Goal: Transaction & Acquisition: Purchase product/service

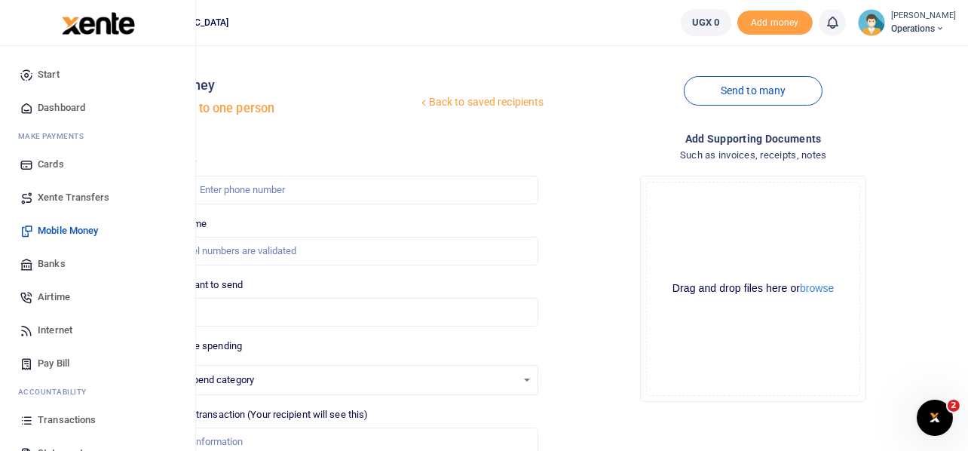
click at [47, 232] on span "Mobile Money" at bounding box center [68, 230] width 60 height 15
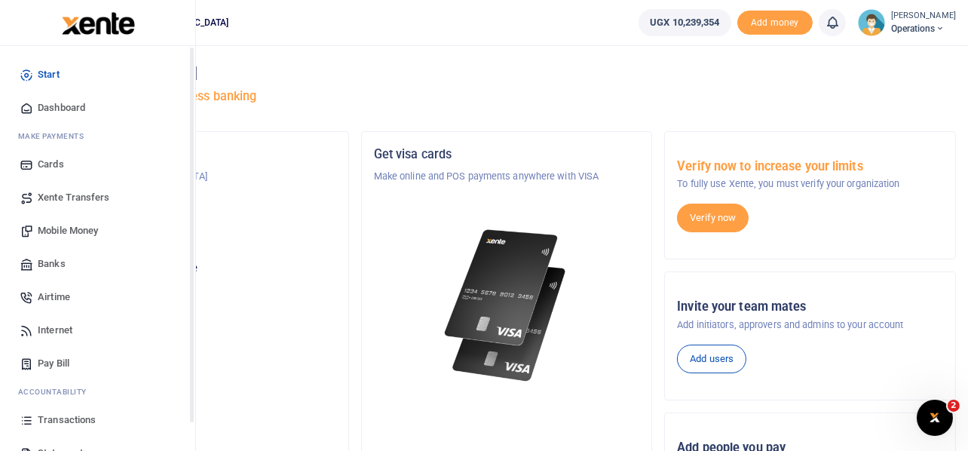
scroll to position [87, 0]
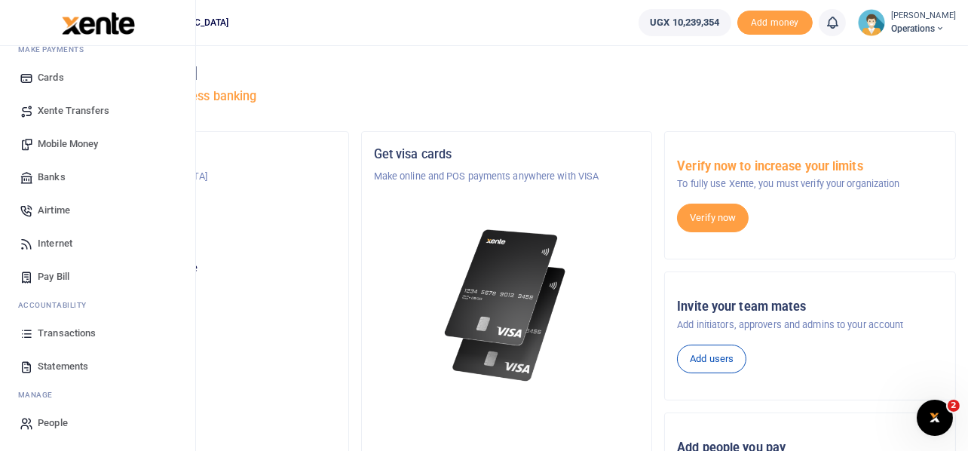
click at [66, 331] on span "Transactions" at bounding box center [67, 333] width 58 height 15
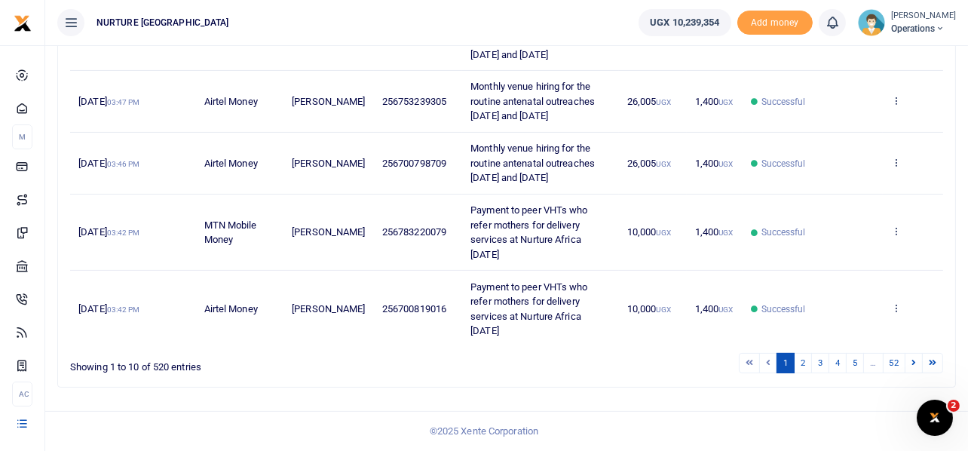
scroll to position [506, 0]
click at [800, 360] on link "2" at bounding box center [803, 363] width 18 height 20
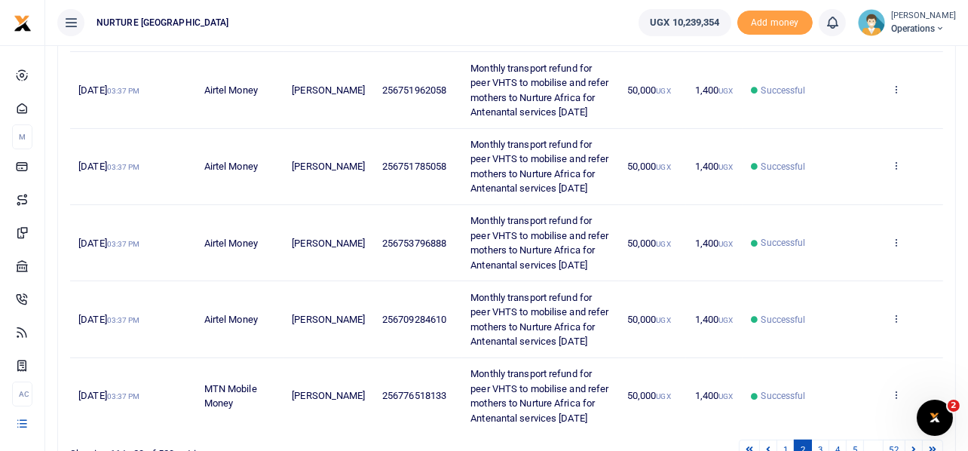
scroll to position [623, 0]
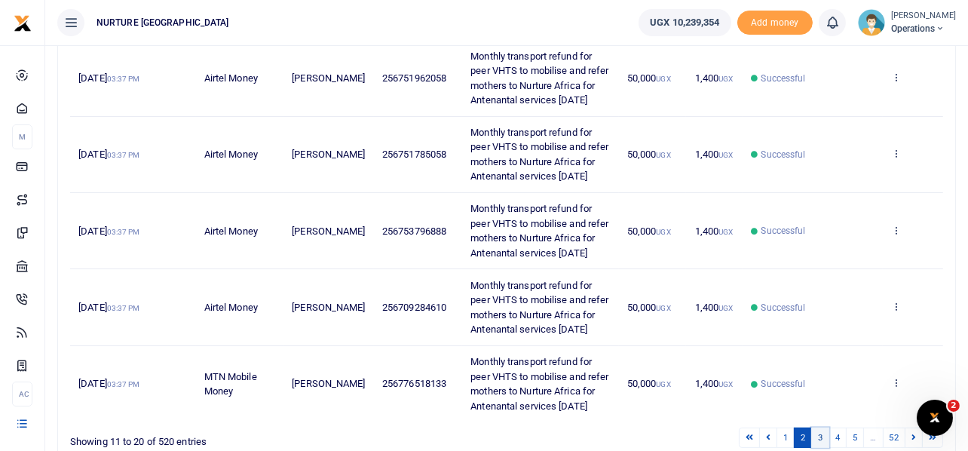
click at [818, 427] on link "3" at bounding box center [820, 437] width 18 height 20
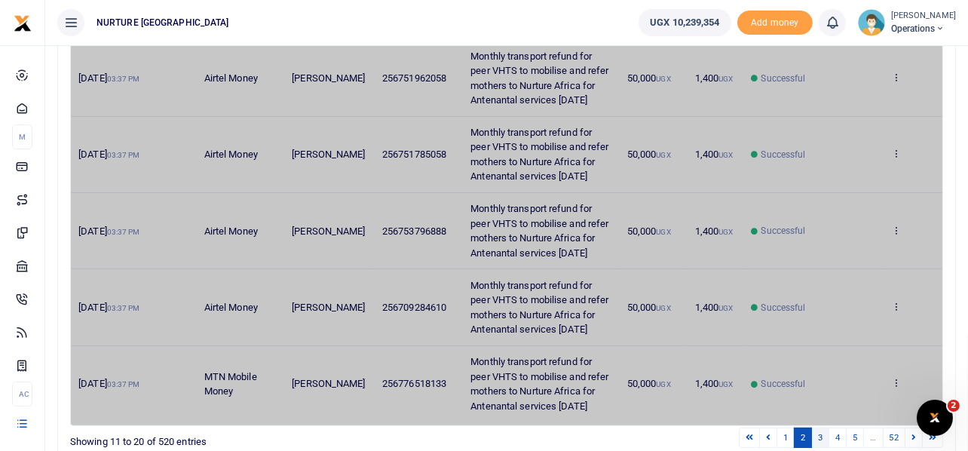
scroll to position [506, 0]
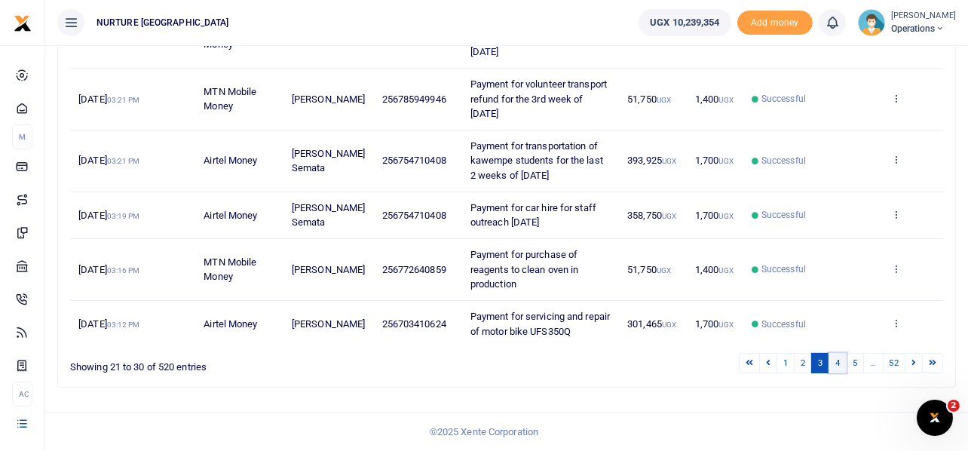
click at [843, 362] on link "4" at bounding box center [837, 363] width 18 height 20
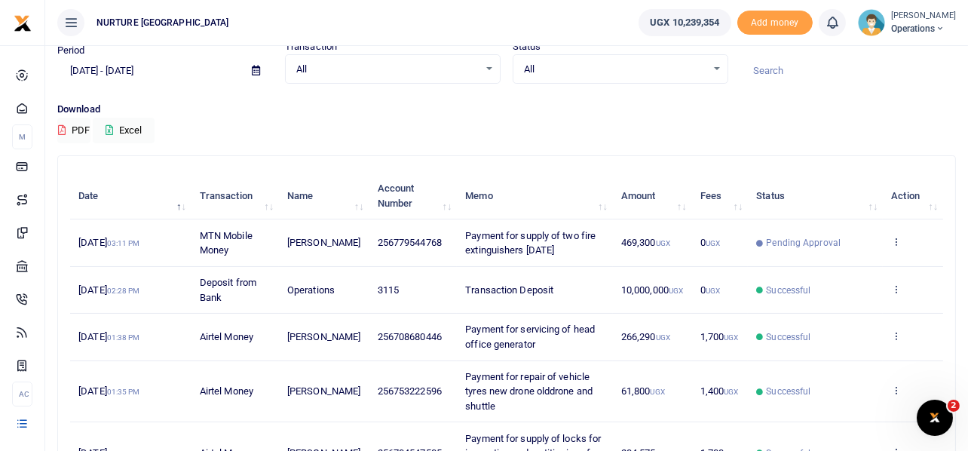
scroll to position [549, 0]
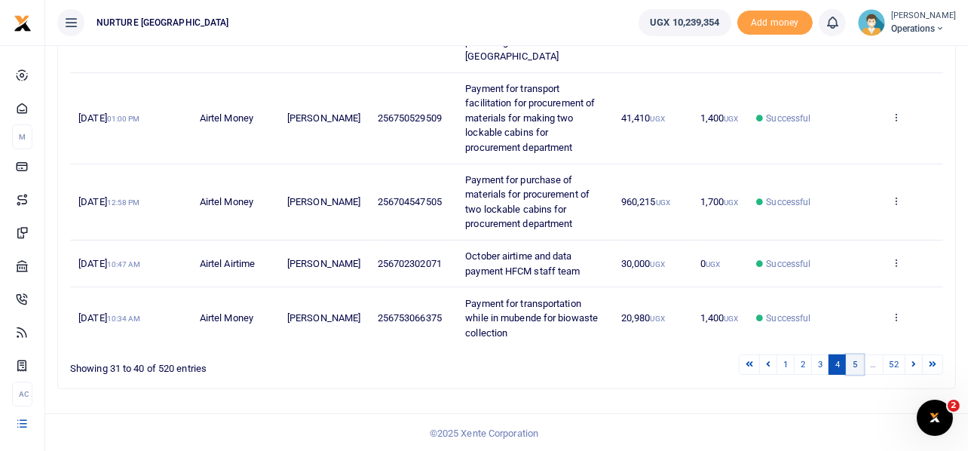
click at [855, 360] on link "5" at bounding box center [855, 364] width 18 height 20
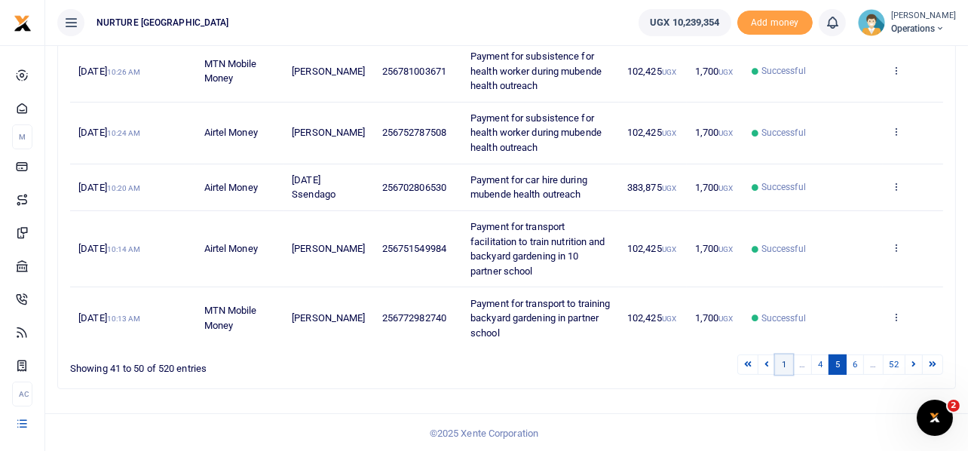
click at [781, 363] on link "1" at bounding box center [784, 364] width 18 height 20
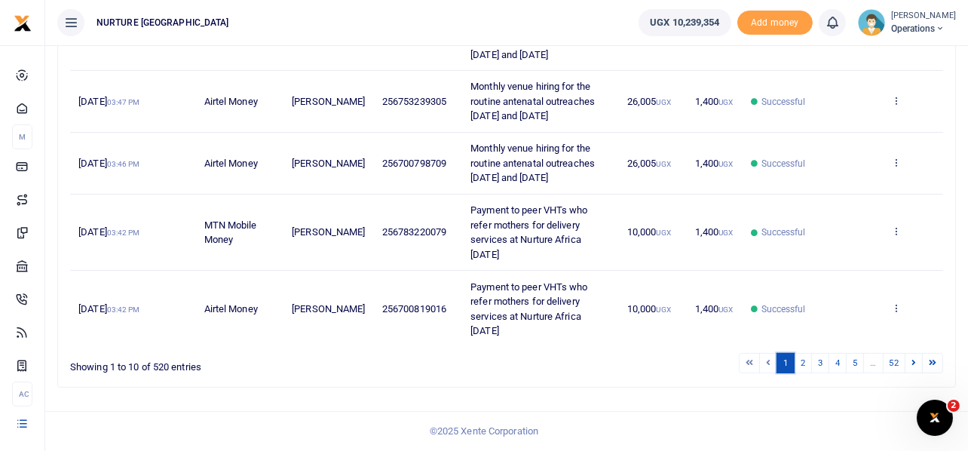
scroll to position [506, 0]
click at [804, 362] on link "2" at bounding box center [803, 363] width 18 height 20
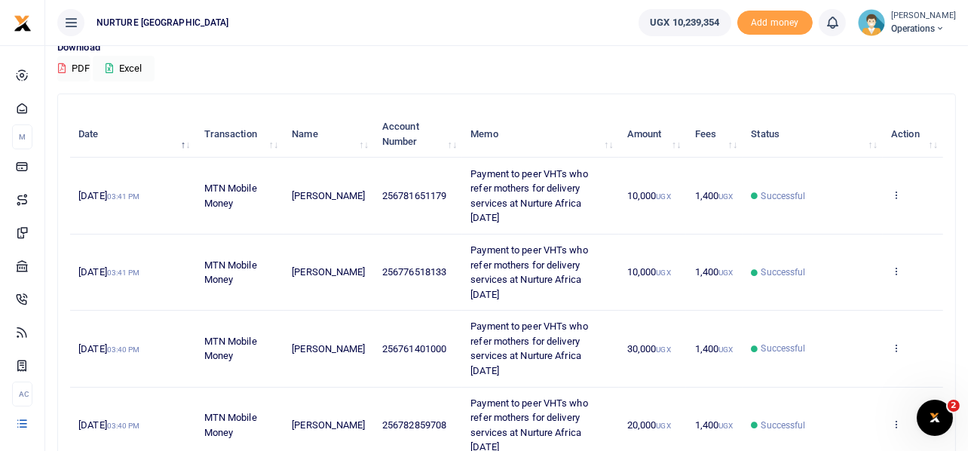
scroll to position [623, 0]
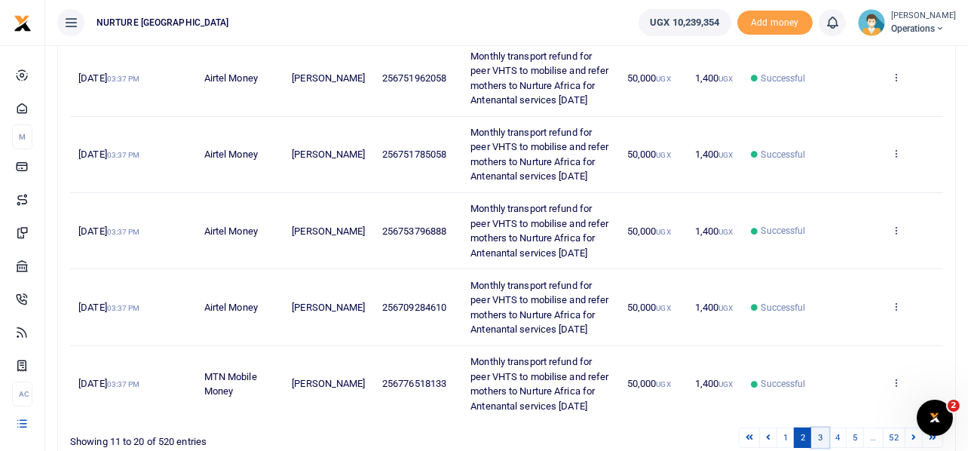
click at [815, 427] on link "3" at bounding box center [820, 437] width 18 height 20
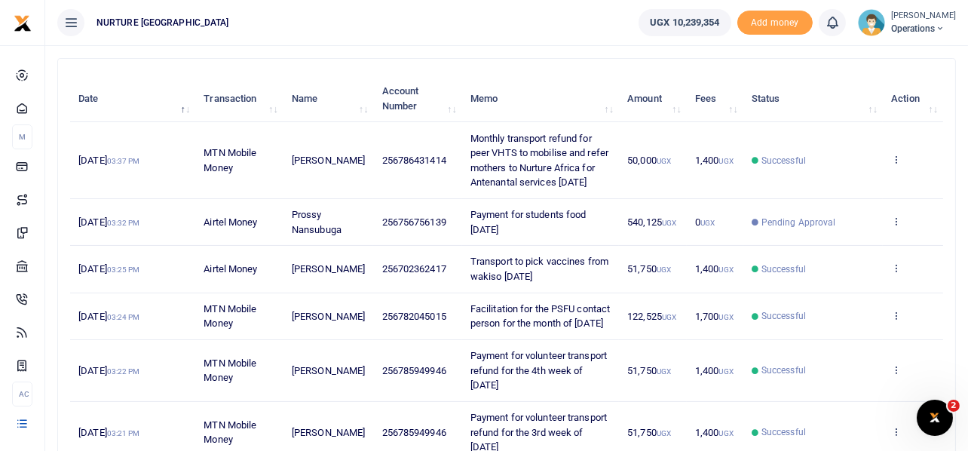
scroll to position [167, 0]
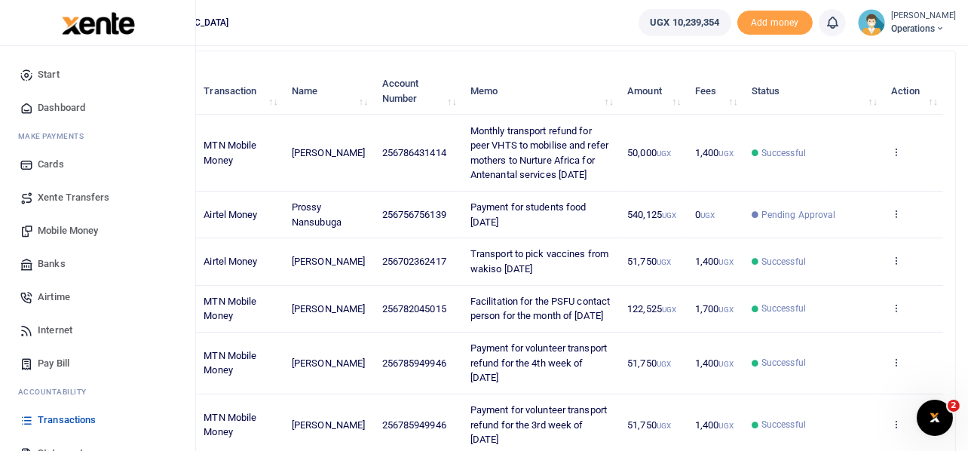
click at [61, 228] on span "Mobile Money" at bounding box center [68, 230] width 60 height 15
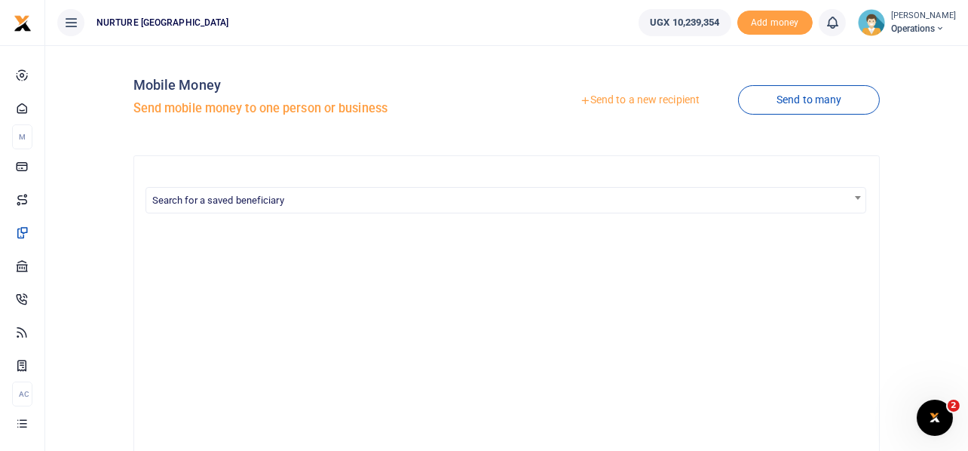
click at [617, 97] on link "Send to a new recipient" at bounding box center [639, 100] width 197 height 27
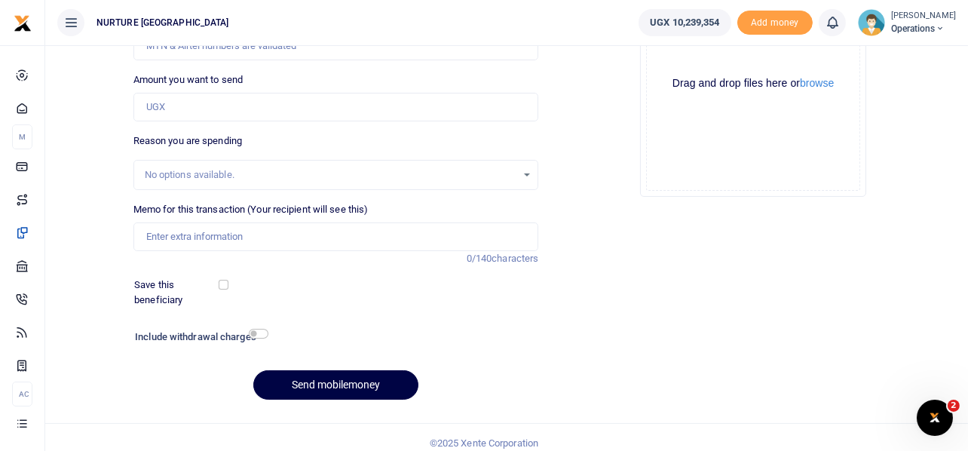
scroll to position [206, 0]
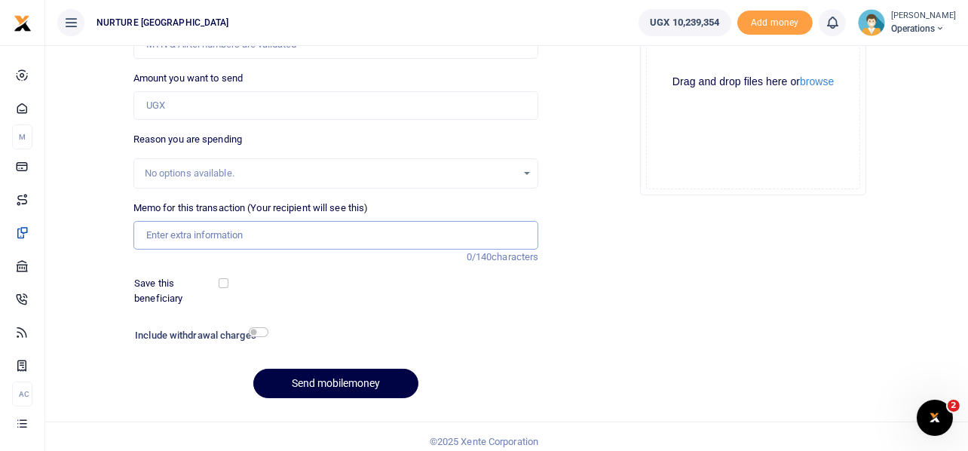
click at [215, 238] on input "Memo for this transaction (Your recipient will see this)" at bounding box center [335, 235] width 405 height 29
paste input "Payment for mobilisation of LG officials in [GEOGRAPHIC_DATA]"
drag, startPoint x: 331, startPoint y: 236, endPoint x: 407, endPoint y: 238, distance: 76.2
click at [407, 238] on input "Payment for mobilisation of LG officials in Mubende District" at bounding box center [335, 235] width 405 height 29
type input "Payment for mobilisation of LG officials in Nansana Municipality"
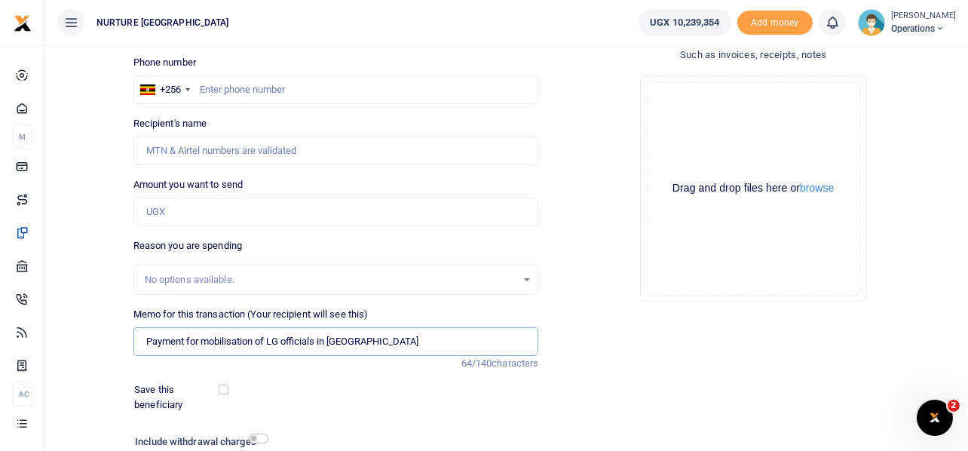
scroll to position [81, 0]
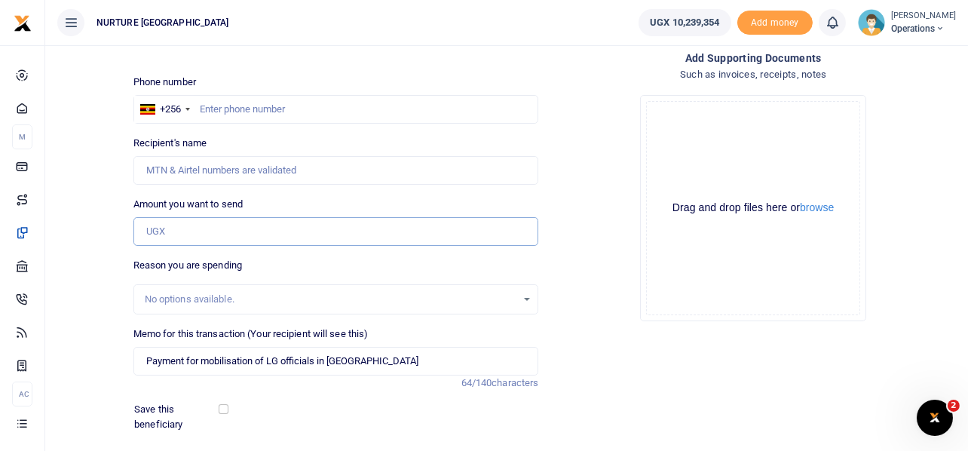
click at [255, 225] on input "Amount you want to send" at bounding box center [335, 231] width 405 height 29
type input "4"
click at [561, 241] on div "Drop your files here Drag and drop files here or browse Powered by Uppy" at bounding box center [752, 208] width 405 height 250
click at [412, 224] on input "0" at bounding box center [335, 231] width 405 height 29
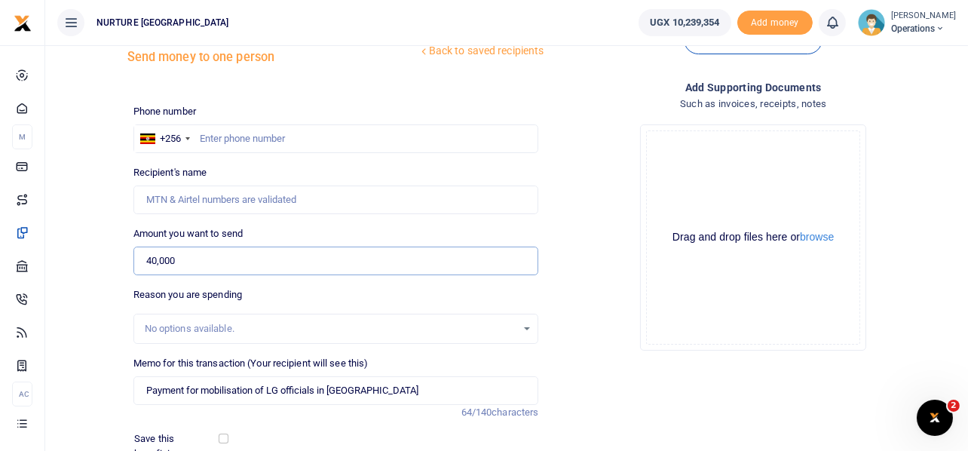
scroll to position [0, 0]
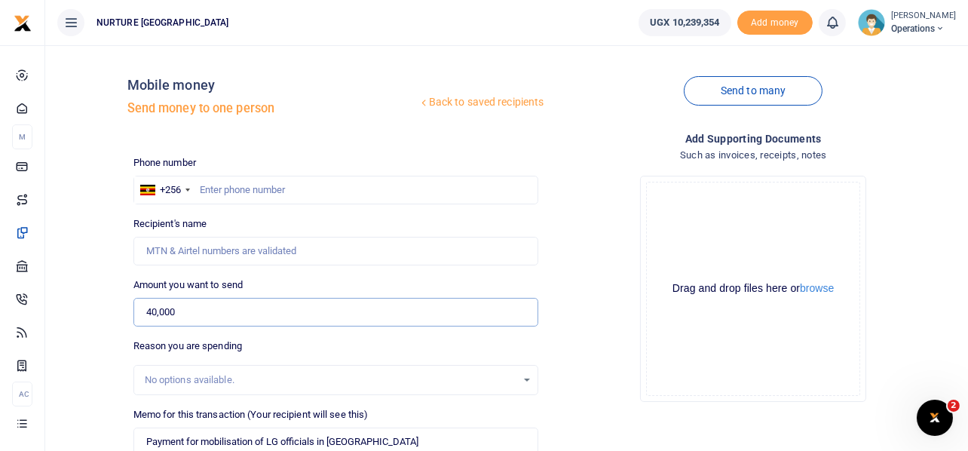
type input "40,000"
click at [322, 188] on input "text" at bounding box center [335, 190] width 405 height 29
type input "774024840"
type input "Lilian Ndagire"
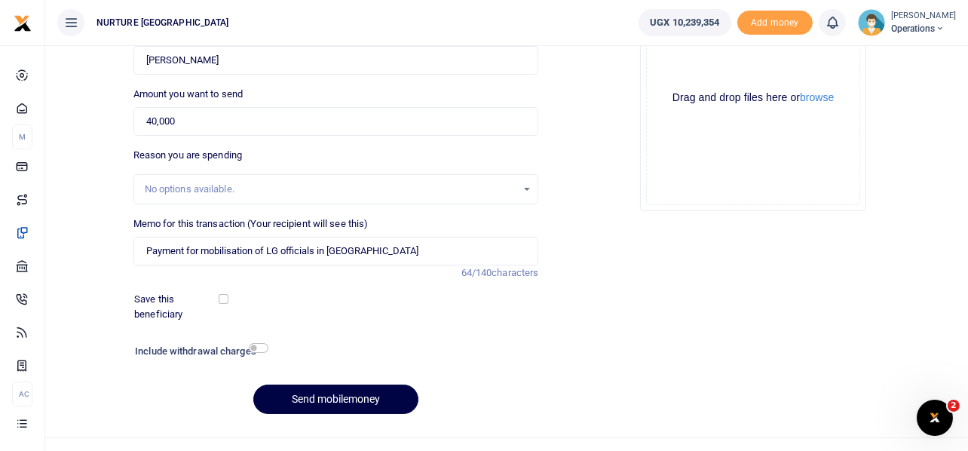
scroll to position [216, 0]
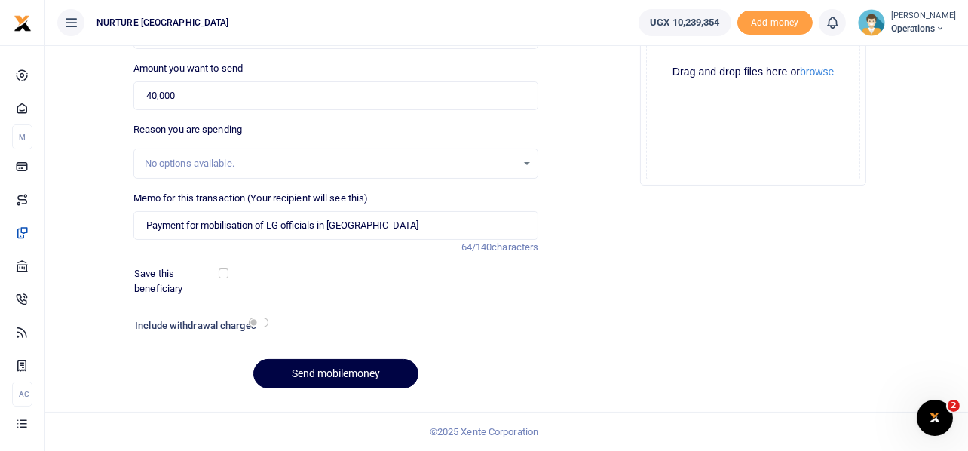
type input "774024840"
click at [262, 323] on input "checkbox" at bounding box center [259, 322] width 20 height 10
checkbox input "true"
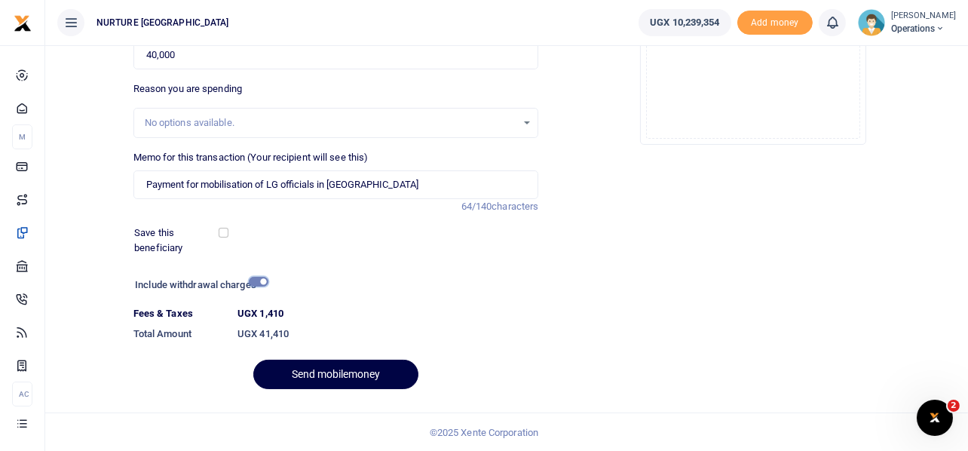
scroll to position [258, 0]
click at [348, 366] on button "Send mobilemoney" at bounding box center [335, 373] width 165 height 29
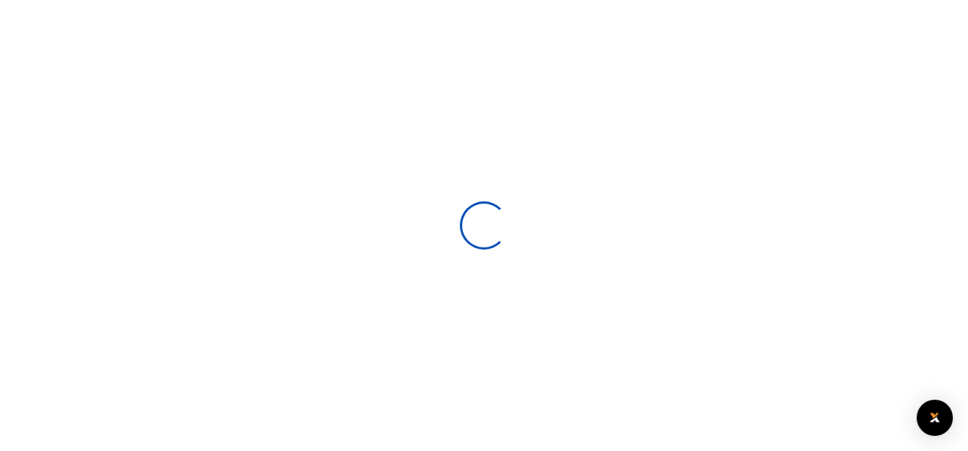
select select
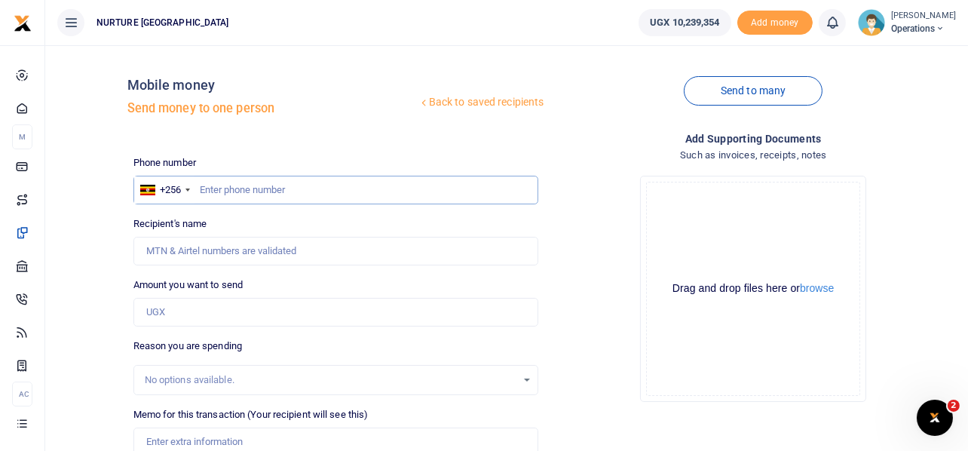
click at [243, 184] on input "text" at bounding box center [335, 190] width 405 height 29
type input "705904239"
click at [190, 307] on input "Amount you want to send" at bounding box center [335, 312] width 405 height 29
type input "Nathan Kato"
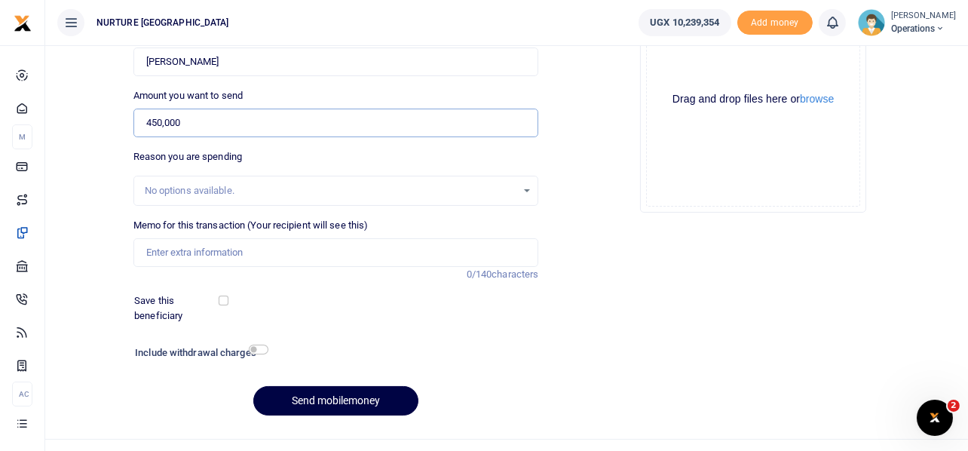
scroll to position [197, 0]
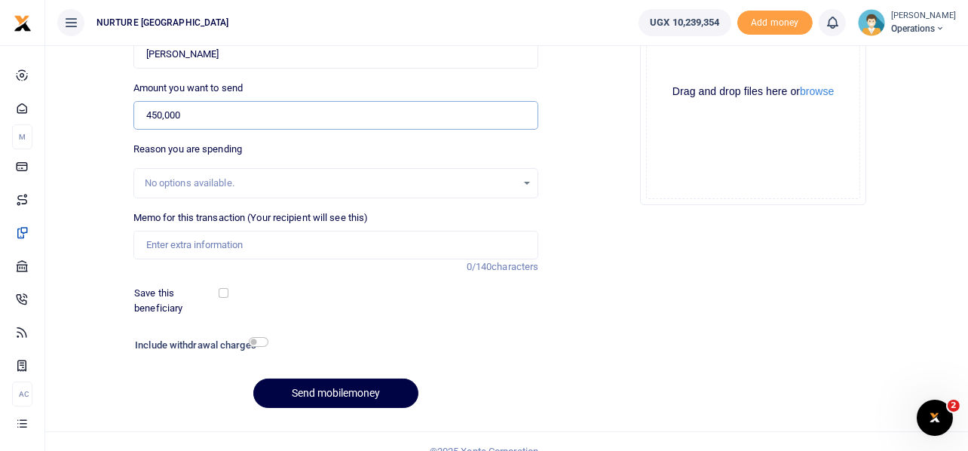
type input "450,000"
click at [249, 252] on input "Memo for this transaction (Your recipient will see this)" at bounding box center [335, 245] width 405 height 29
click at [262, 244] on input "Memo for this transaction (Your recipient will see this)" at bounding box center [335, 245] width 405 height 29
type input "Payment for preparation of breakfast for the LG officials in Nansana Municipali…"
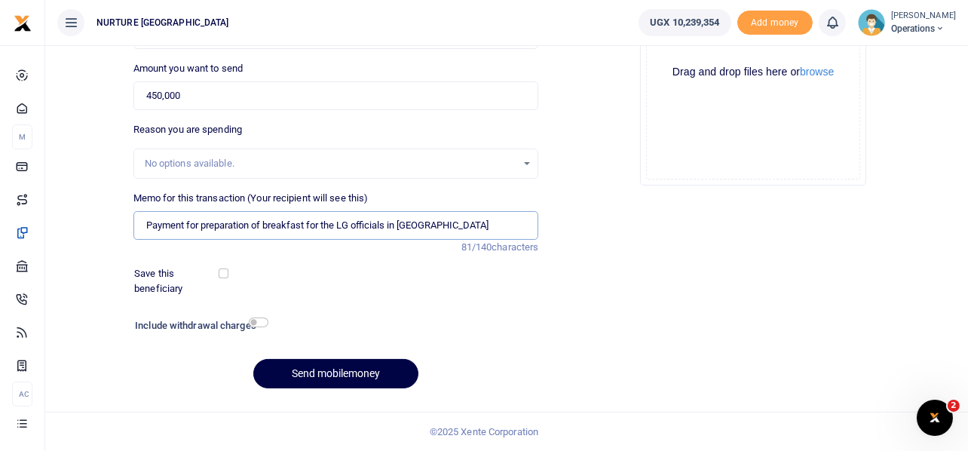
click at [499, 229] on input "Payment for preparation of breakfast for the LG officials in Nansana Municipali…" at bounding box center [335, 225] width 405 height 29
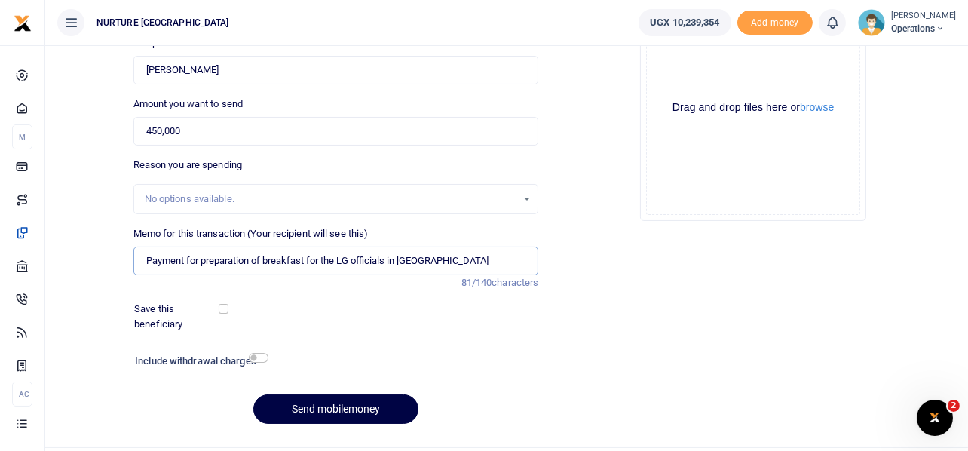
scroll to position [189, 0]
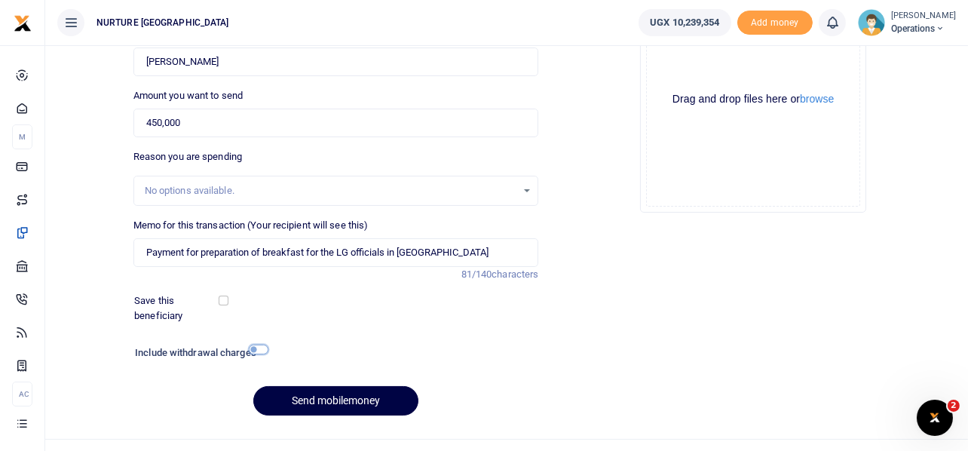
click at [259, 350] on input "checkbox" at bounding box center [259, 349] width 20 height 10
checkbox input "true"
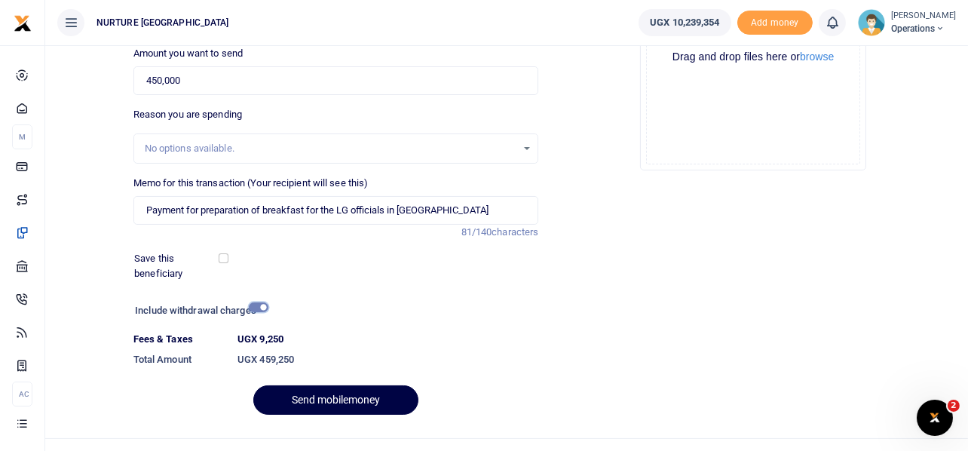
scroll to position [258, 0]
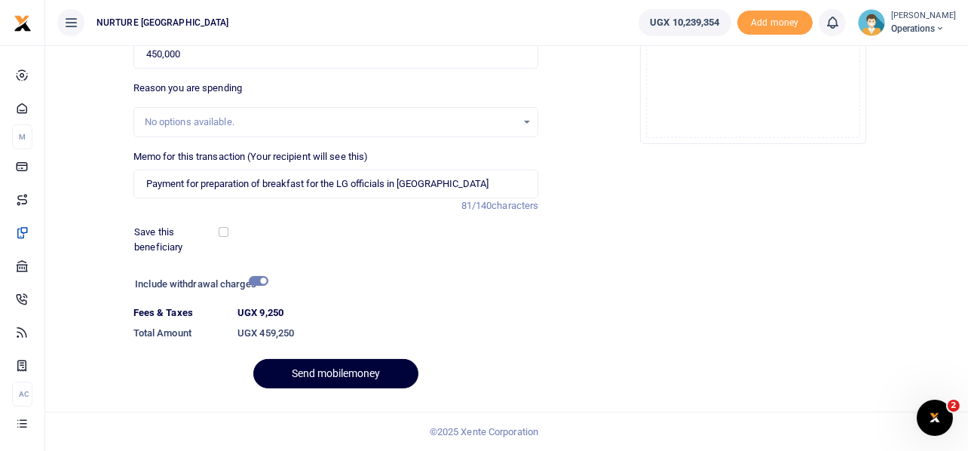
click at [358, 370] on button "Send mobilemoney" at bounding box center [335, 373] width 165 height 29
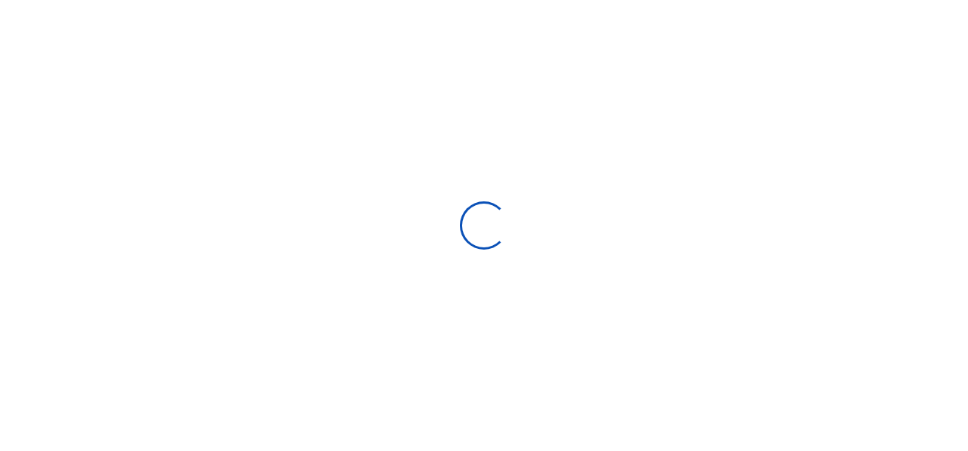
select select
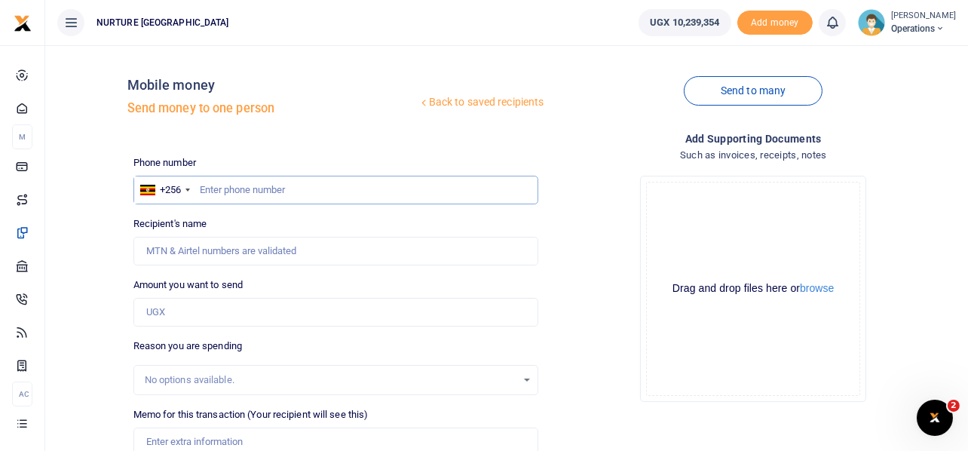
click at [260, 185] on input "text" at bounding box center [335, 190] width 405 height 29
type input "705692856"
click at [170, 302] on input "Amount you want to send" at bounding box center [335, 312] width 405 height 29
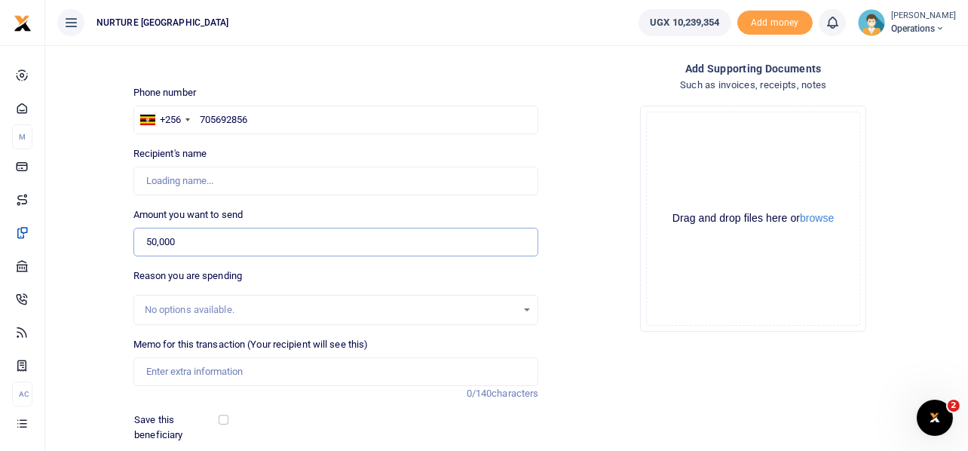
type input "50,000"
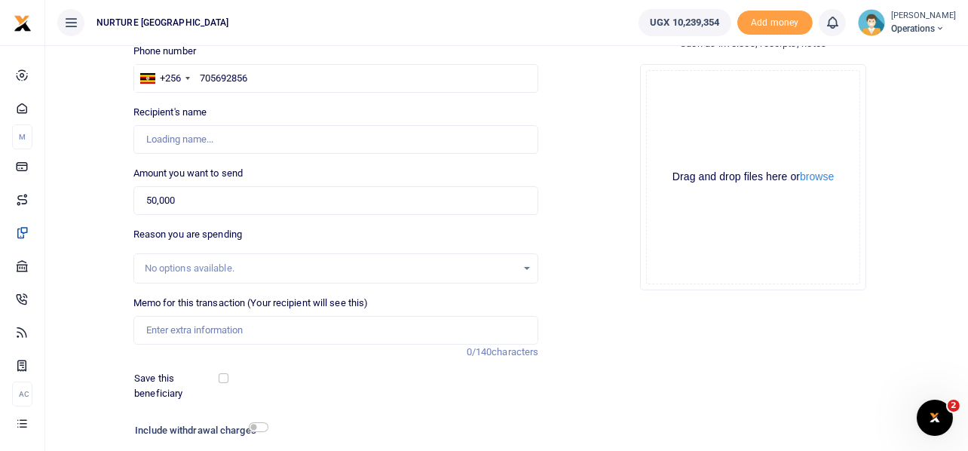
scroll to position [112, 0]
click at [198, 330] on input "Memo for this transaction (Your recipient will see this)" at bounding box center [335, 329] width 405 height 29
type input "[PERSON_NAME]"
click at [385, 329] on input "Payment for VCPCs for the mubende health outreach [DATE]" at bounding box center [335, 329] width 405 height 29
click at [331, 325] on input "Payment for VCPCs for the mubende health outreach [DATE]" at bounding box center [335, 329] width 405 height 29
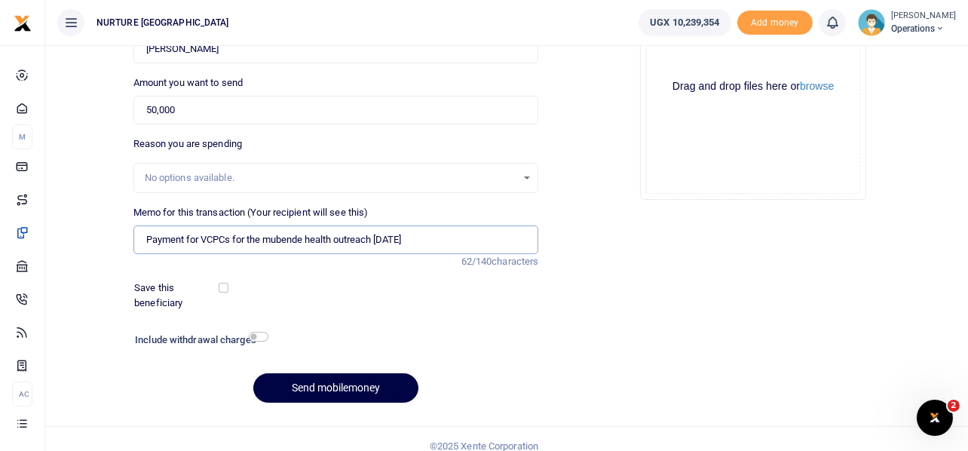
scroll to position [216, 0]
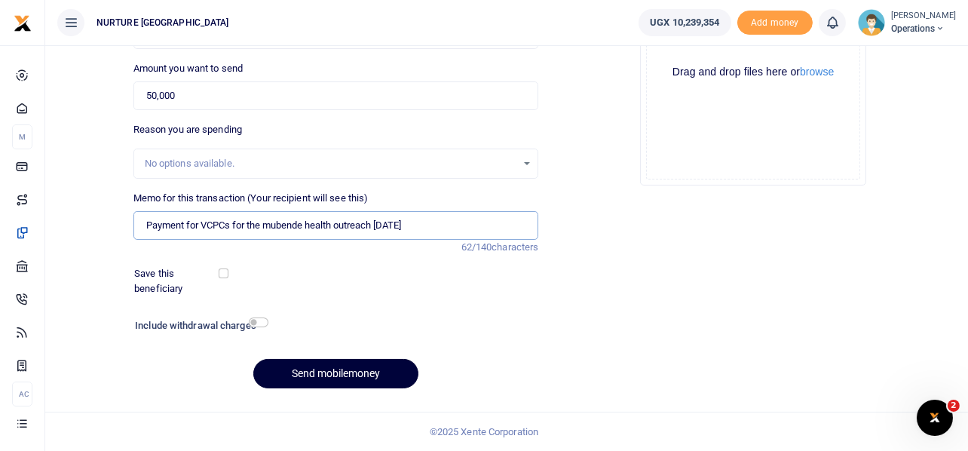
type input "Payment for VCPCs for the mubende health outreach [DATE]"
click at [338, 367] on button "Send mobilemoney" at bounding box center [335, 373] width 165 height 29
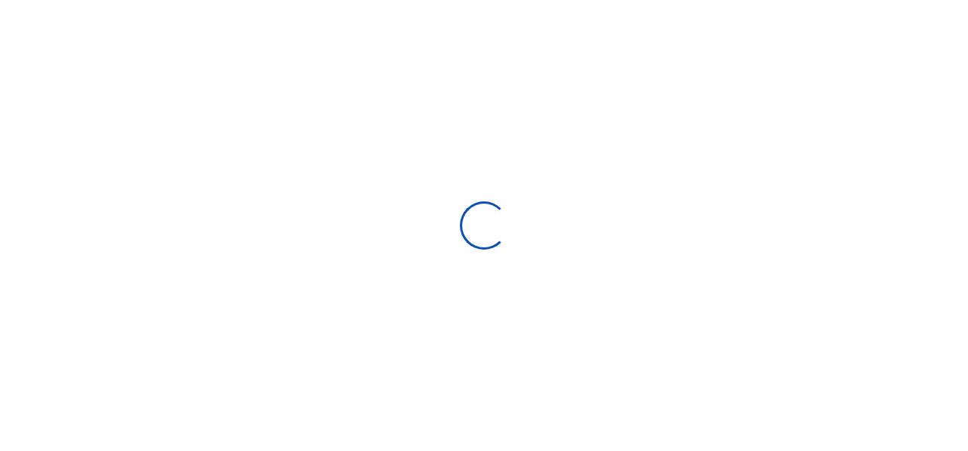
scroll to position [215, 0]
select select
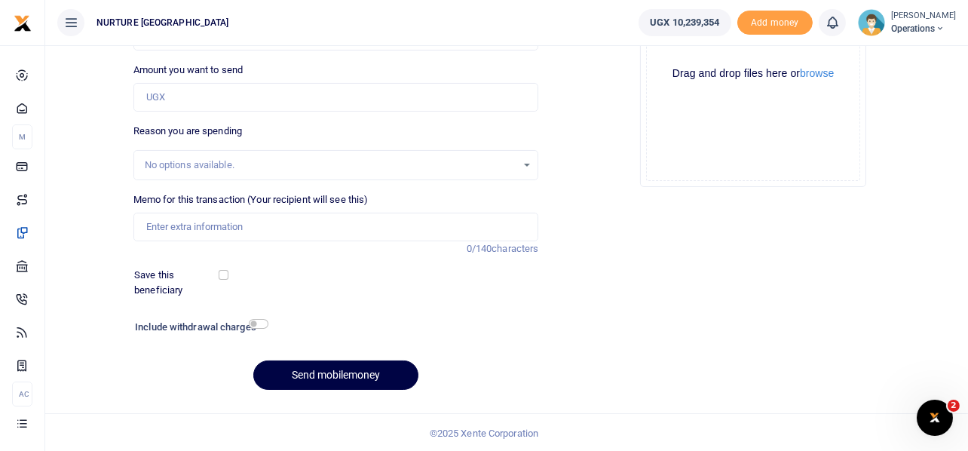
scroll to position [0, 0]
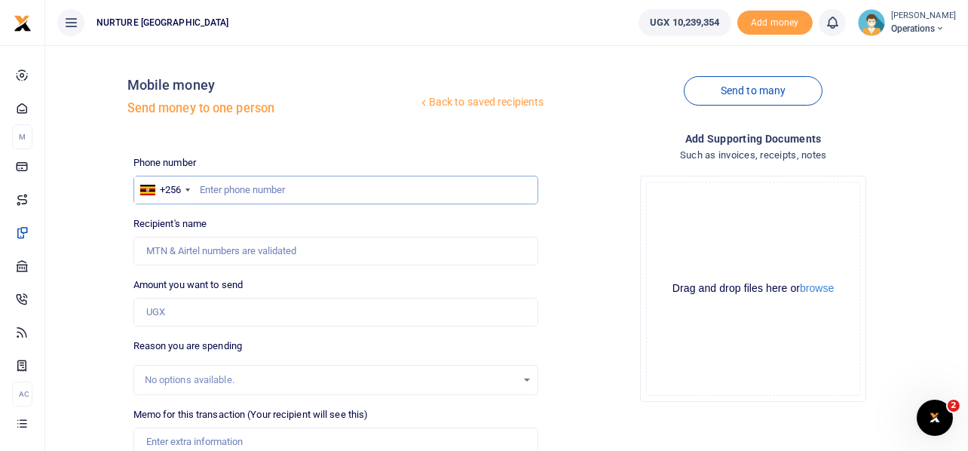
click at [235, 188] on input "text" at bounding box center [335, 190] width 405 height 29
type input "773258151"
type input "Noeline Nalwoga"
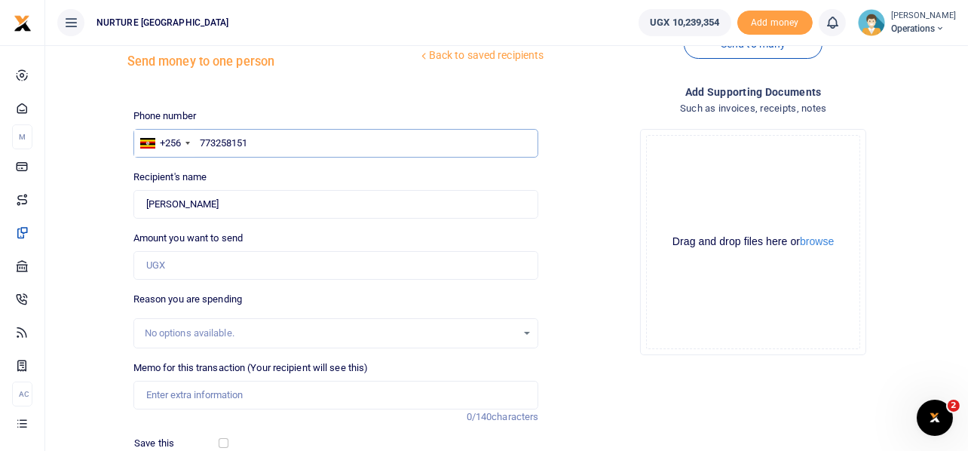
scroll to position [47, 0]
type input "773258151"
click at [186, 263] on input "Amount you want to send" at bounding box center [335, 264] width 405 height 29
click at [311, 268] on input "Amount you want to send" at bounding box center [335, 264] width 405 height 29
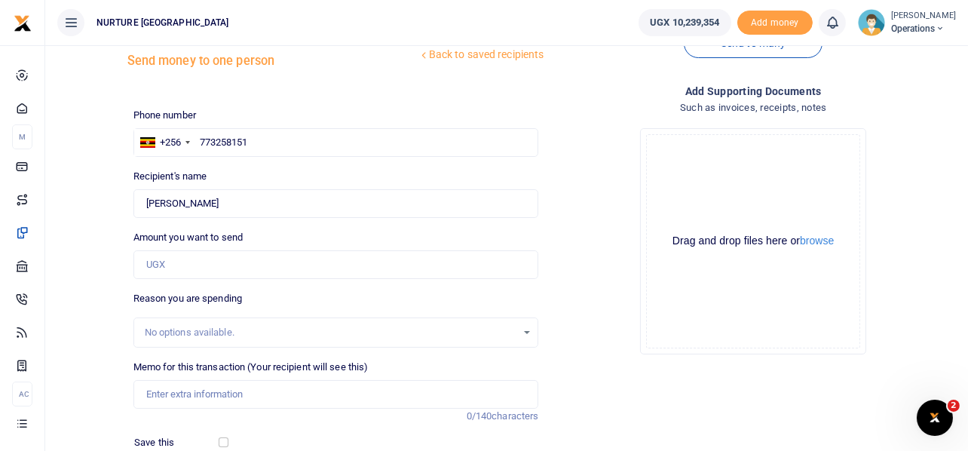
click at [561, 210] on div "Drop your files here Drag and drop files here or browse Powered by Uppy" at bounding box center [752, 241] width 405 height 250
click at [185, 264] on input "Amount you want to send" at bounding box center [335, 264] width 405 height 29
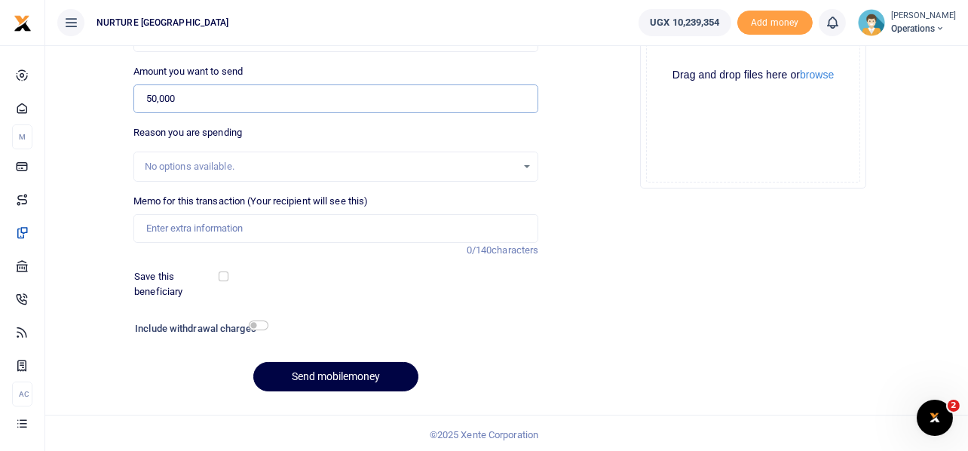
scroll to position [216, 0]
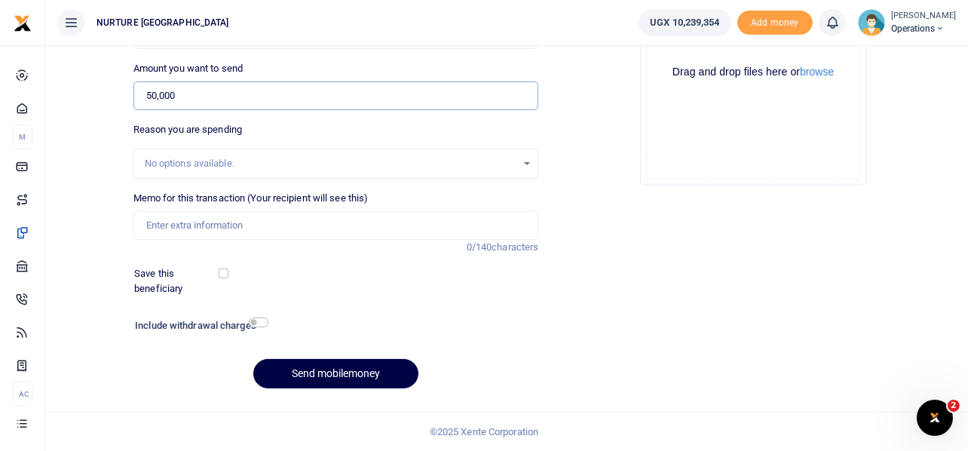
type input "50,000"
click at [224, 220] on input "Memo for this transaction (Your recipient will see this)" at bounding box center [335, 225] width 405 height 29
paste input "Payment for VCPCs for the mubende health outreach October 2025"
type input "Payment for VCPCs for the mubende health outreach October 2025"
click at [260, 325] on input "checkbox" at bounding box center [259, 322] width 20 height 10
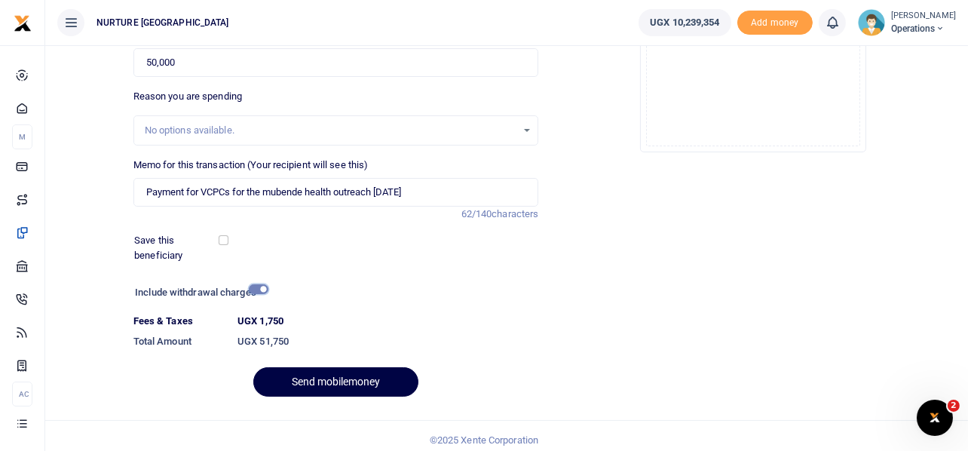
scroll to position [258, 0]
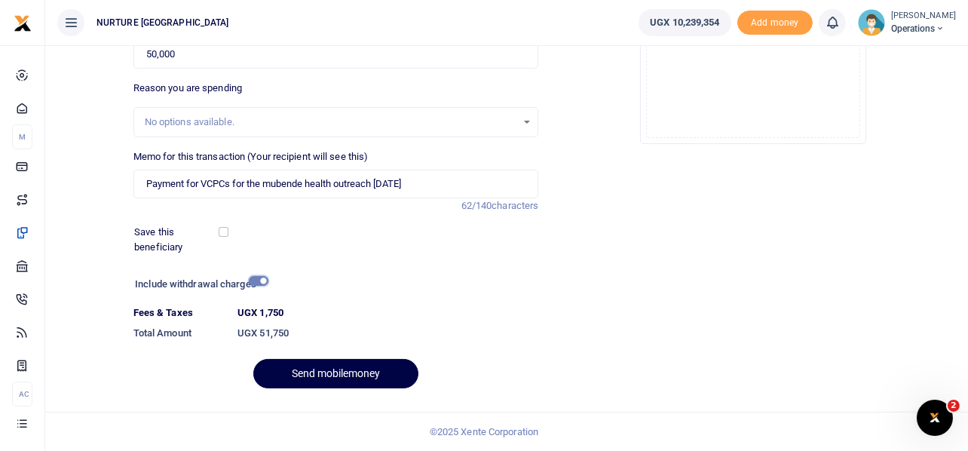
click at [262, 277] on input "checkbox" at bounding box center [259, 281] width 20 height 10
checkbox input "false"
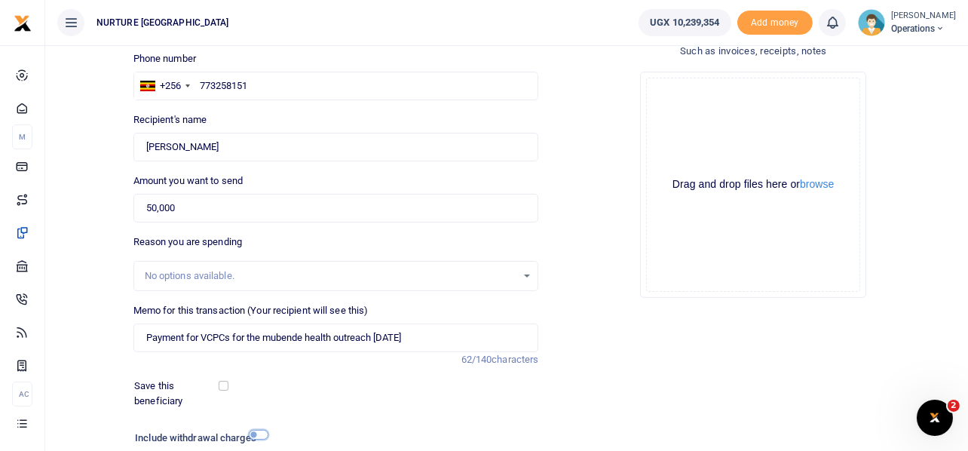
scroll to position [216, 0]
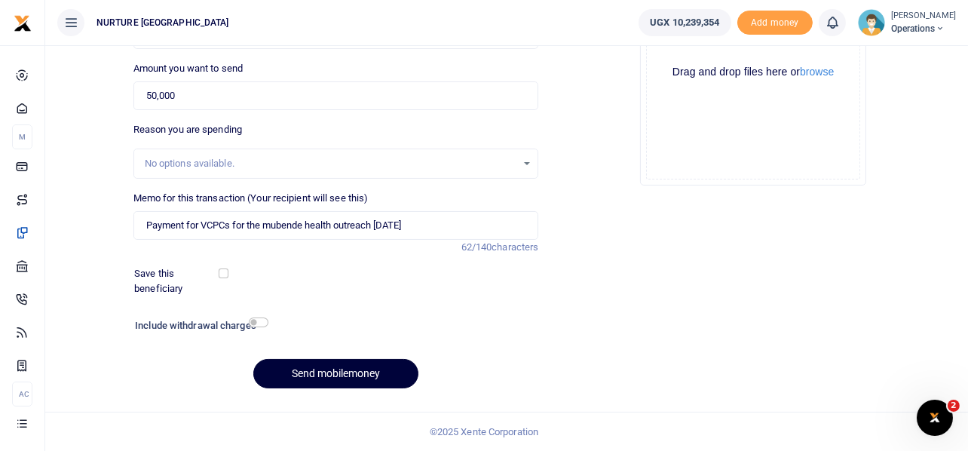
click at [337, 373] on button "Send mobilemoney" at bounding box center [335, 373] width 165 height 29
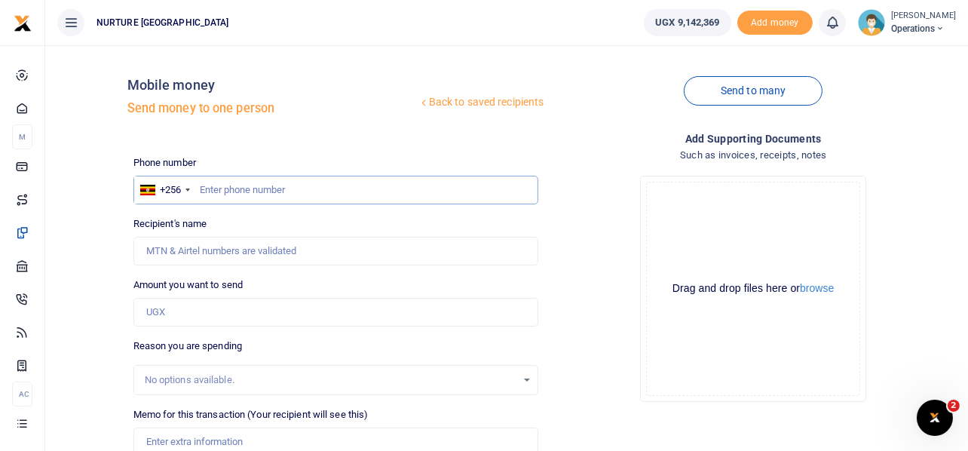
click at [241, 195] on input "text" at bounding box center [335, 190] width 405 height 29
type input "774950562"
type input "Robinah Nanyonjo Matovu"
type input "774950562"
click at [161, 307] on input "Amount you want to send" at bounding box center [335, 312] width 405 height 29
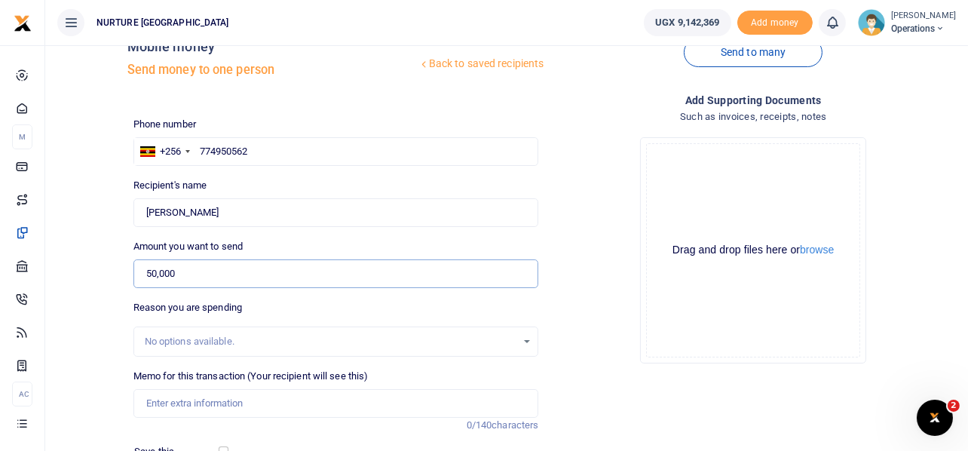
type input "50,000"
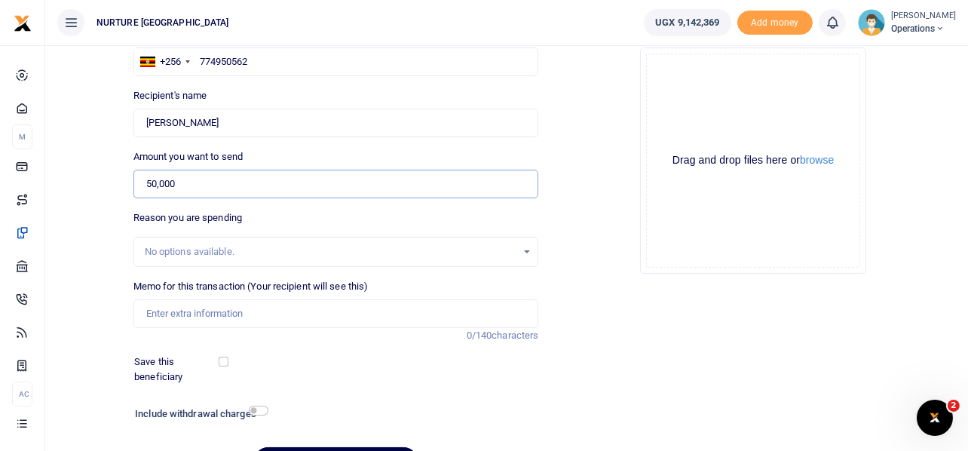
scroll to position [139, 0]
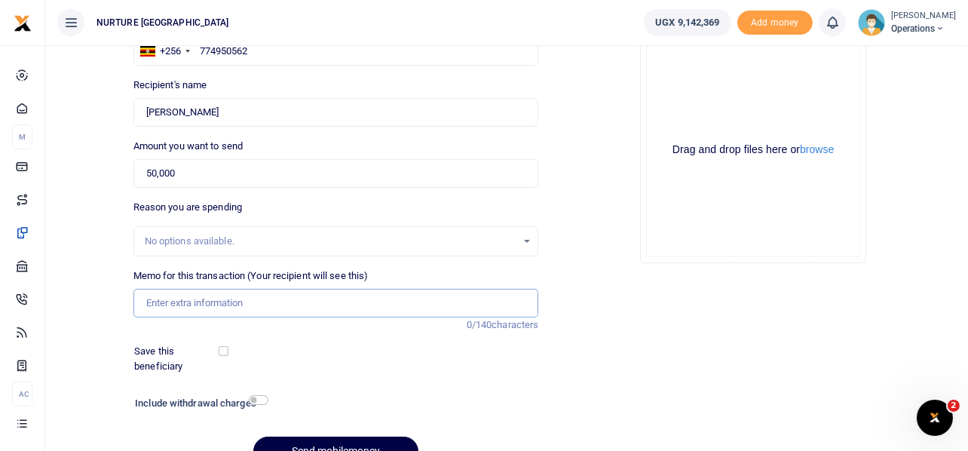
click at [171, 307] on input "Memo for this transaction (Your recipient will see this)" at bounding box center [335, 303] width 405 height 29
paste input "Payment for VCPCs for the mubende health outreach [DATE]"
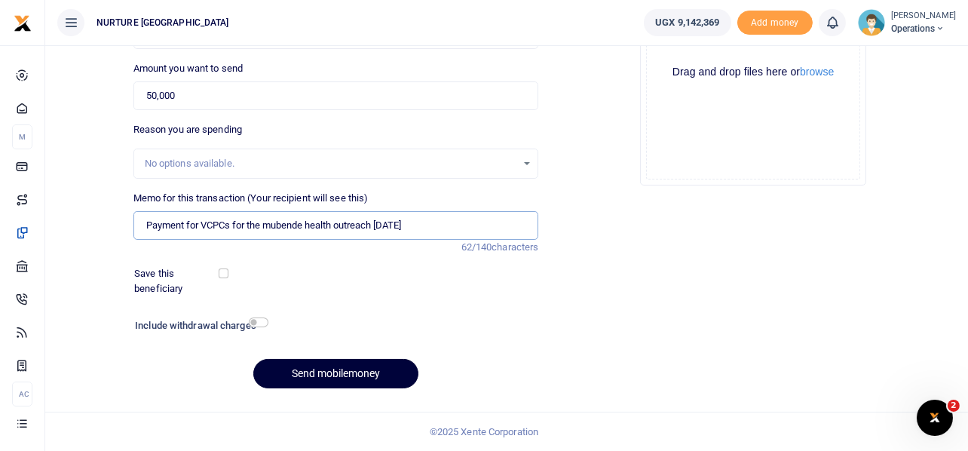
type input "Payment for VCPCs for the mubende health outreach [DATE]"
click at [341, 371] on button "Send mobilemoney" at bounding box center [335, 373] width 165 height 29
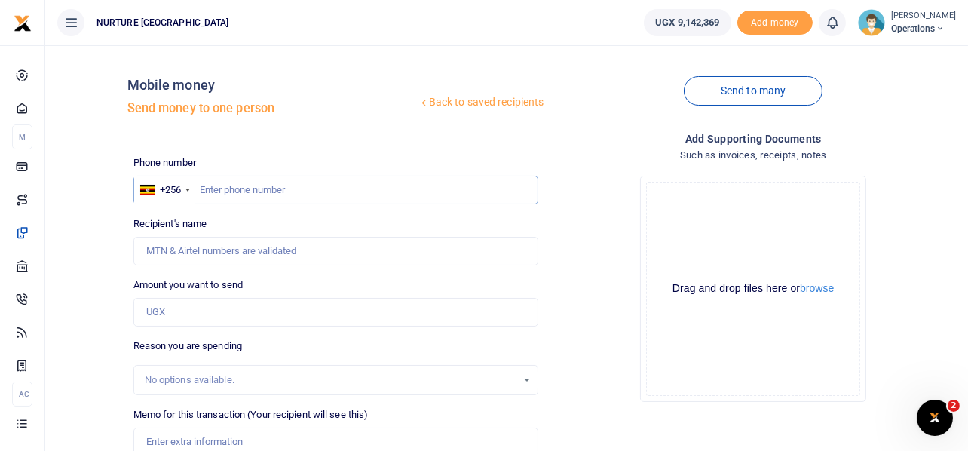
click at [283, 182] on input "text" at bounding box center [335, 190] width 405 height 29
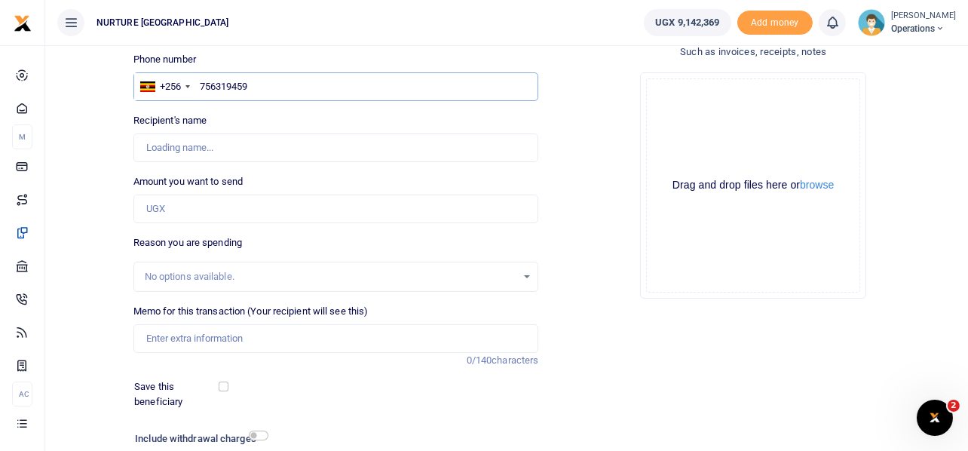
type input "756319459"
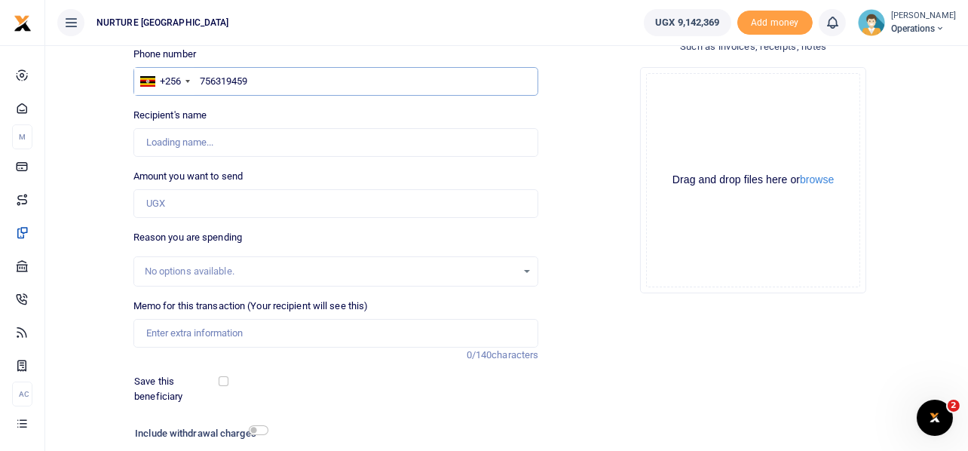
type input "Francis Ssempijja"
click at [182, 201] on input "Amount you want to send" at bounding box center [335, 203] width 405 height 29
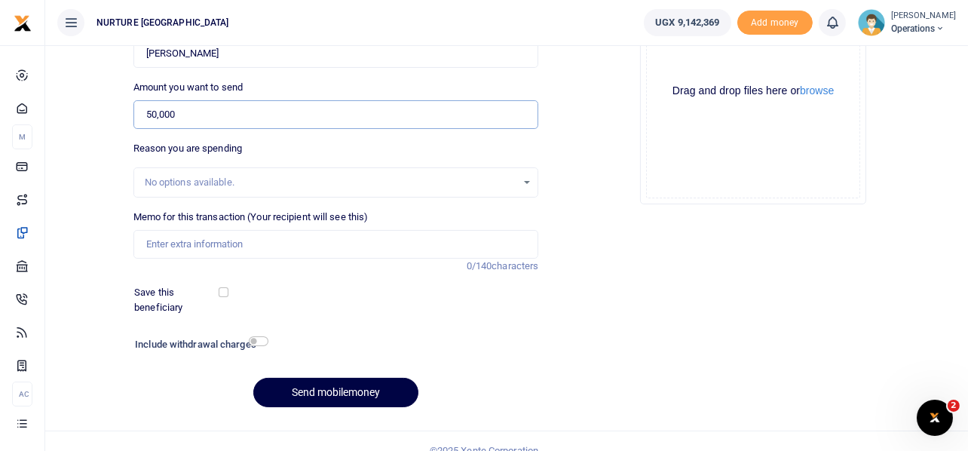
scroll to position [216, 0]
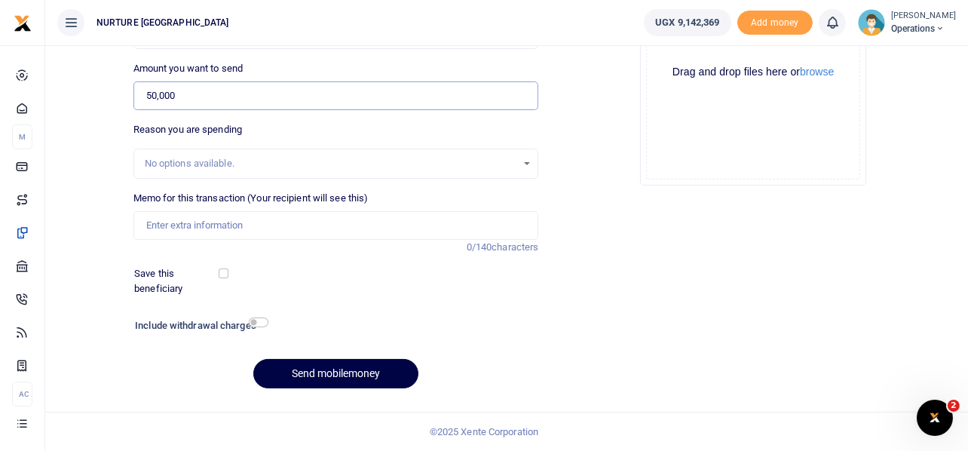
type input "50,000"
click at [188, 225] on input "Memo for this transaction (Your recipient will see this)" at bounding box center [335, 225] width 405 height 29
paste input "Payment for VCPCs for the mubende health outreach [DATE]"
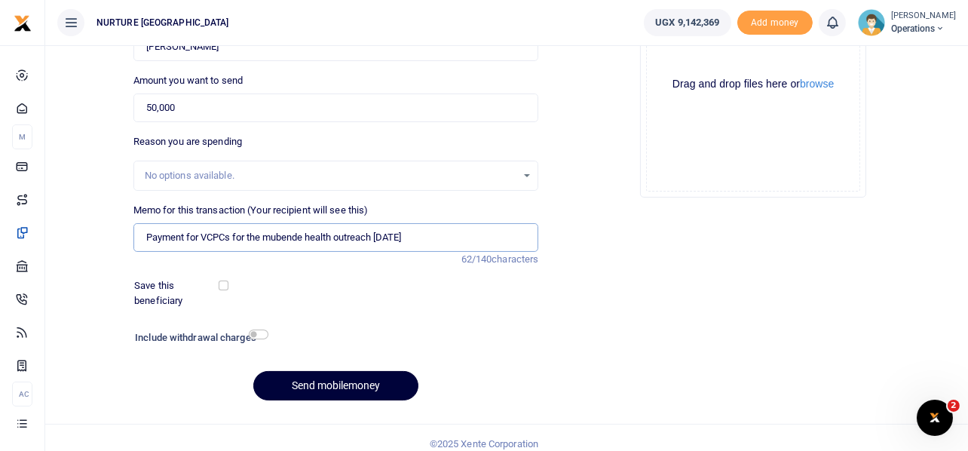
scroll to position [206, 0]
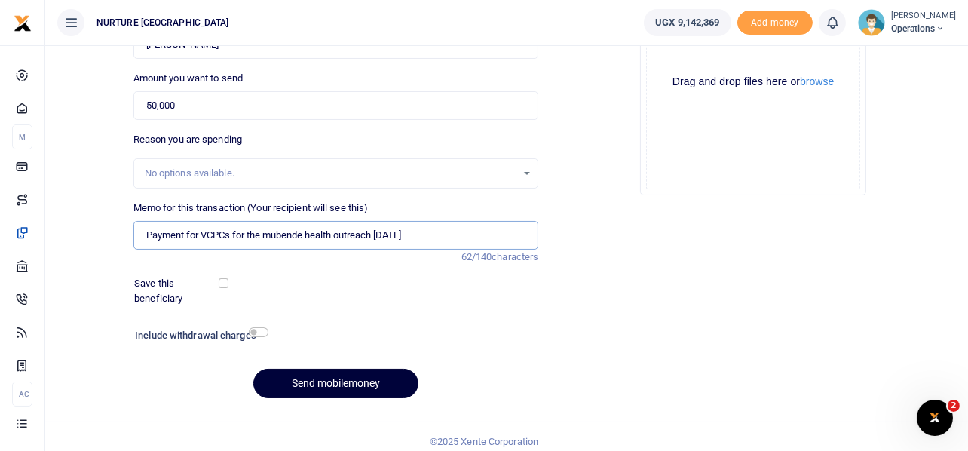
type input "Payment for VCPCs for the mubende health outreach [DATE]"
click at [361, 384] on button "Send mobilemoney" at bounding box center [335, 383] width 165 height 29
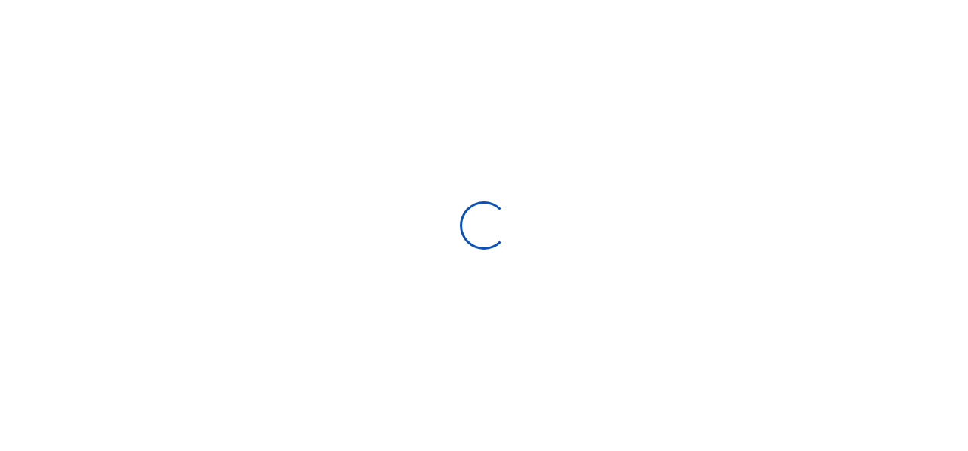
scroll to position [206, 0]
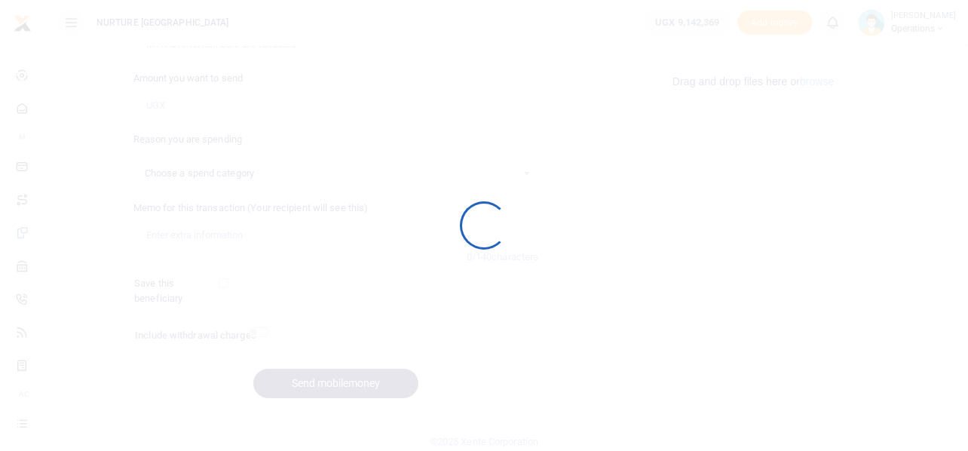
select select
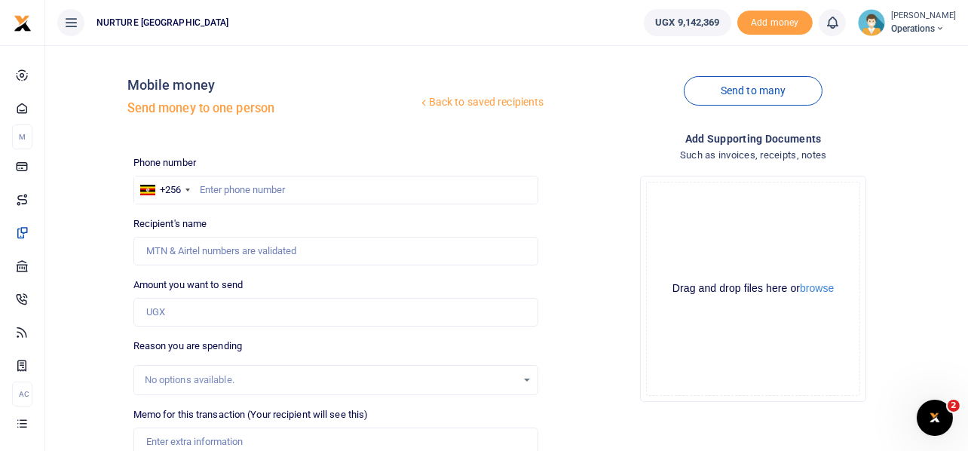
scroll to position [0, 0]
click at [231, 192] on input "text" at bounding box center [335, 190] width 405 height 29
type input "702115432"
click at [182, 307] on input "Amount you want to send" at bounding box center [335, 312] width 405 height 29
type input "[PERSON_NAME]"
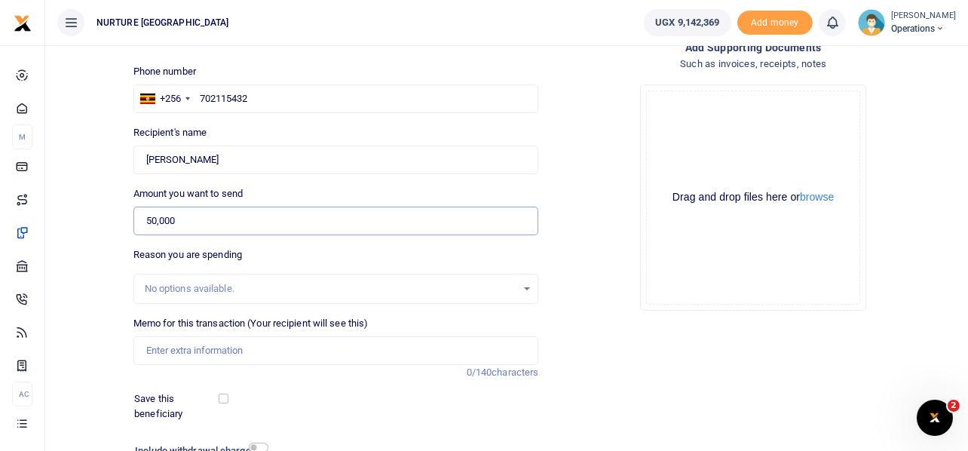
scroll to position [94, 0]
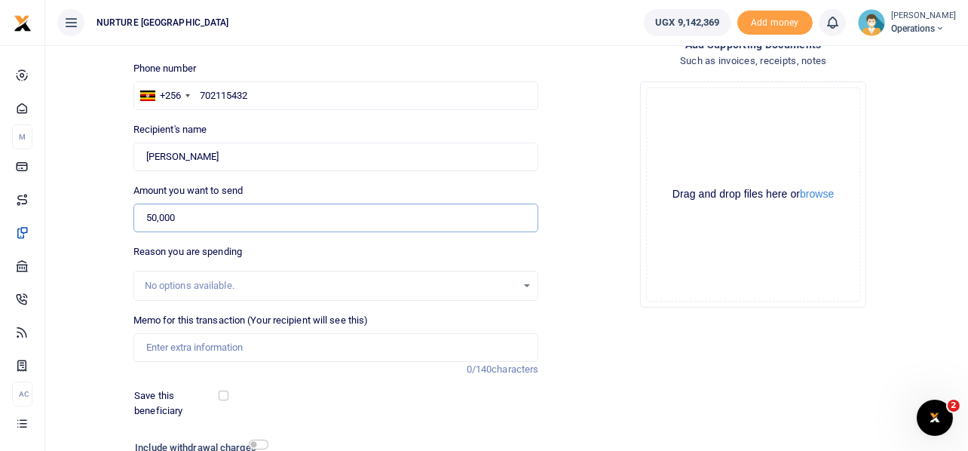
type input "50,000"
click at [192, 350] on input "Memo for this transaction (Your recipient will see this)" at bounding box center [335, 347] width 405 height 29
paste input "Payment for VCPCs for the mubende health outreach [DATE]"
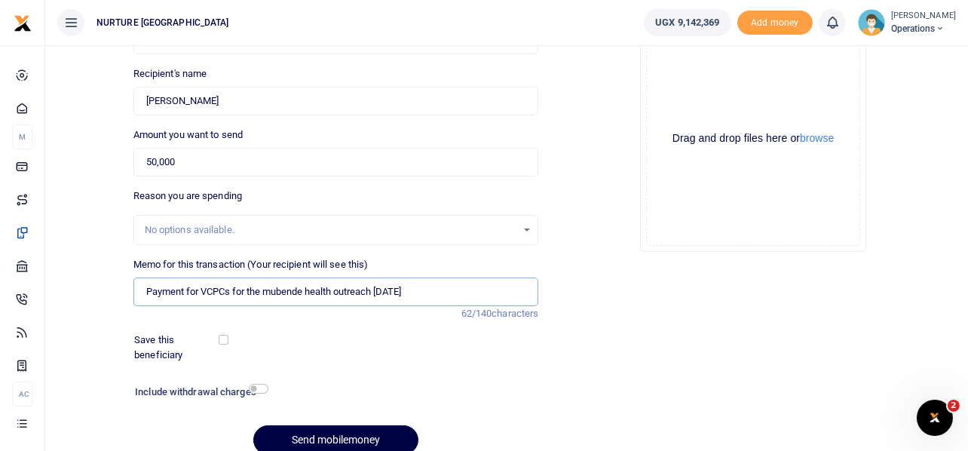
scroll to position [216, 0]
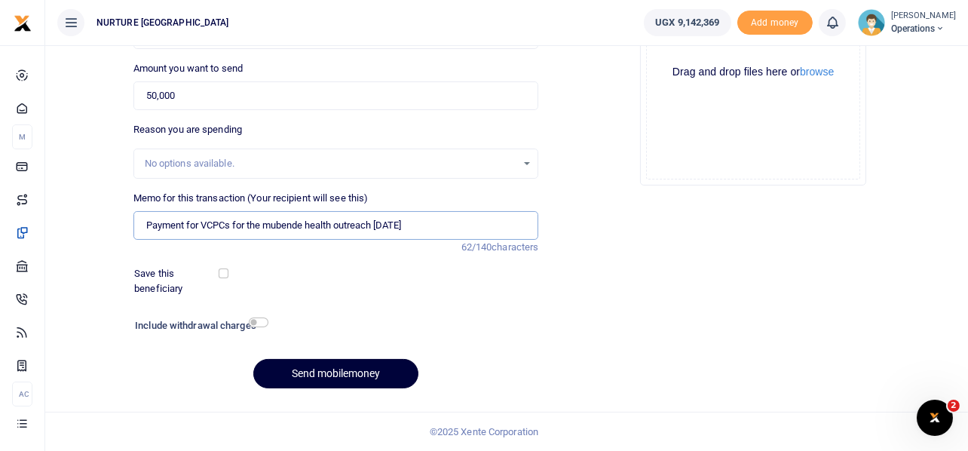
type input "Payment for VCPCs for the mubende health outreach [DATE]"
click at [318, 368] on button "Send mobilemoney" at bounding box center [335, 373] width 165 height 29
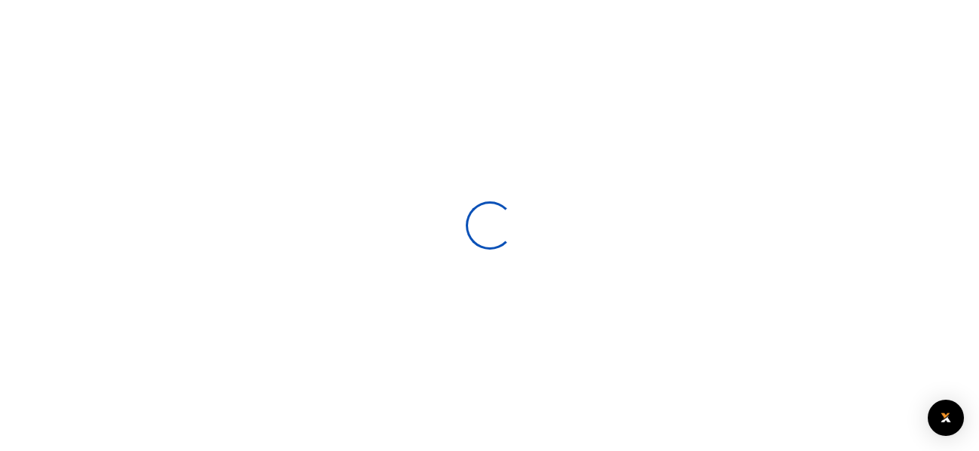
select select
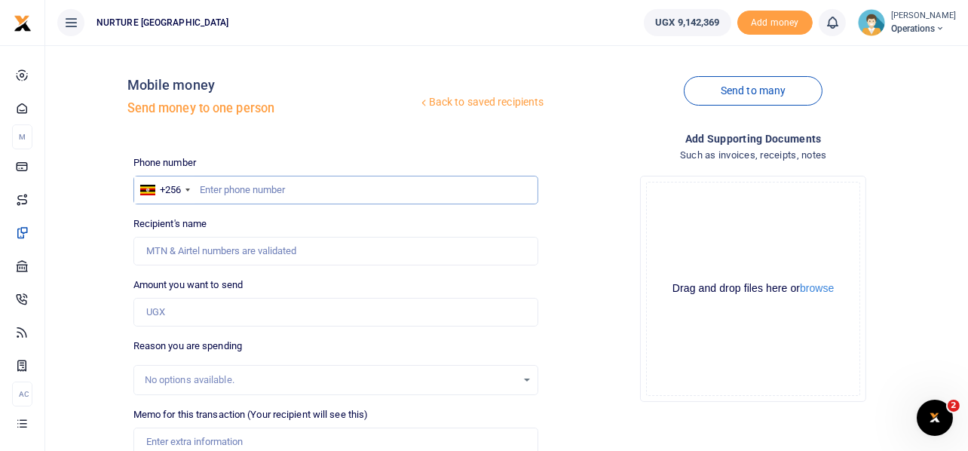
click at [240, 192] on input "text" at bounding box center [335, 190] width 405 height 29
type input "777230320"
type input "Robinah Nabulime"
type input "777230320"
click at [194, 311] on input "Amount you want to send" at bounding box center [335, 312] width 405 height 29
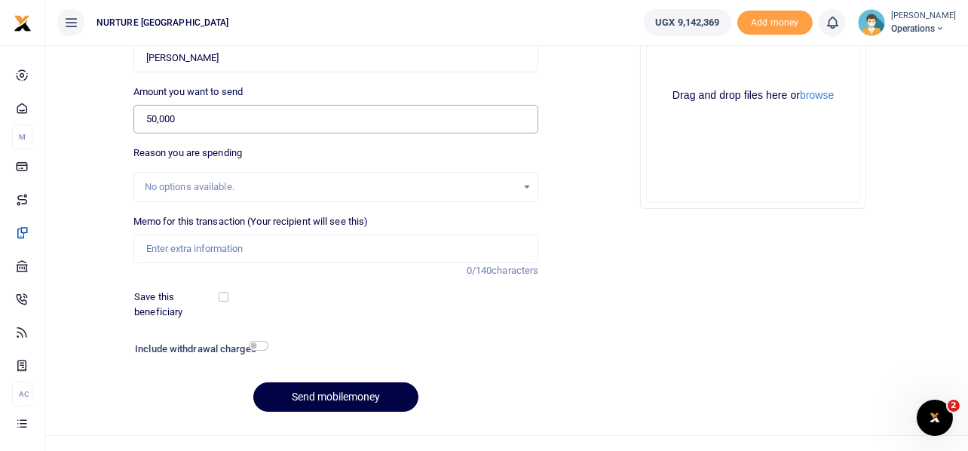
scroll to position [216, 0]
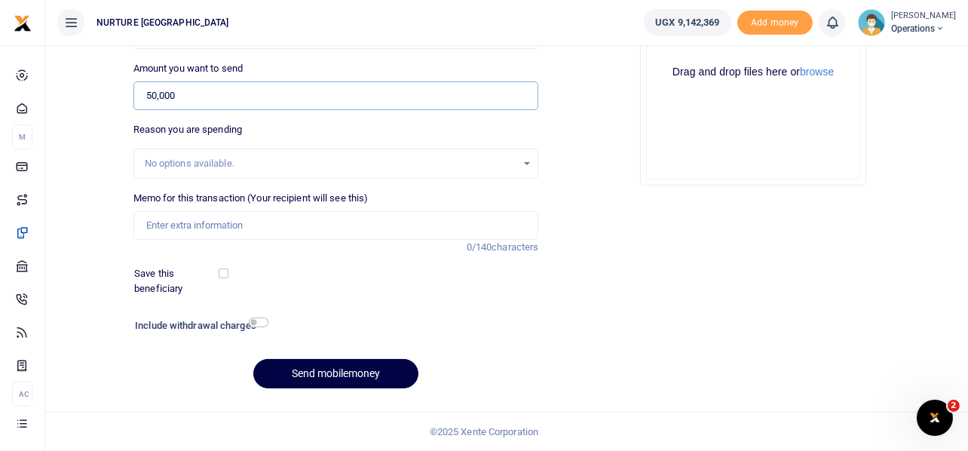
type input "50,000"
click at [224, 227] on input "Memo for this transaction (Your recipient will see this)" at bounding box center [335, 225] width 405 height 29
paste input "Payment for VCPCs for the mubende health outreach October 2025"
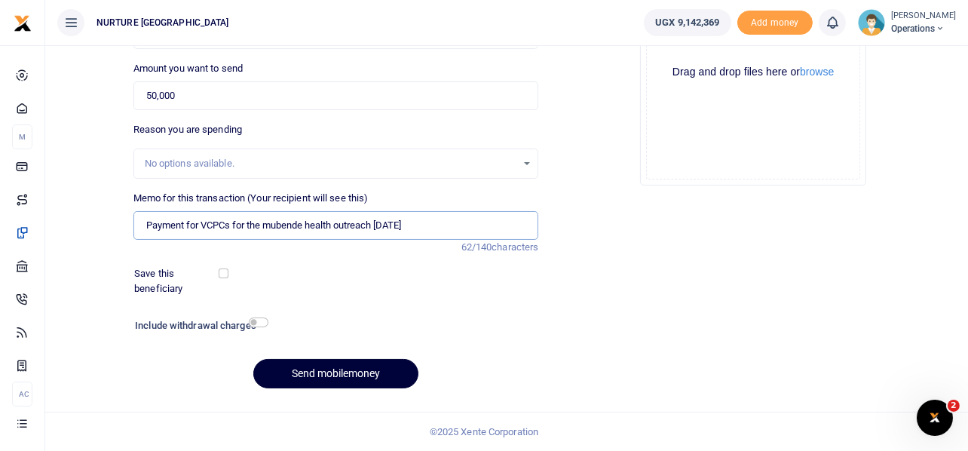
type input "Payment for VCPCs for the mubende health outreach October 2025"
click at [361, 368] on button "Send mobilemoney" at bounding box center [335, 373] width 165 height 29
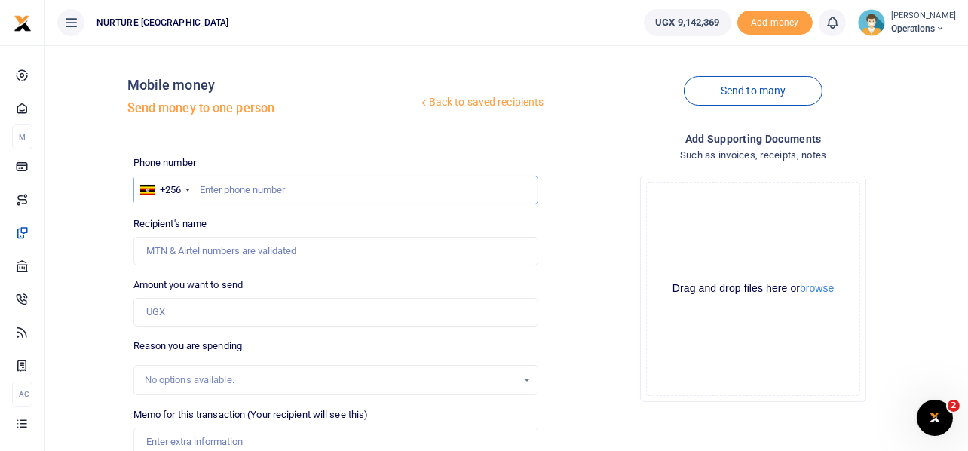
click at [232, 197] on input "text" at bounding box center [335, 190] width 405 height 29
type input "751656983"
click at [184, 312] on input "Amount you want to send" at bounding box center [335, 312] width 405 height 29
type input "Jude Semakula"
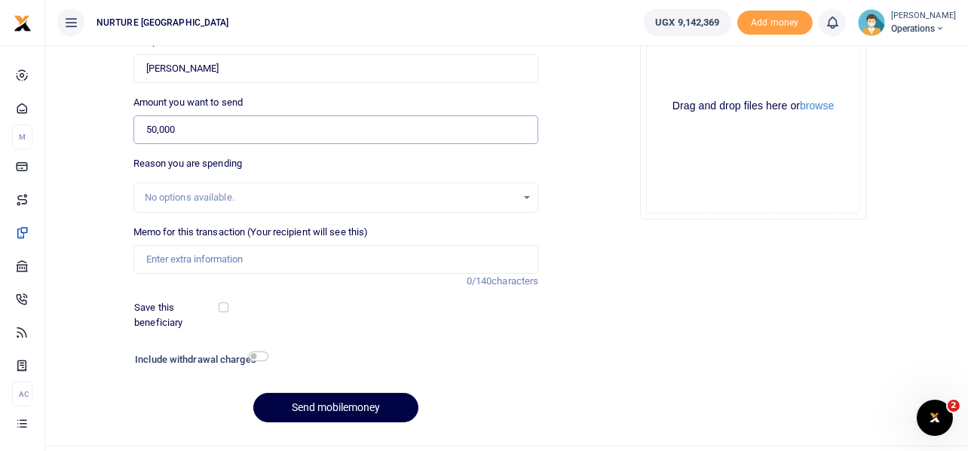
scroll to position [216, 0]
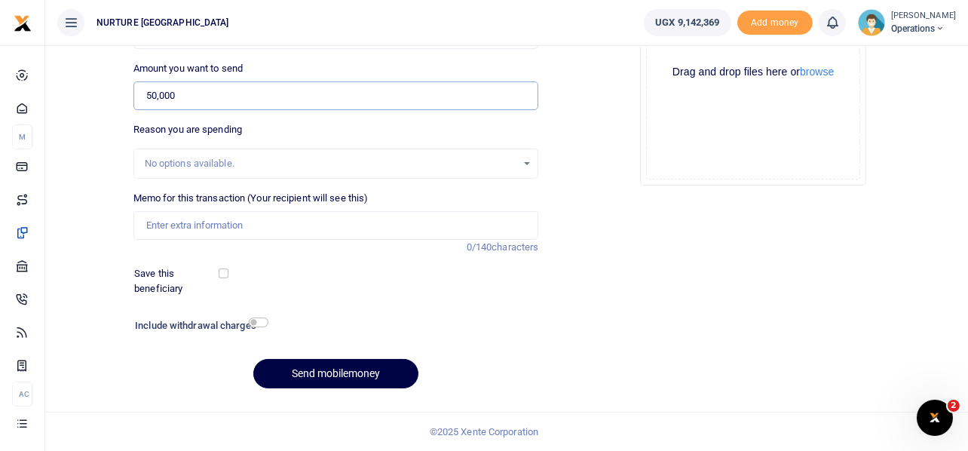
type input "50,000"
click at [301, 229] on input "Memo for this transaction (Your recipient will see this)" at bounding box center [335, 225] width 405 height 29
paste input "Payment for VCPCs for the mubende health outreach October 2025"
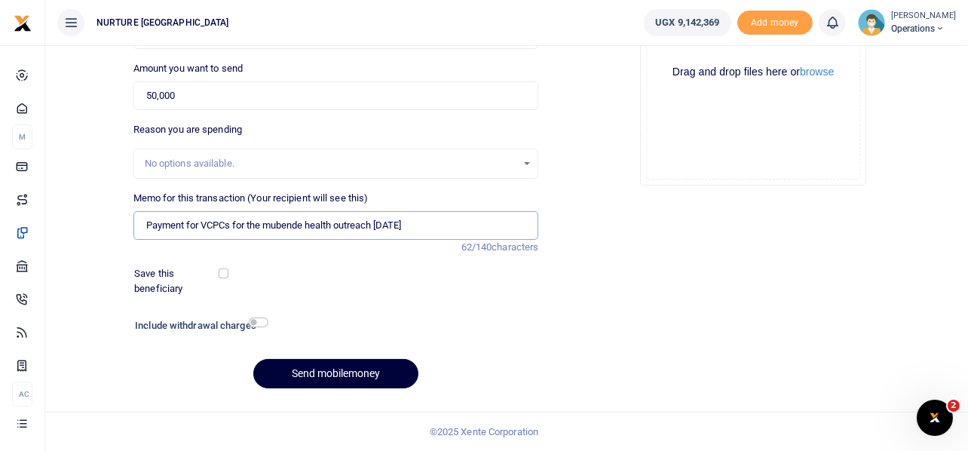
type input "Payment for VCPCs for the mubende health outreach October 2025"
click at [340, 366] on button "Send mobilemoney" at bounding box center [335, 373] width 165 height 29
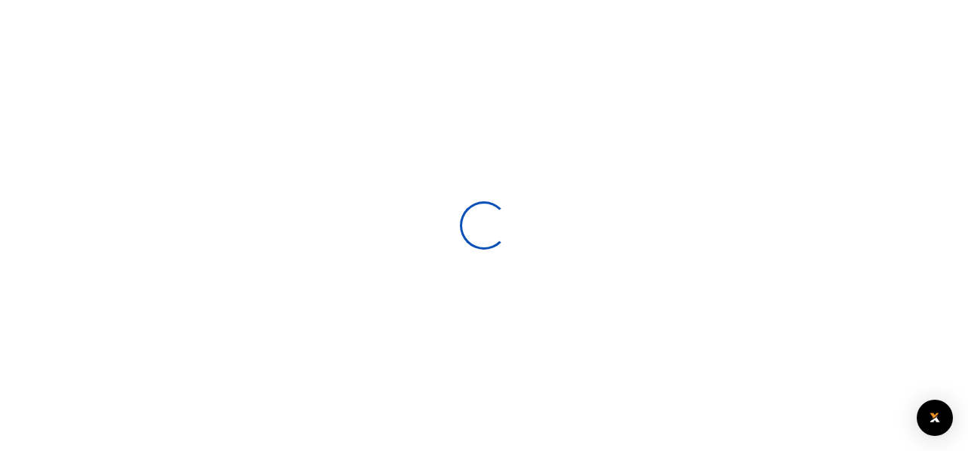
scroll to position [215, 0]
select select
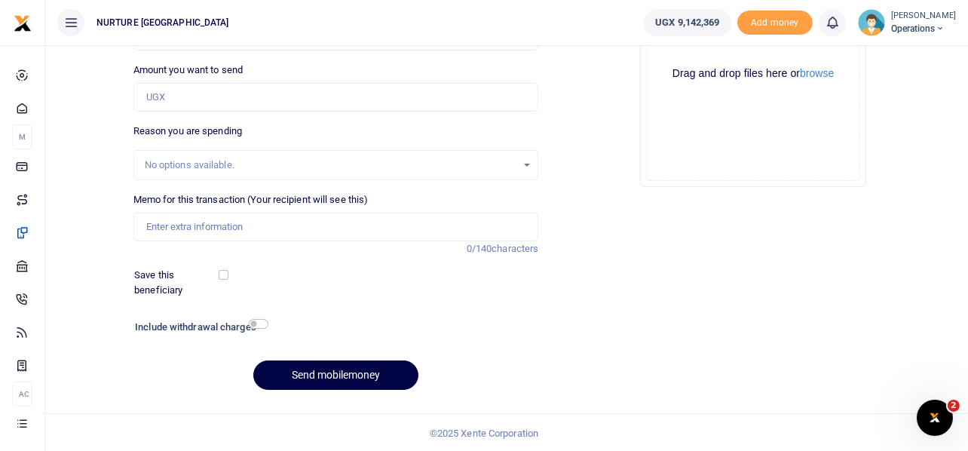
scroll to position [0, 0]
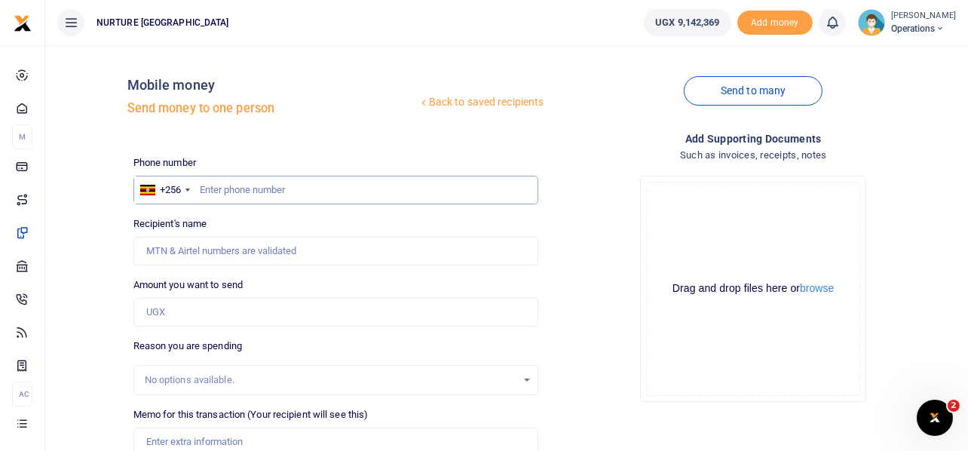
click at [252, 191] on input "text" at bounding box center [335, 190] width 405 height 29
type input "776631801"
type input "Mpanga [PERSON_NAME]"
type input "776631801"
click at [165, 312] on input "Amount you want to send" at bounding box center [335, 312] width 405 height 29
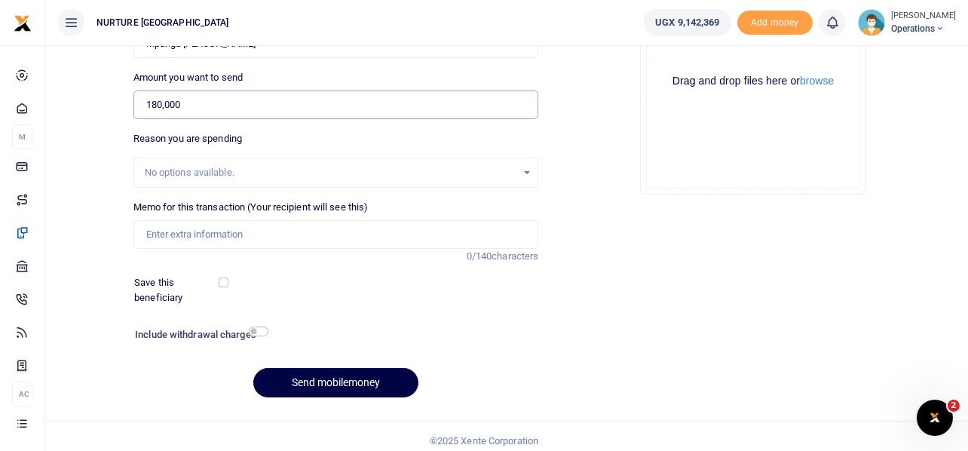
scroll to position [210, 0]
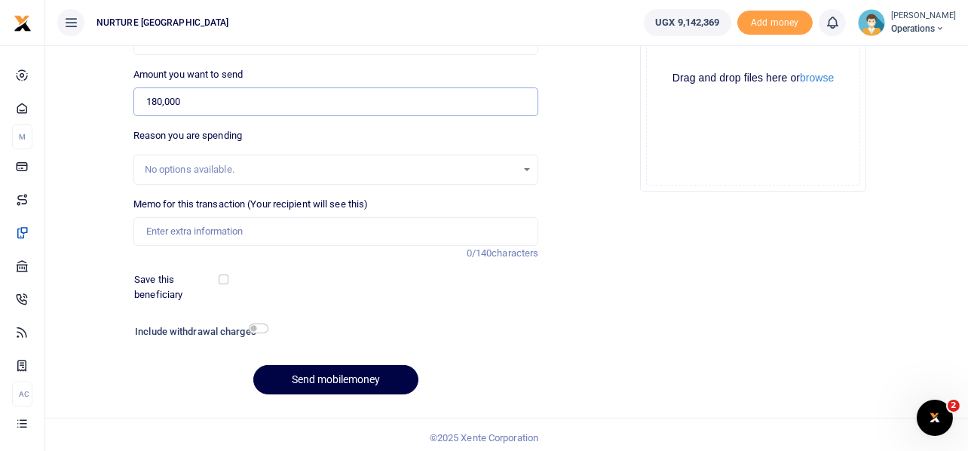
type input "180,000"
click at [222, 230] on input "Memo for this transaction (Your recipient will see this)" at bounding box center [335, 231] width 405 height 29
type input "Payment for repair and servicing of the microwave at Urban kawempe"
click at [268, 324] on div at bounding box center [389, 333] width 243 height 24
click at [262, 329] on input "checkbox" at bounding box center [259, 328] width 20 height 10
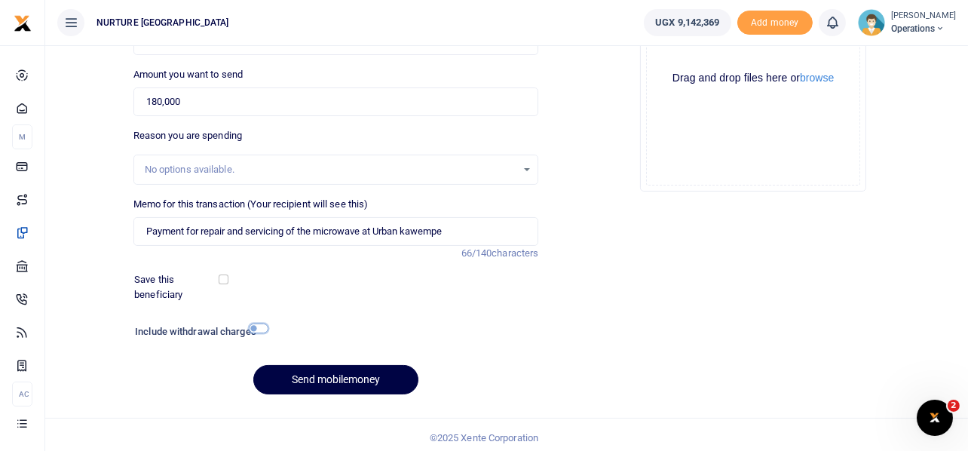
checkbox input "true"
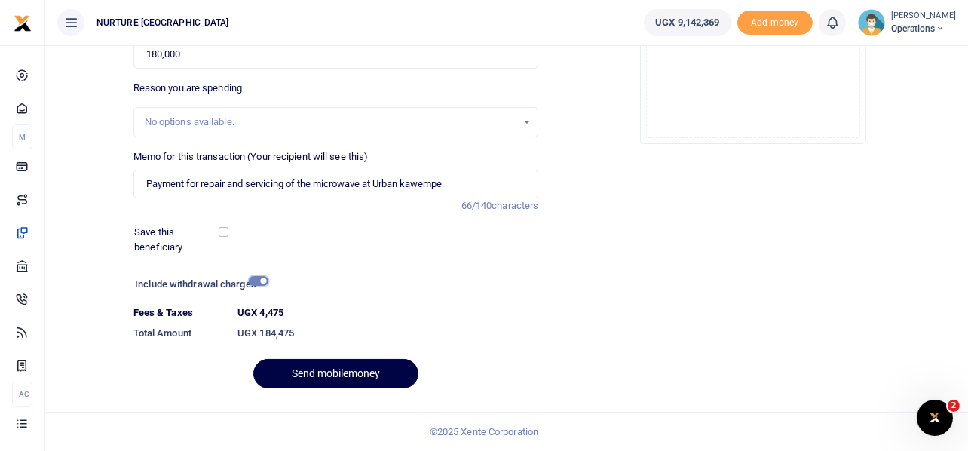
scroll to position [253, 0]
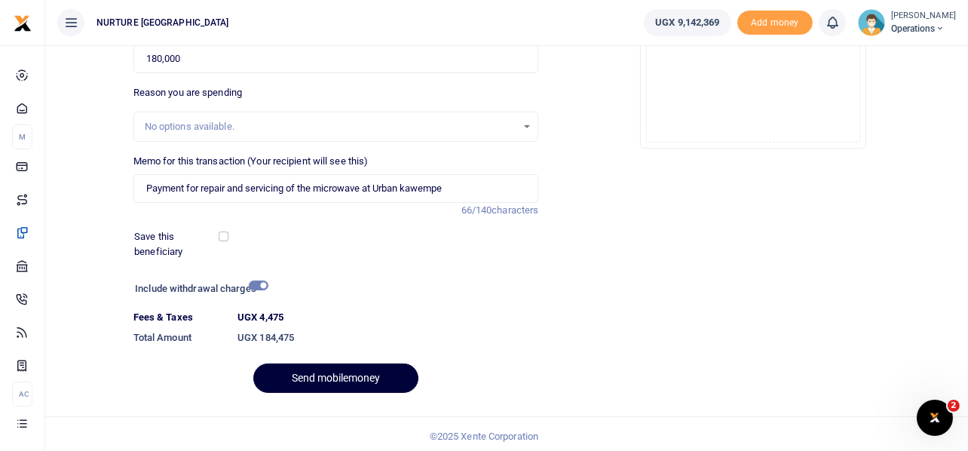
click at [383, 376] on button "Send mobilemoney" at bounding box center [335, 377] width 165 height 29
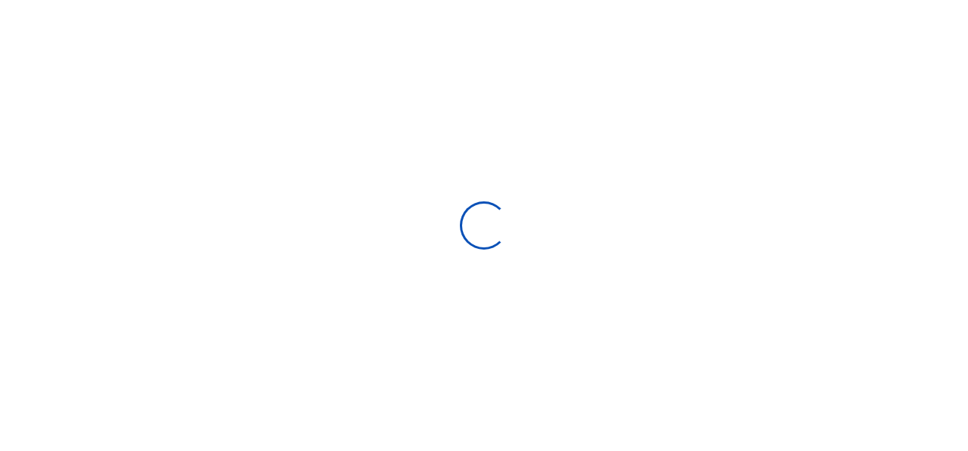
select select
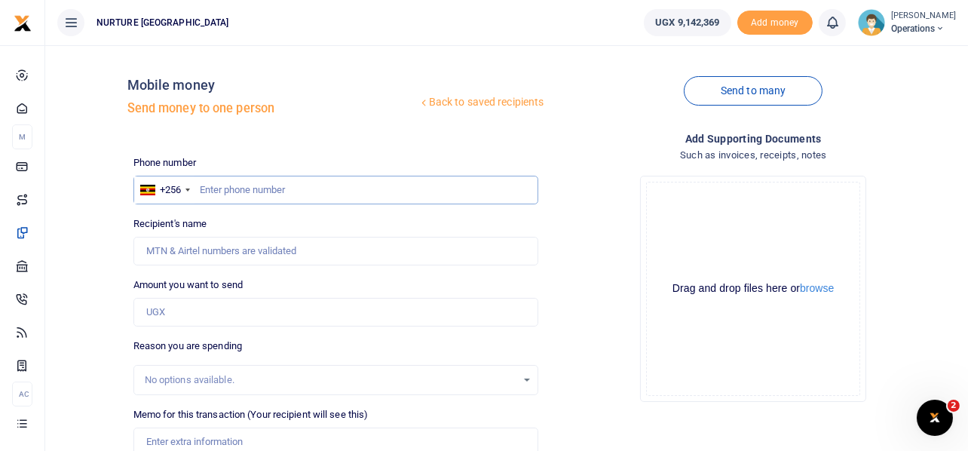
click at [271, 182] on input "text" at bounding box center [335, 190] width 405 height 29
paste input "704547505"
type input "704547505"
click at [176, 311] on input "Amount you want to send" at bounding box center [335, 312] width 405 height 29
type input "Jockim Mujungu"
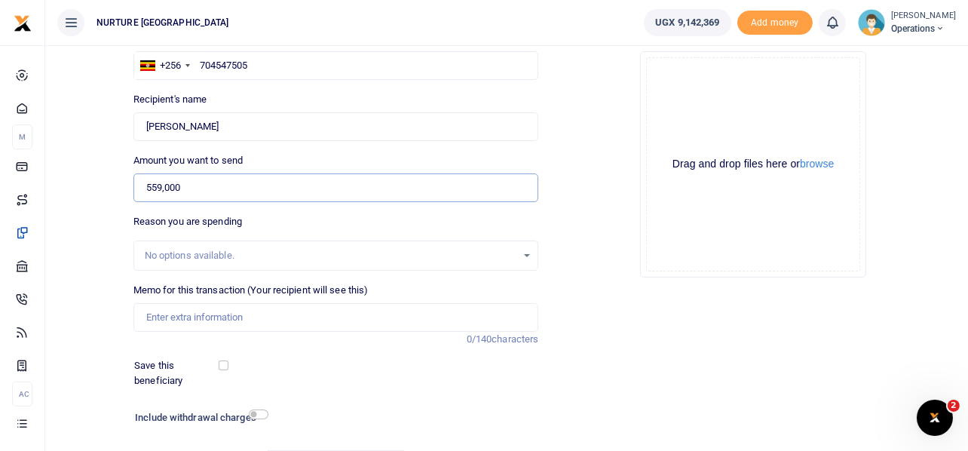
scroll to position [157, 0]
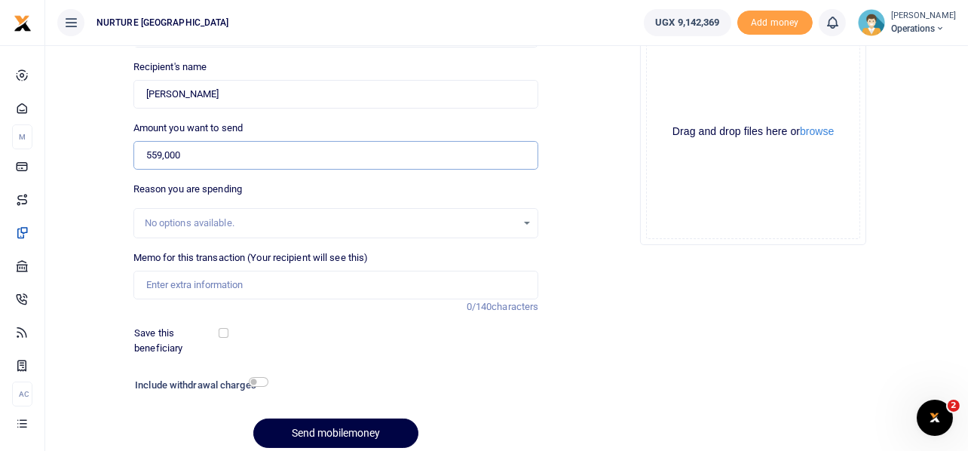
type input "559,000"
click at [206, 285] on input "Memo for this transaction (Your recipient will see this)" at bounding box center [335, 285] width 405 height 29
click at [373, 281] on input "Payment for purchase of material for making the white [PERSON_NAME]" at bounding box center [335, 285] width 405 height 29
type input "Payment for purchase of material for making the white [PERSON_NAME]"
click at [265, 383] on input "checkbox" at bounding box center [259, 382] width 20 height 10
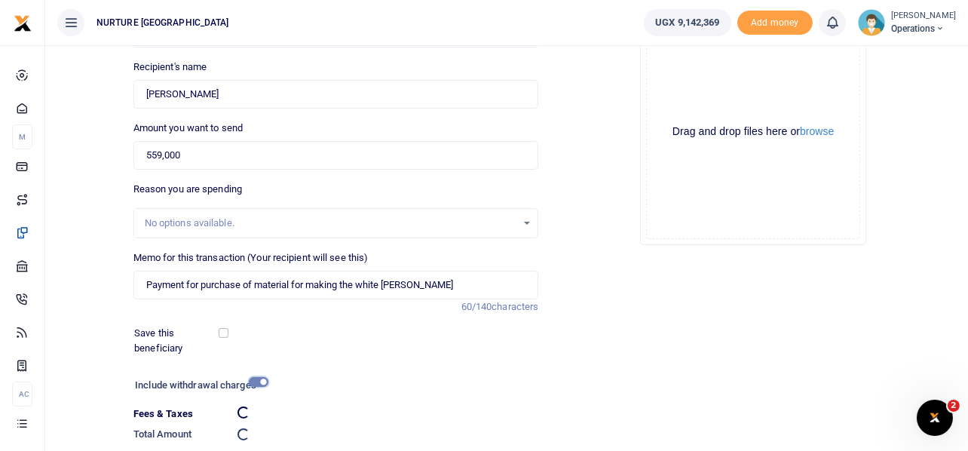
click at [265, 383] on input "checkbox" at bounding box center [259, 382] width 20 height 10
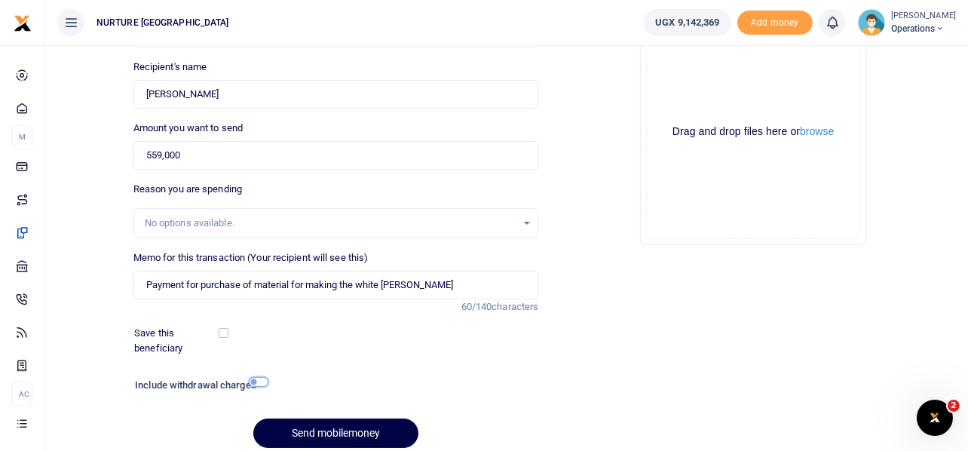
click at [265, 383] on input "checkbox" at bounding box center [259, 382] width 20 height 10
checkbox input "true"
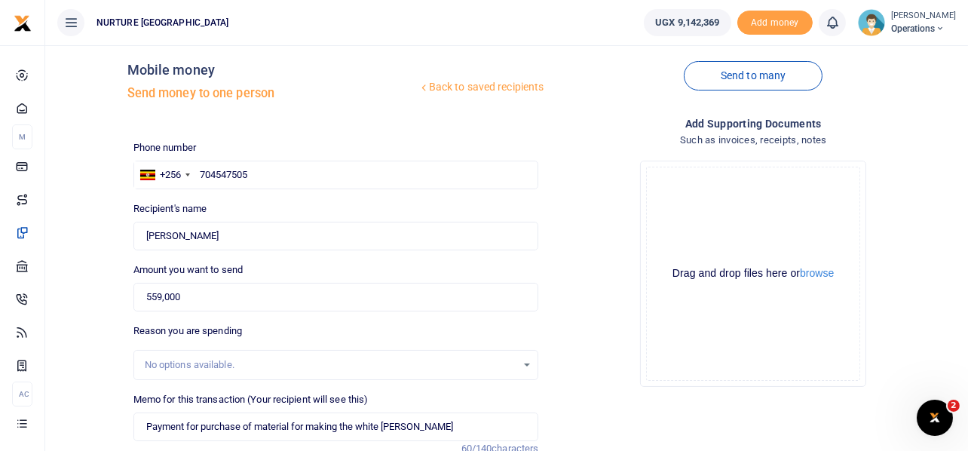
scroll to position [258, 0]
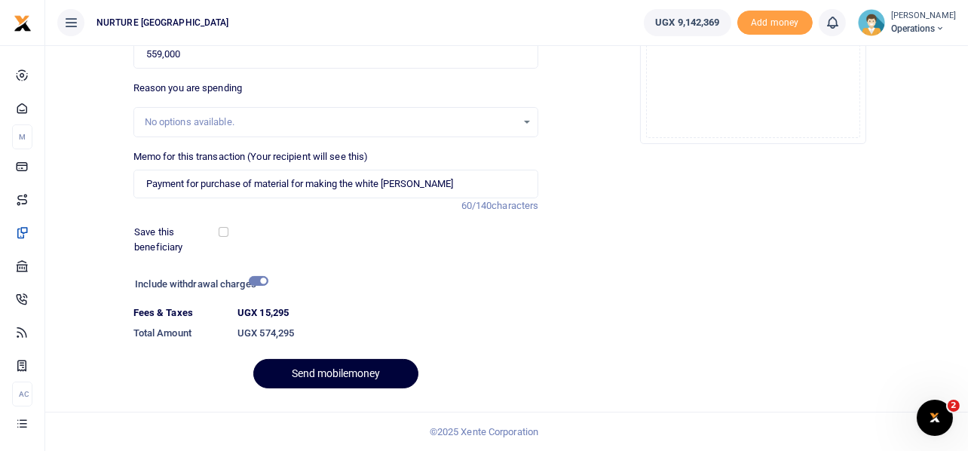
click at [359, 377] on button "Send mobilemoney" at bounding box center [335, 373] width 165 height 29
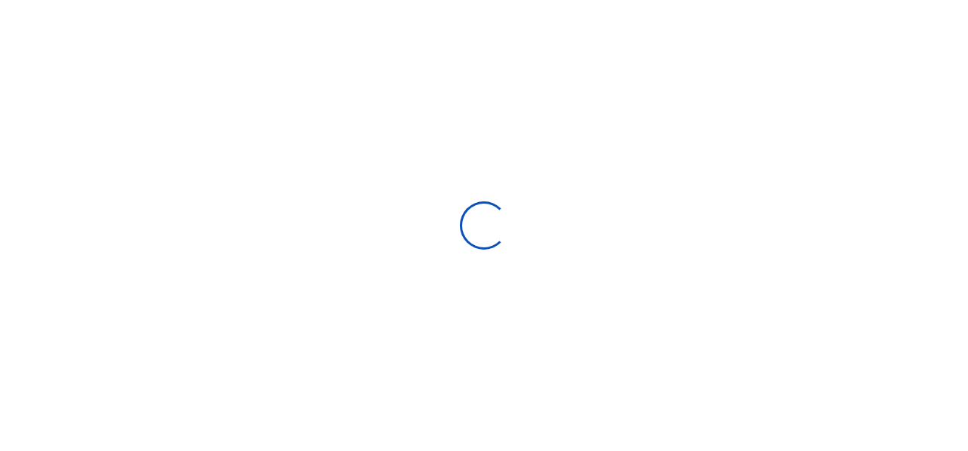
select select
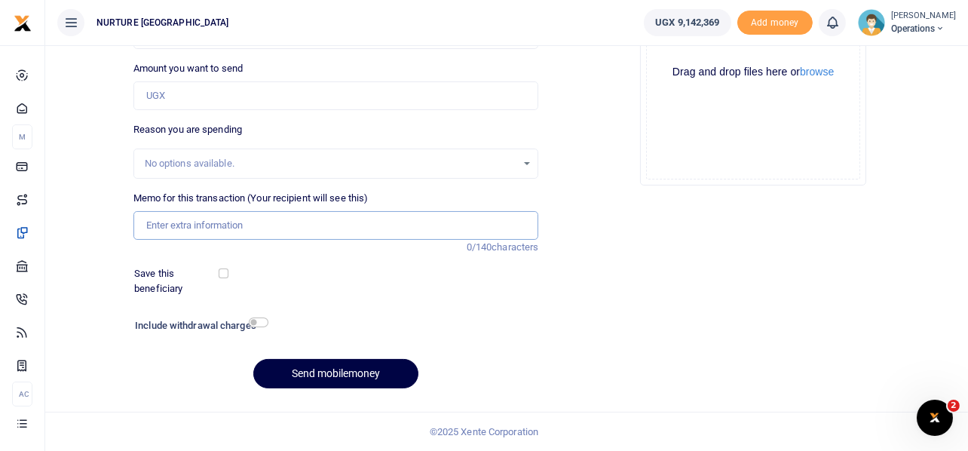
click at [347, 231] on input "Memo for this transaction (Your recipient will see this)" at bounding box center [335, 225] width 405 height 29
paste input "Payment for purchase of material for making the white decker"
click at [185, 222] on input "Payment for purchase of material for making the white decker" at bounding box center [335, 225] width 405 height 29
click at [291, 221] on input "Payment transport to purchase of material for making the white decker" at bounding box center [335, 225] width 405 height 29
type input "Payment transport to purchase material for making the white decker"
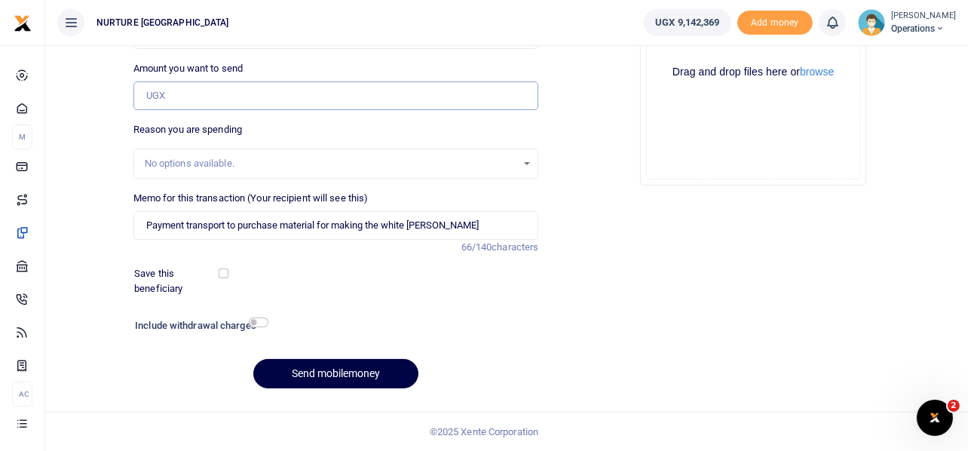
click at [244, 93] on input "Amount you want to send" at bounding box center [335, 95] width 405 height 29
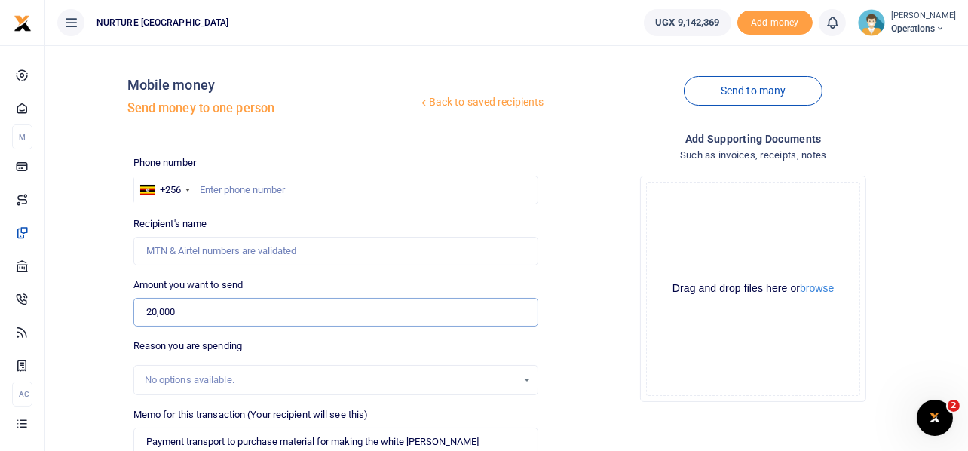
type input "20,000"
click at [239, 188] on input "text" at bounding box center [335, 190] width 405 height 29
click at [228, 182] on input "text" at bounding box center [335, 190] width 405 height 29
paste input "750529509"
type input "750529509"
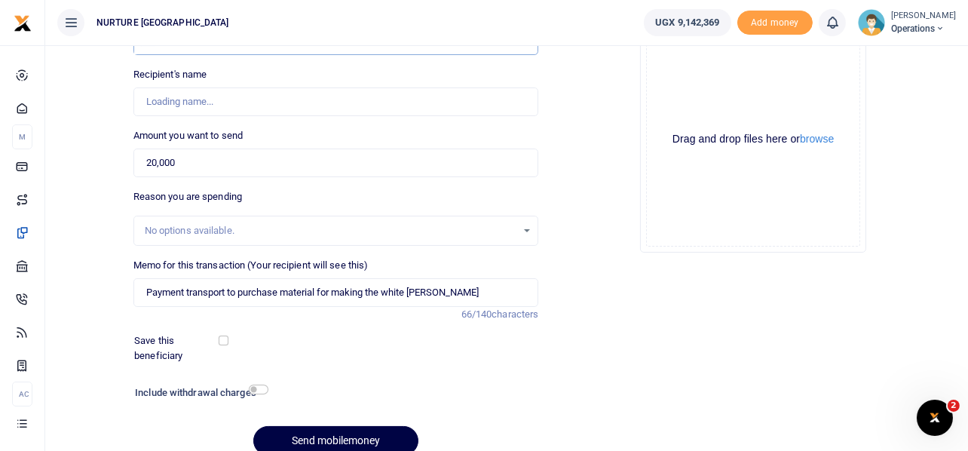
type input "Grace Ssemwogerere"
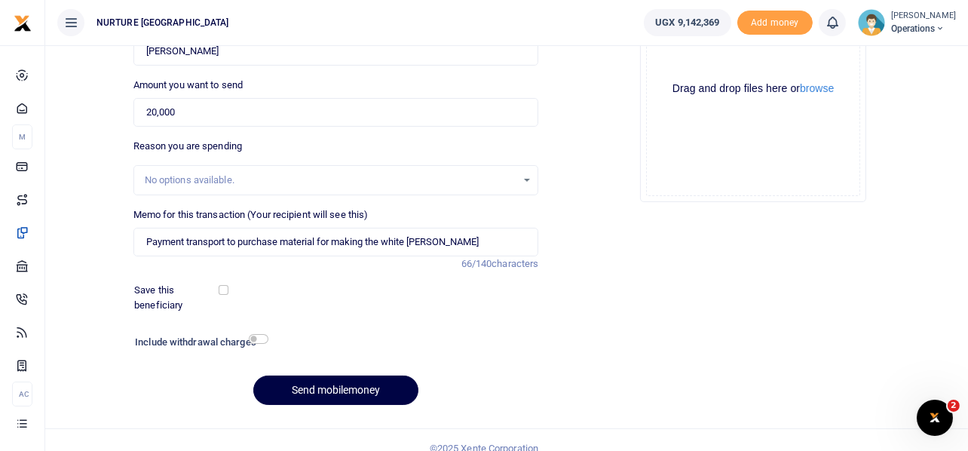
scroll to position [216, 0]
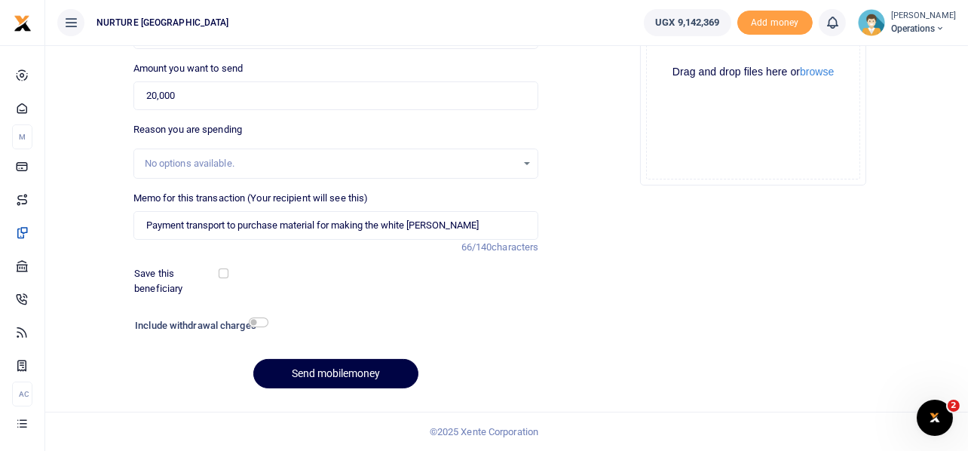
type input "750529509"
click at [262, 325] on input "checkbox" at bounding box center [259, 322] width 20 height 10
checkbox input "true"
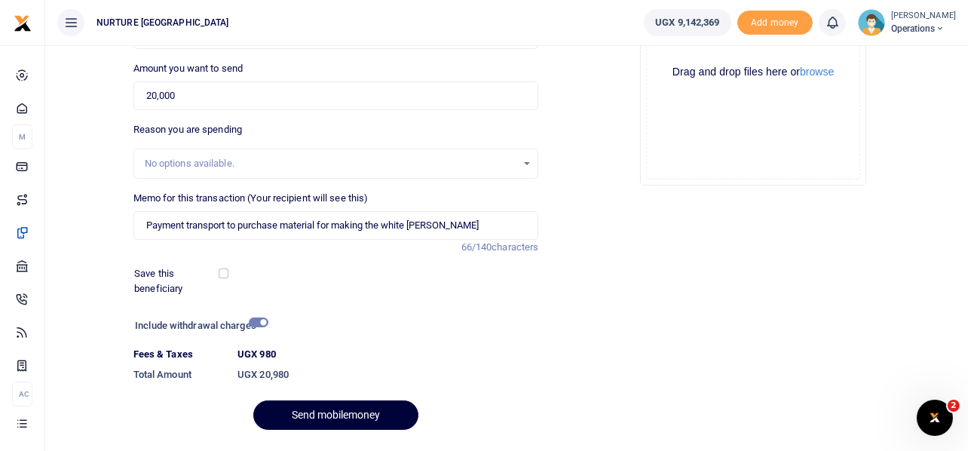
click at [338, 410] on button "Send mobilemoney" at bounding box center [335, 414] width 165 height 29
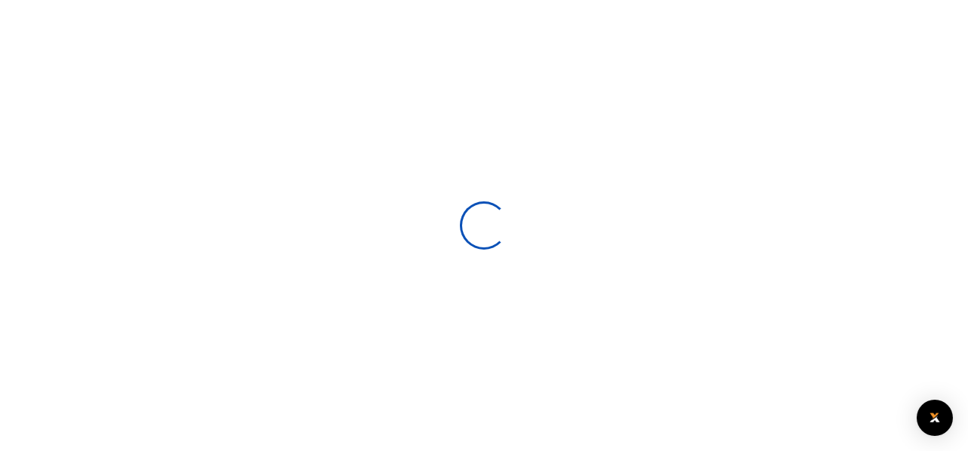
select select
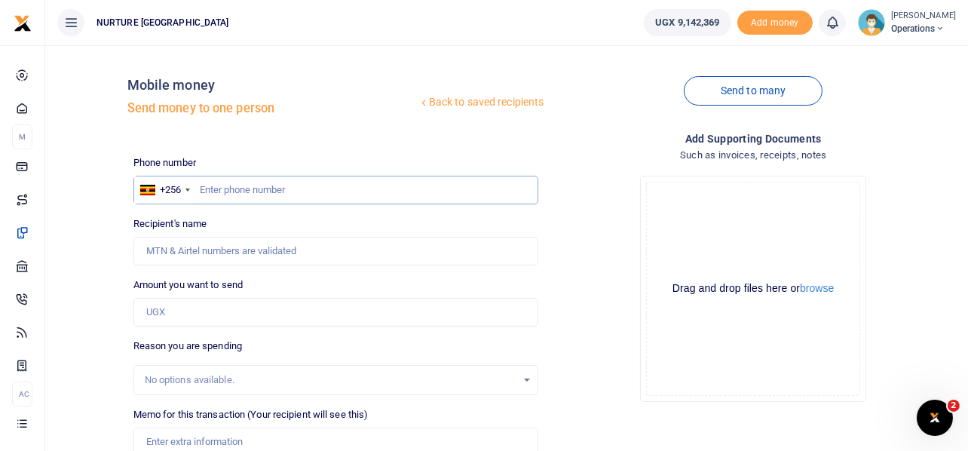
click at [228, 190] on input "text" at bounding box center [335, 190] width 405 height 29
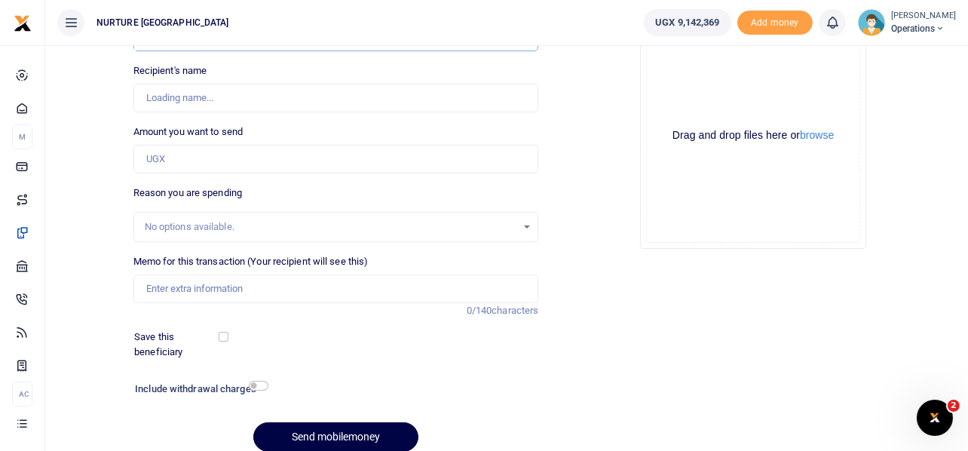
scroll to position [154, 0]
type input "751482240"
click at [182, 159] on input "Amount you want to send" at bounding box center [335, 158] width 405 height 29
type input "Janat Navuga"
click at [212, 285] on input "Memo for this transaction (Your recipient will see this)" at bounding box center [335, 288] width 405 height 29
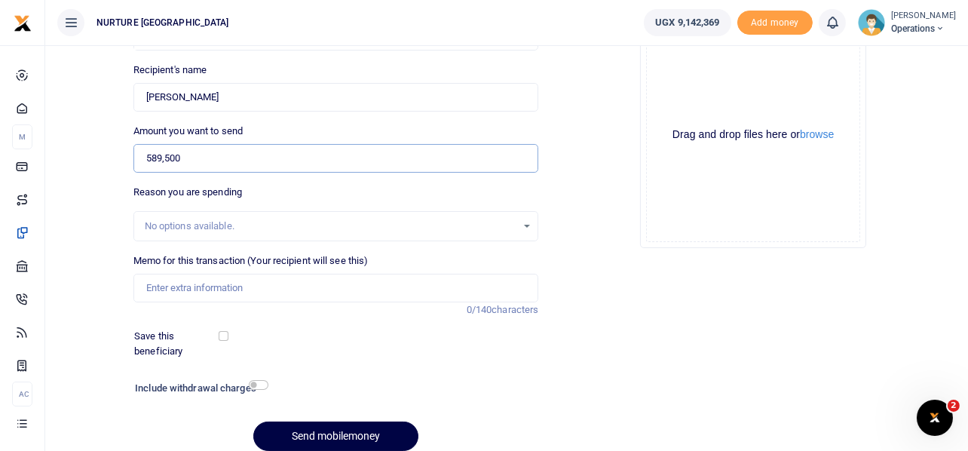
click at [193, 151] on input "589,500" at bounding box center [335, 158] width 405 height 29
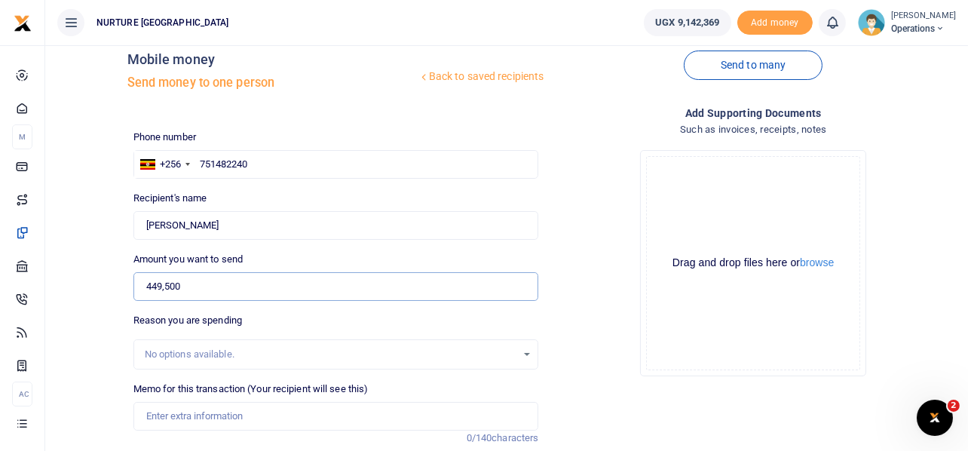
scroll to position [216, 0]
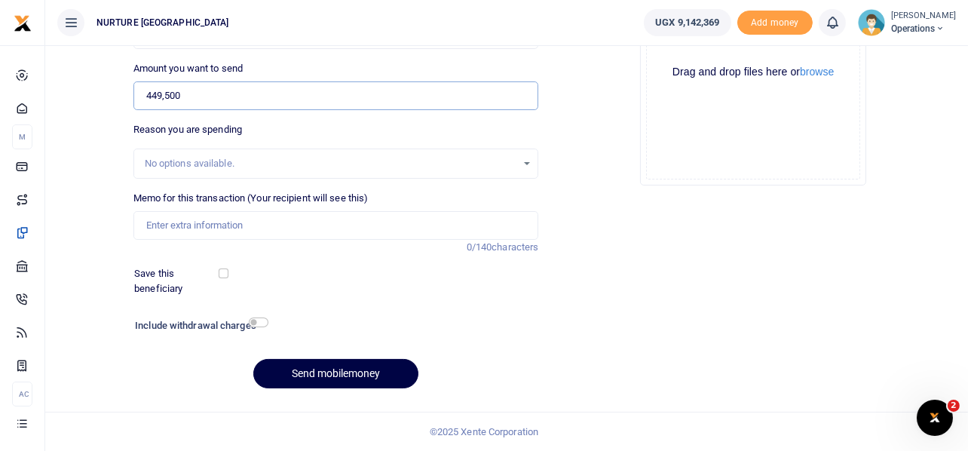
type input "449,500"
click at [217, 225] on input "Memo for this transaction (Your recipient will see this)" at bounding box center [335, 225] width 405 height 29
paste input "Payment for purchase of dogs food and transport Sept 2025"
click at [381, 216] on input "Payment for purchase of dogs food and transport Sept 2025" at bounding box center [335, 225] width 405 height 29
type input "Payment for purchase of dogs food and transport Oct 2025"
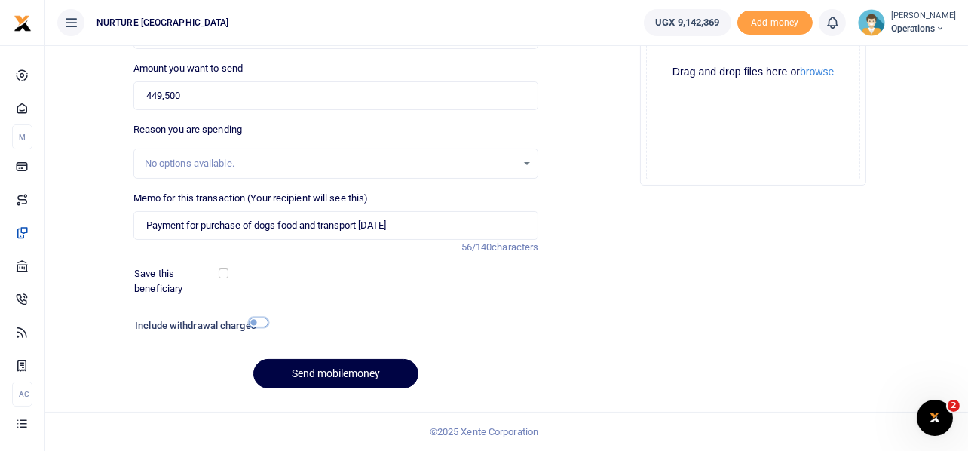
click at [262, 320] on input "checkbox" at bounding box center [259, 322] width 20 height 10
checkbox input "true"
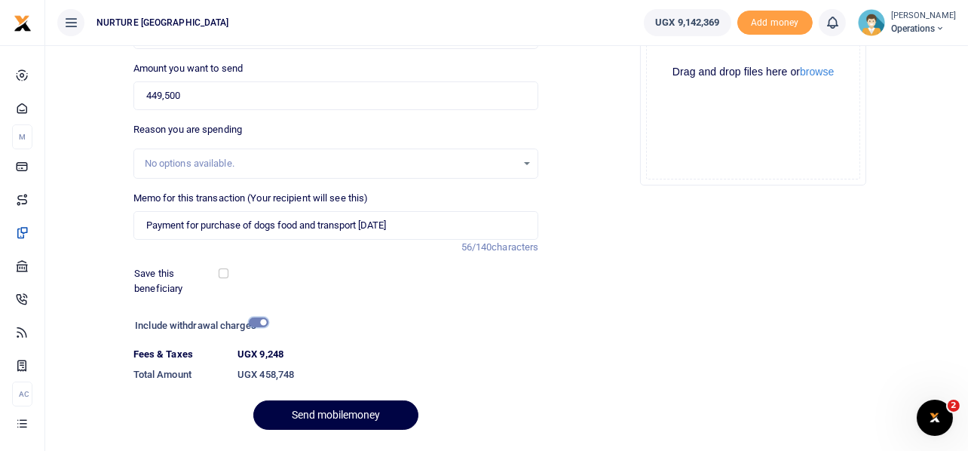
scroll to position [258, 0]
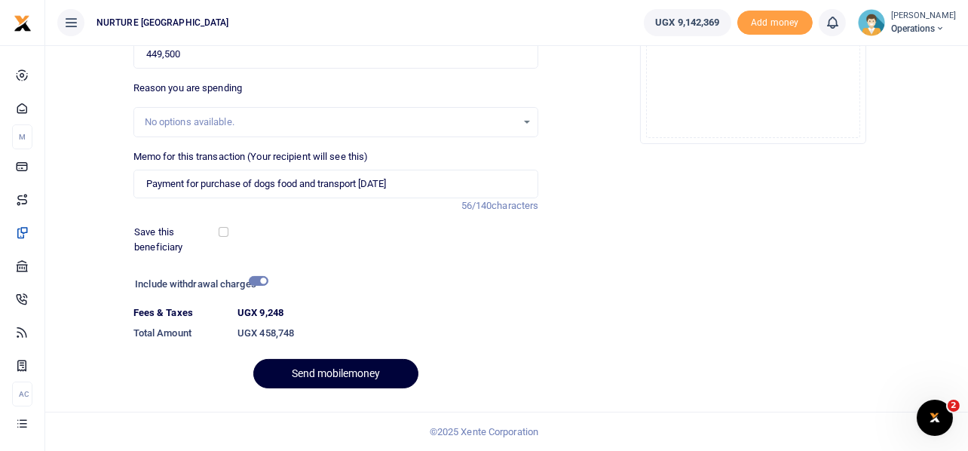
click at [346, 376] on button "Send mobilemoney" at bounding box center [335, 373] width 165 height 29
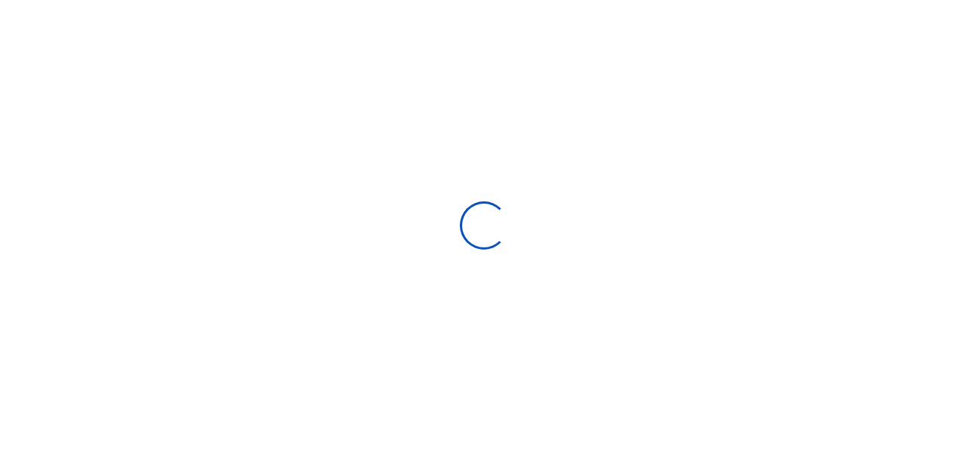
select select
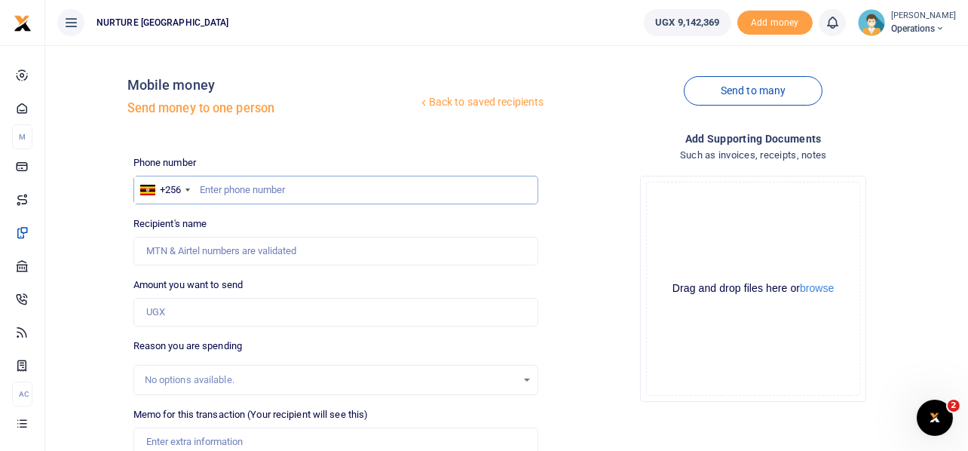
click at [325, 180] on input "text" at bounding box center [335, 190] width 405 height 29
paste input "256753417951"
type input "256753417951"
click at [173, 317] on input "Amount you want to send" at bounding box center [335, 312] width 405 height 29
type input "Naluyatimuwanga Nabulya"
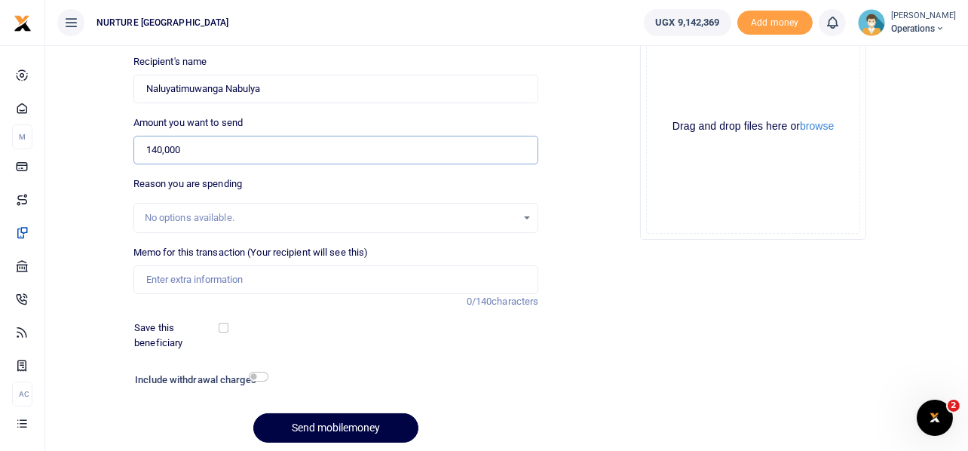
scroll to position [216, 0]
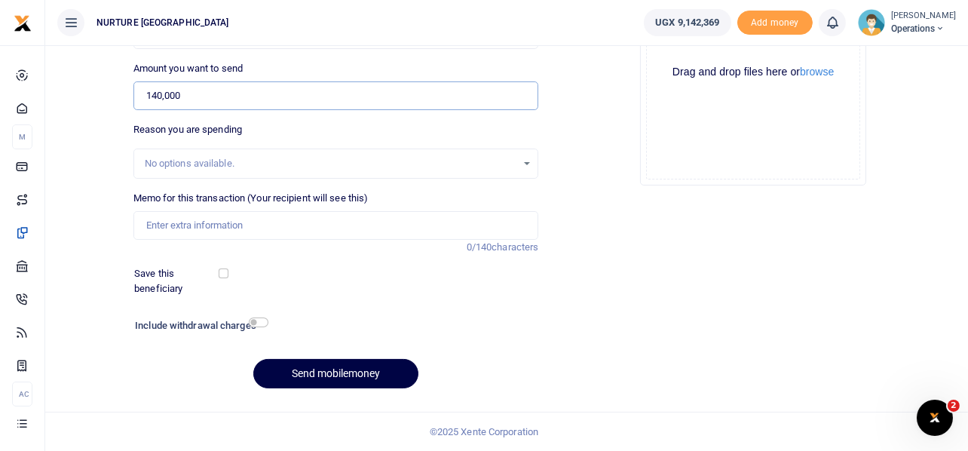
type input "140,000"
click at [372, 225] on input "Memo for this transaction (Your recipient will see this)" at bounding box center [335, 225] width 405 height 29
paste input "Payment for purchase of charcoal for cooking dogs food Aug 25"
click at [415, 221] on input "Payment for purchase of charcoal for cooking dogs food Aug 25" at bounding box center [335, 225] width 405 height 29
click at [408, 220] on input "Payment for purchase of charcoal for cooking dogs food Aug 25" at bounding box center [335, 225] width 405 height 29
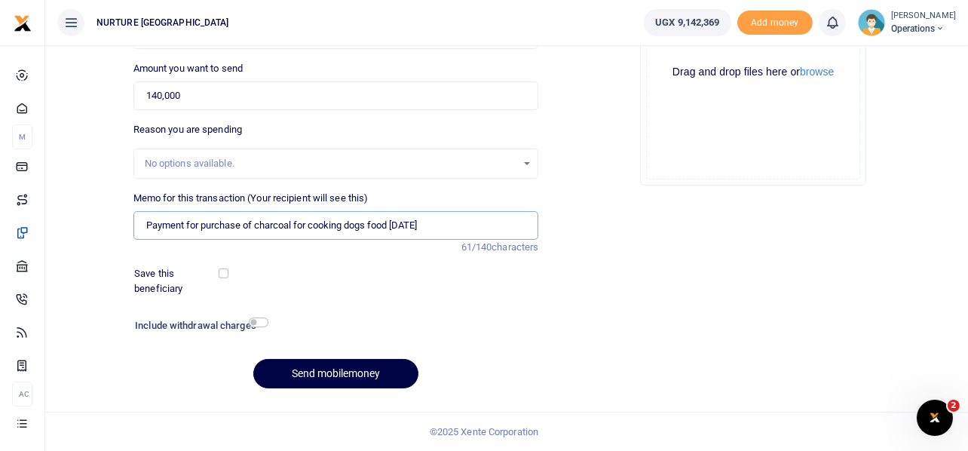
type input "Payment for purchase of charcoal for cooking dogs food Oct 25"
click at [254, 320] on input "checkbox" at bounding box center [259, 322] width 20 height 10
checkbox input "true"
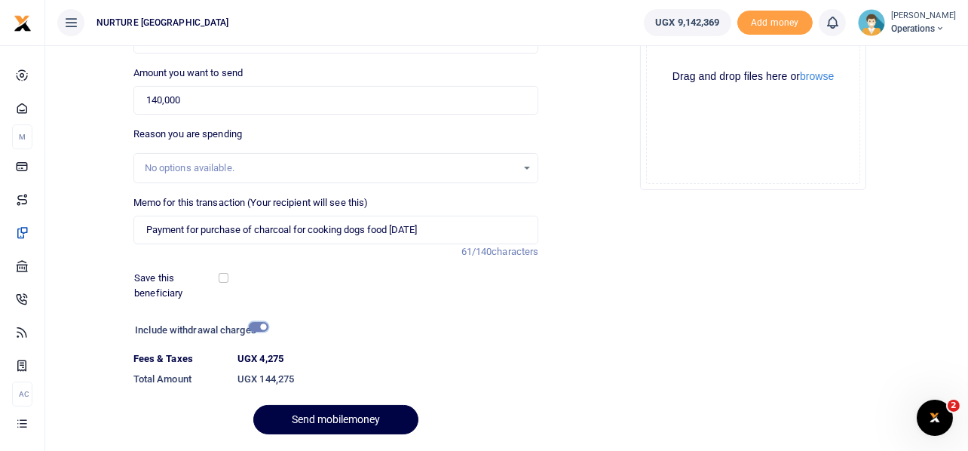
scroll to position [258, 0]
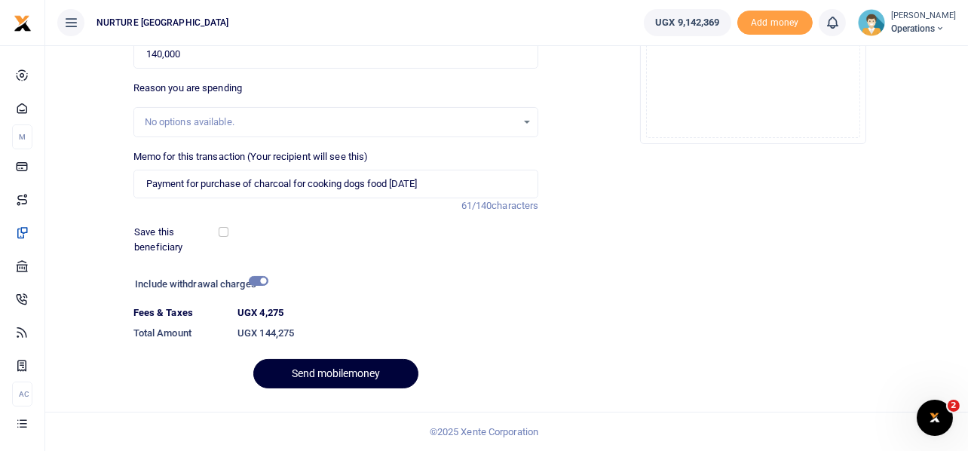
click at [339, 369] on button "Send mobilemoney" at bounding box center [335, 373] width 165 height 29
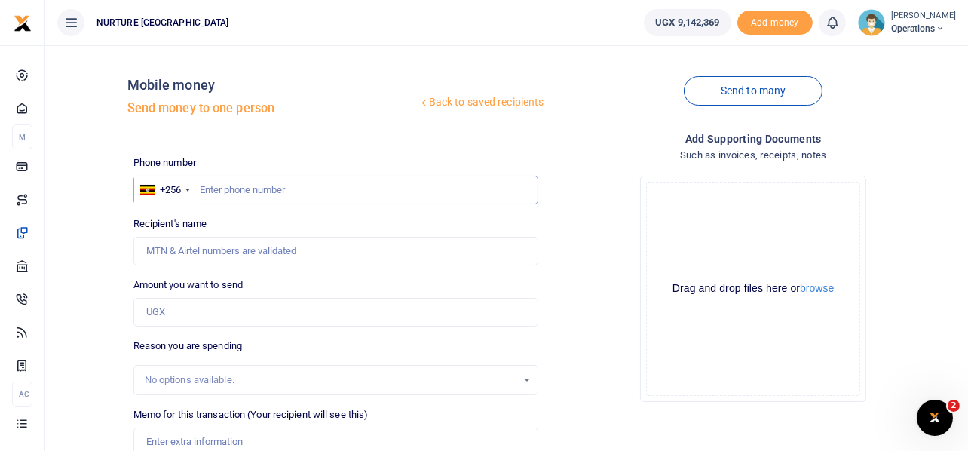
click at [383, 191] on input "text" at bounding box center [335, 190] width 405 height 29
click at [265, 184] on input "text" at bounding box center [335, 190] width 405 height 29
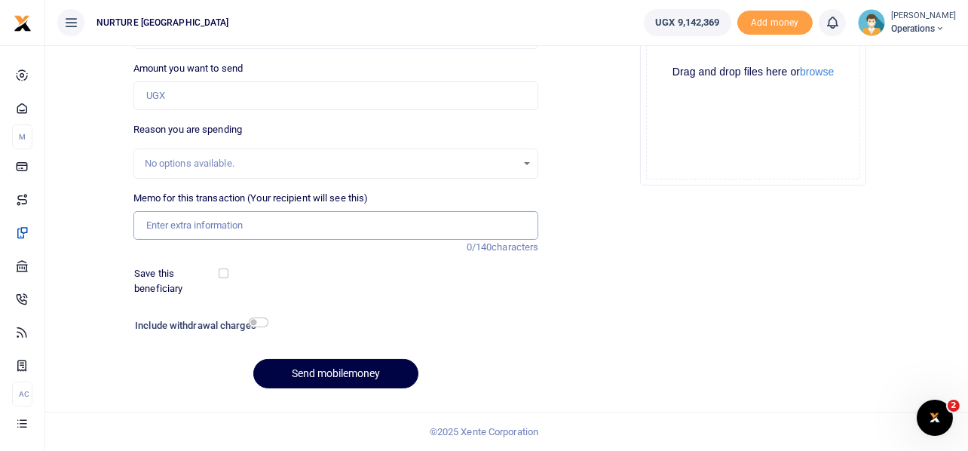
click at [295, 228] on input "Memo for this transaction (Your recipient will see this)" at bounding box center [335, 225] width 405 height 29
paste input "Purchase of items for tea for night shift staff theater and ART clients at [GEO…"
click at [503, 225] on input "Purchase of items for tea for night shift staff theater and ART clients at [GEO…" at bounding box center [335, 225] width 405 height 29
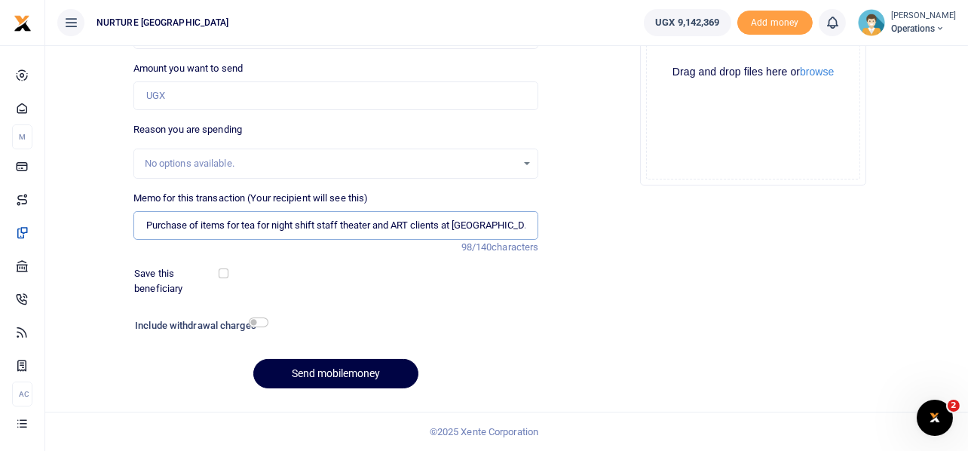
type input "Purchase of items for tea for night shift staff theater and ART clients at Nurt…"
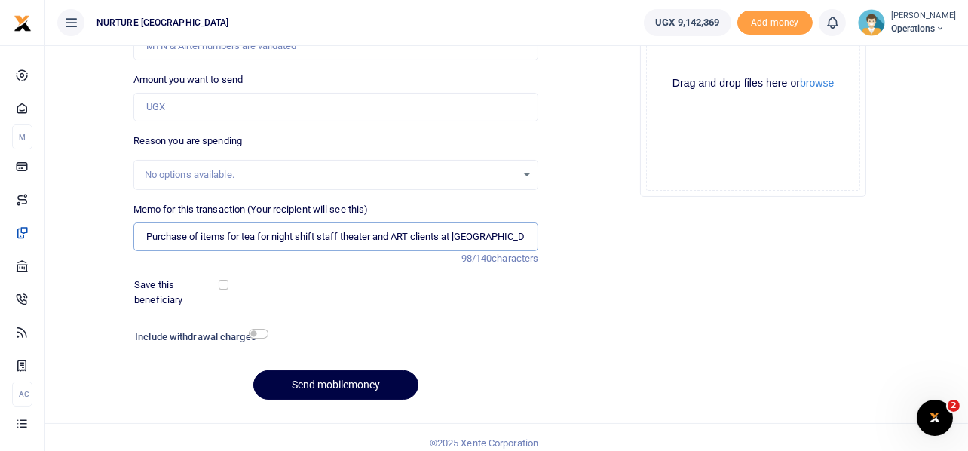
scroll to position [216, 0]
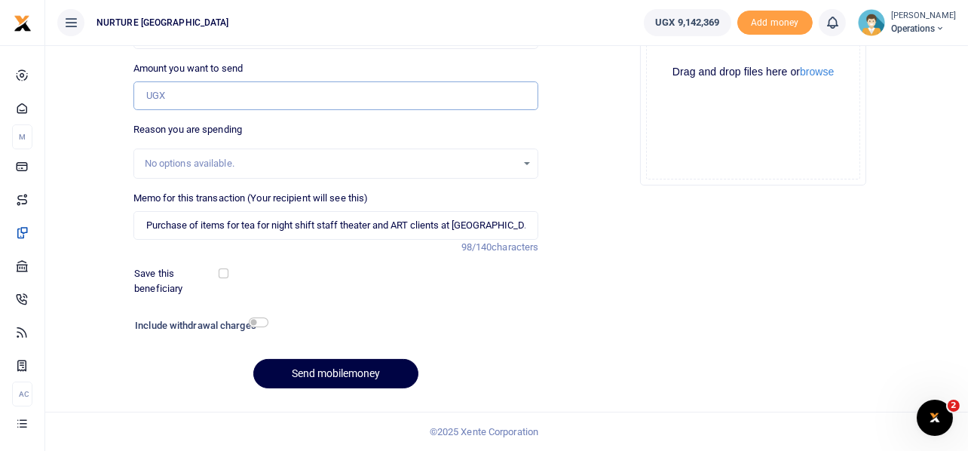
click at [179, 93] on input "Amount you want to send" at bounding box center [335, 95] width 405 height 29
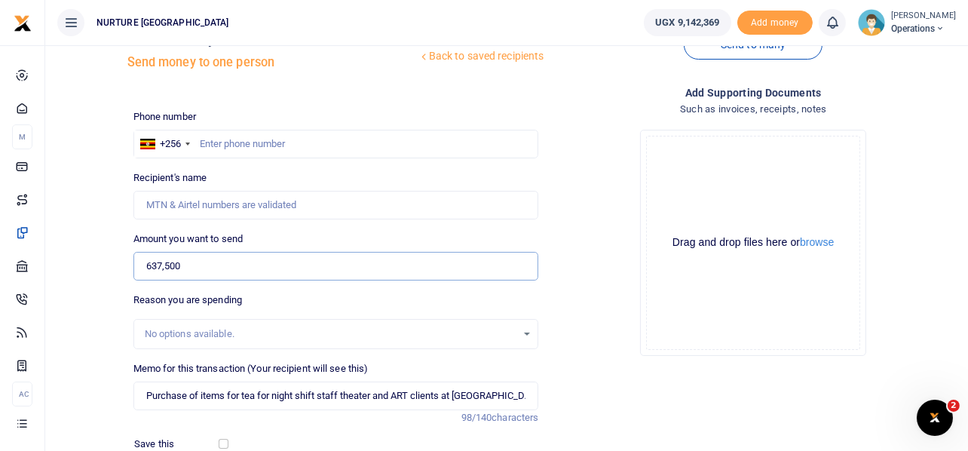
scroll to position [44, 0]
type input "637,500"
click at [231, 142] on input "text" at bounding box center [335, 145] width 405 height 29
paste input "256200949598"
type input "256200949598"
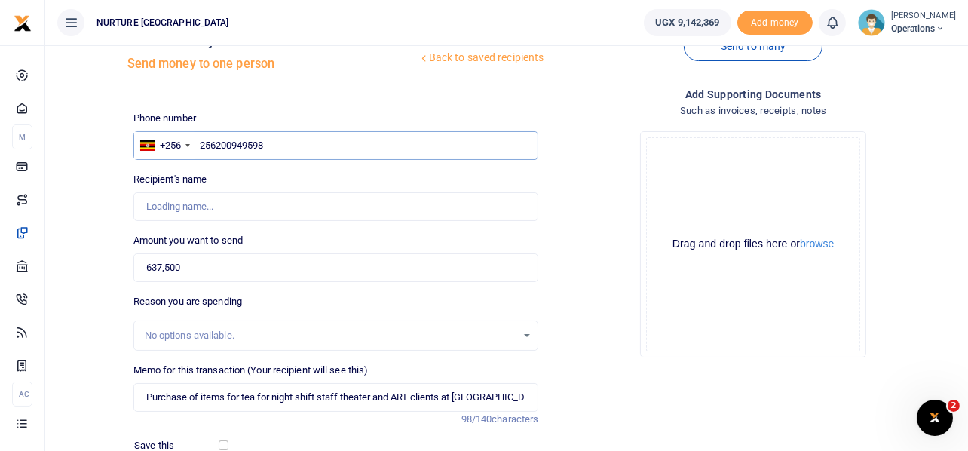
type input "Robert Nsubuga"
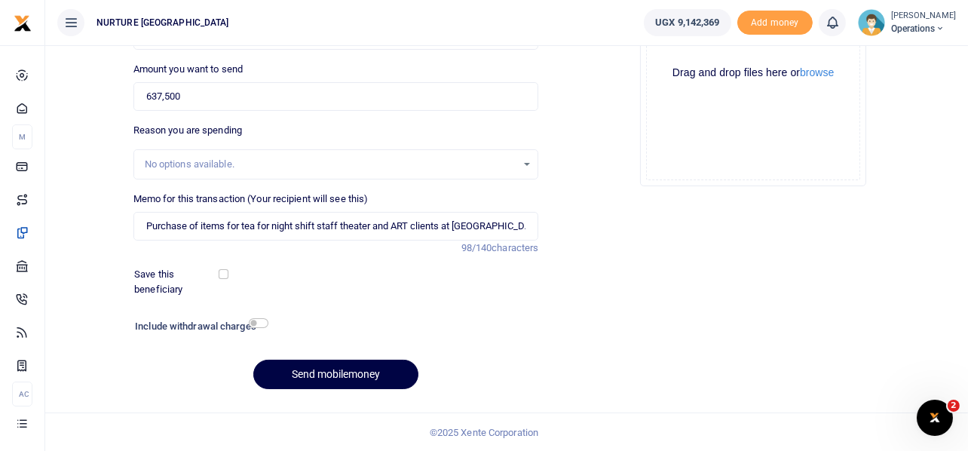
scroll to position [216, 0]
type input "256200949598"
click at [261, 319] on input "checkbox" at bounding box center [259, 322] width 20 height 10
checkbox input "true"
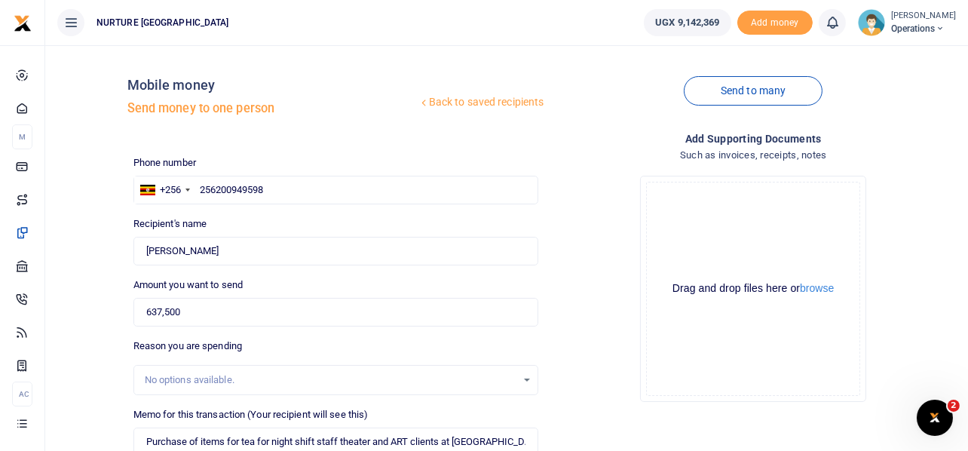
scroll to position [258, 0]
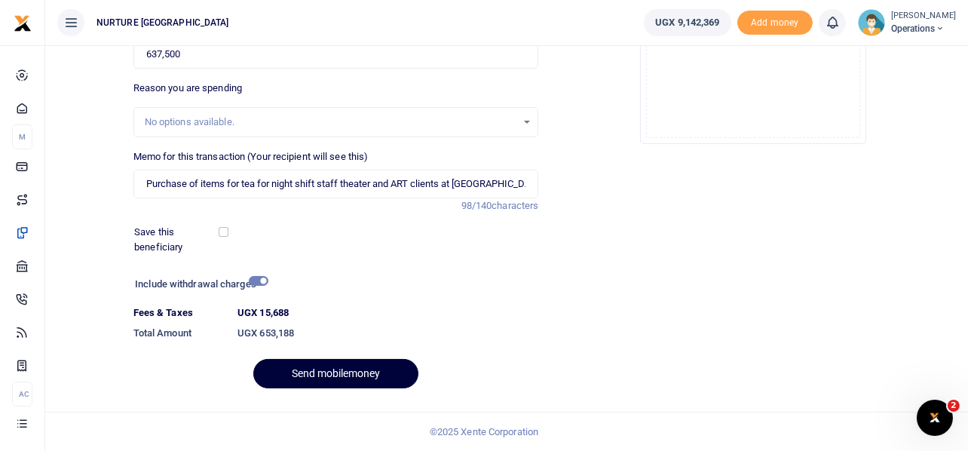
click at [329, 372] on button "Send mobilemoney" at bounding box center [335, 373] width 165 height 29
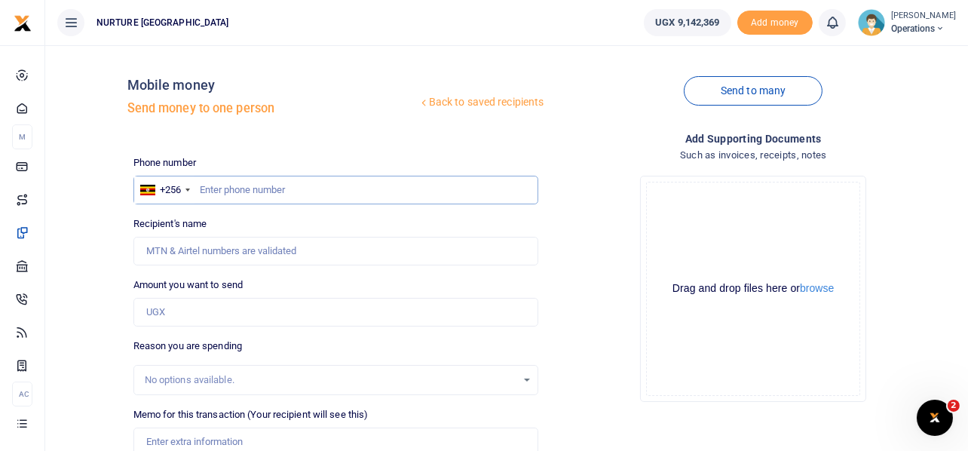
click at [246, 194] on input "text" at bounding box center [335, 190] width 405 height 29
click at [249, 194] on input "text" at bounding box center [335, 190] width 405 height 29
click at [285, 188] on input "text" at bounding box center [335, 190] width 405 height 29
drag, startPoint x: 285, startPoint y: 188, endPoint x: 265, endPoint y: 188, distance: 19.6
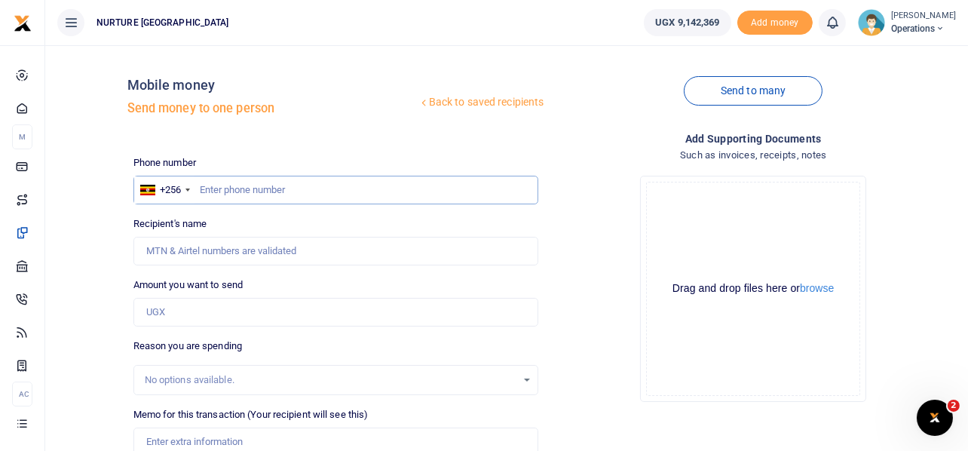
click at [265, 188] on input "text" at bounding box center [335, 190] width 405 height 29
click at [267, 194] on input "text" at bounding box center [335, 190] width 405 height 29
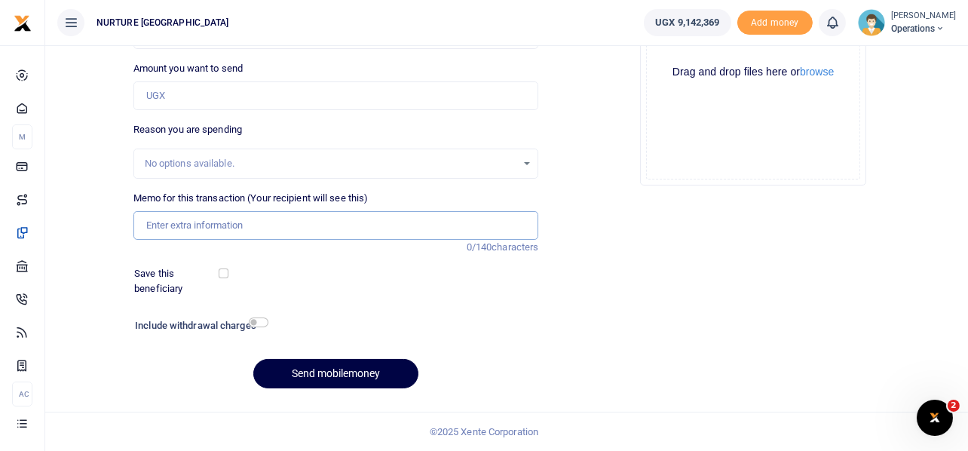
click at [234, 224] on input "Memo for this transaction (Your recipient will see this)" at bounding box center [335, 225] width 405 height 29
paste input "Payment for transport facilitation to partner schools in the month of [DATE] to…"
click at [353, 223] on input "Payment for transport facilitation to partner schools in the month of [DATE] to…" at bounding box center [335, 225] width 405 height 29
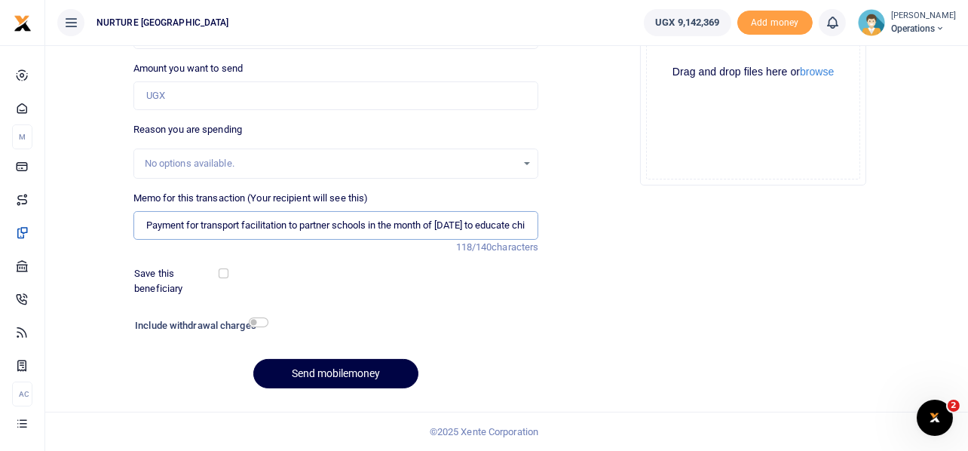
type input "Payment for transport facilitation to partner schools in the month of [DATE] to…"
click at [282, 93] on input "Amount you want to send" at bounding box center [335, 95] width 405 height 29
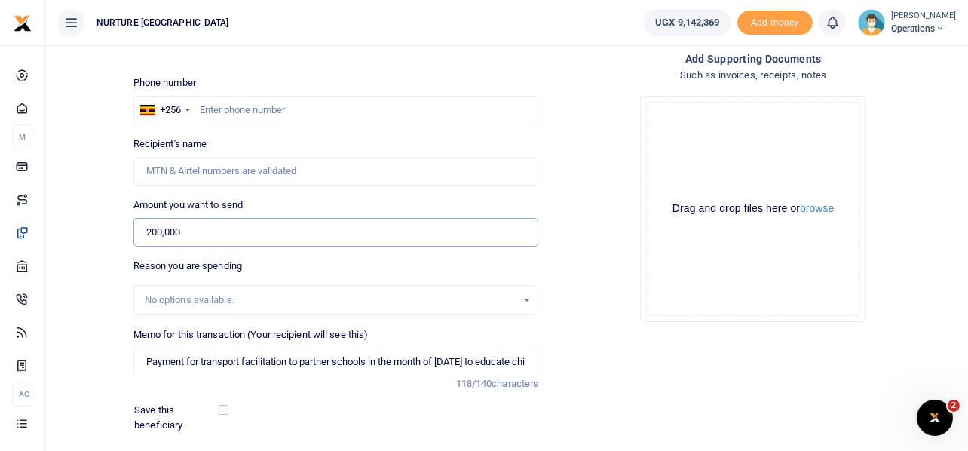
scroll to position [63, 0]
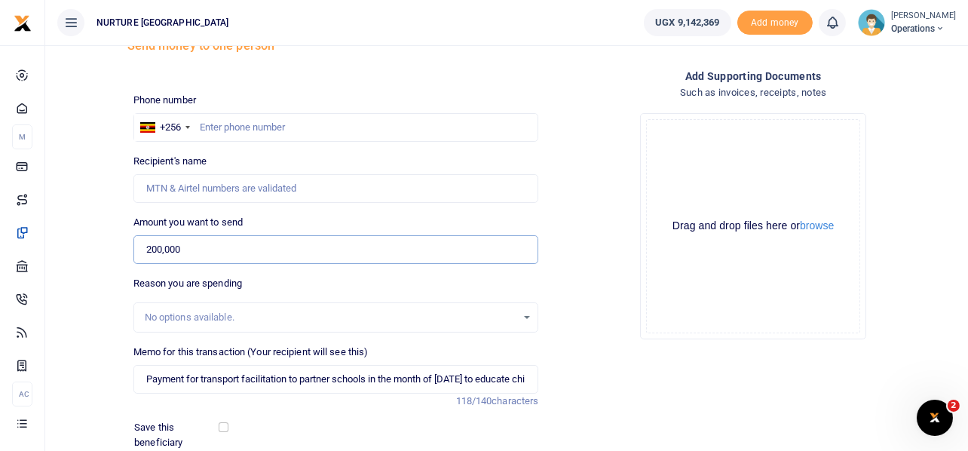
type input "200,000"
click at [243, 128] on input "text" at bounding box center [335, 127] width 405 height 29
paste input "256752612624"
type input "256752612624"
type input "[PERSON_NAME]"
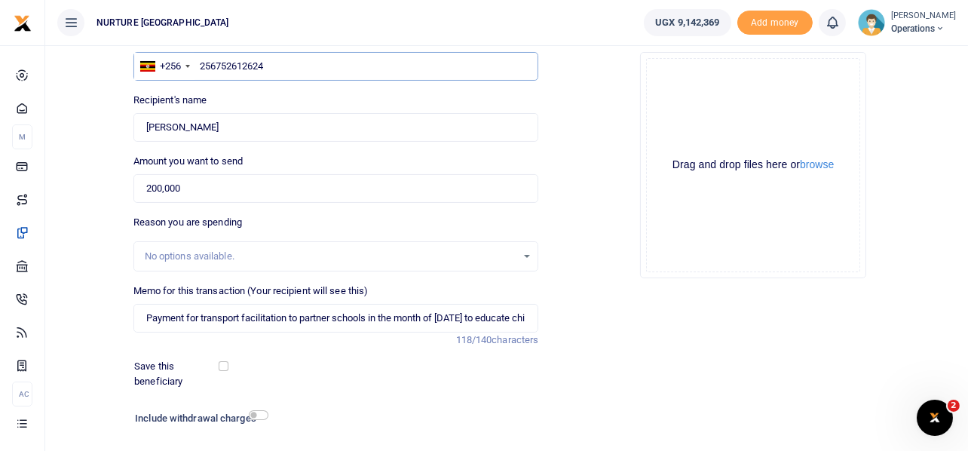
scroll to position [216, 0]
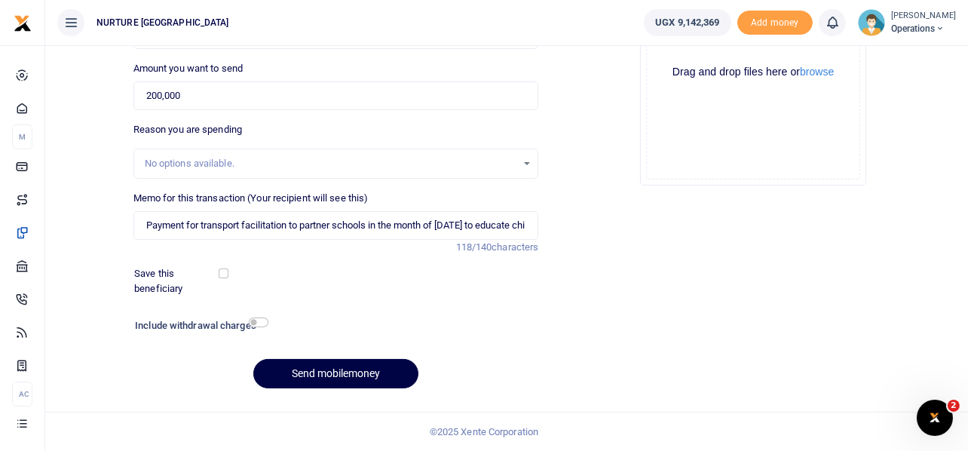
type input "256752612624"
click at [262, 323] on input "checkbox" at bounding box center [259, 322] width 20 height 10
checkbox input "true"
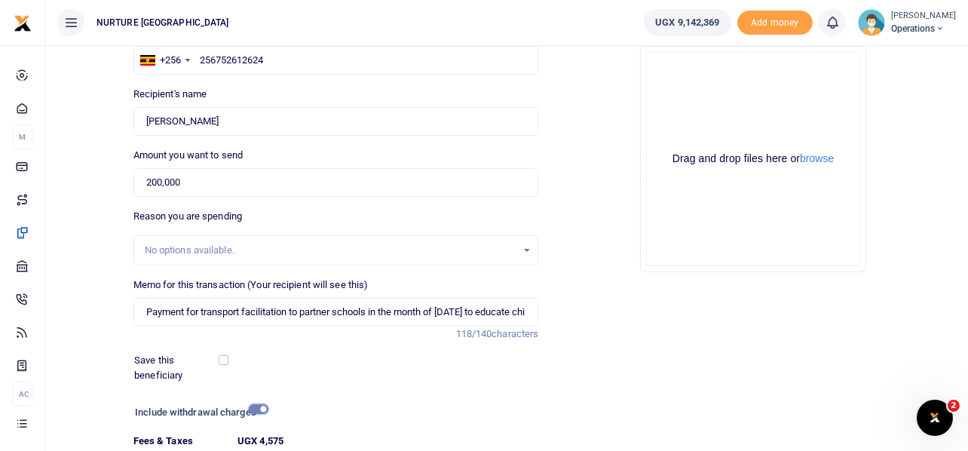
scroll to position [258, 0]
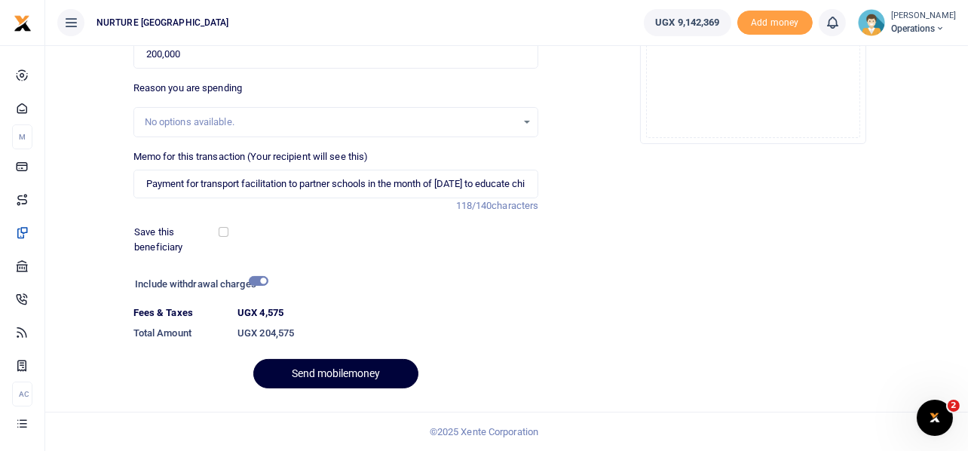
click at [330, 369] on button "Send mobilemoney" at bounding box center [335, 373] width 165 height 29
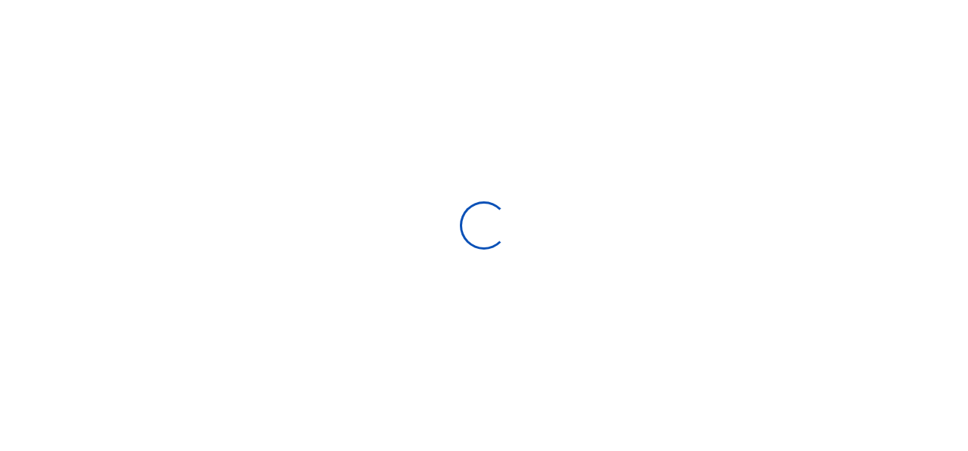
select select
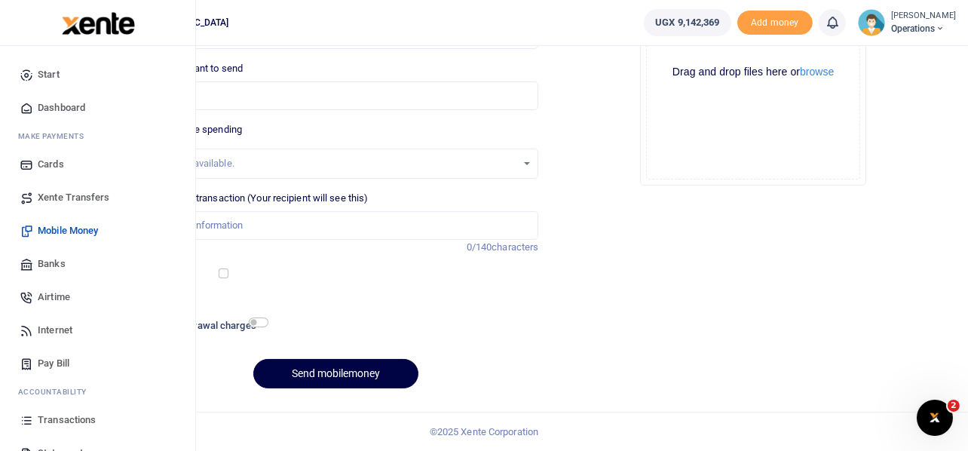
click at [57, 298] on span "Airtime" at bounding box center [54, 296] width 32 height 15
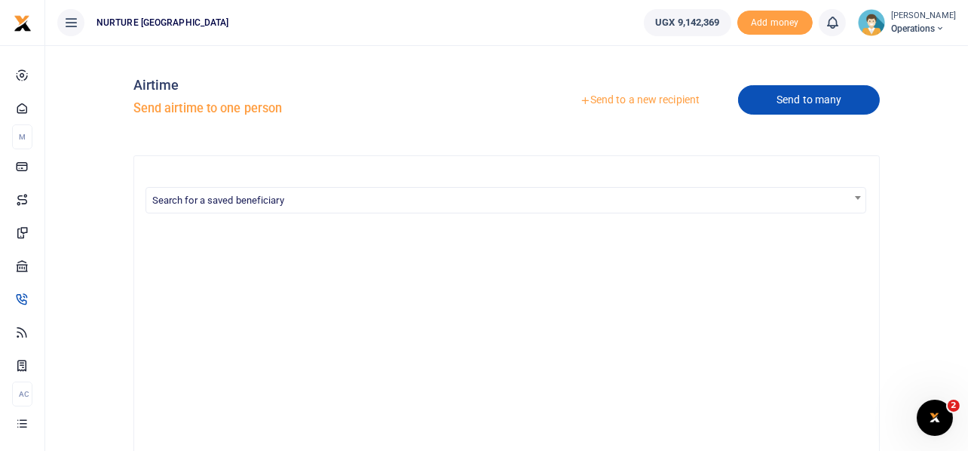
click at [815, 105] on link "Send to many" at bounding box center [809, 99] width 142 height 29
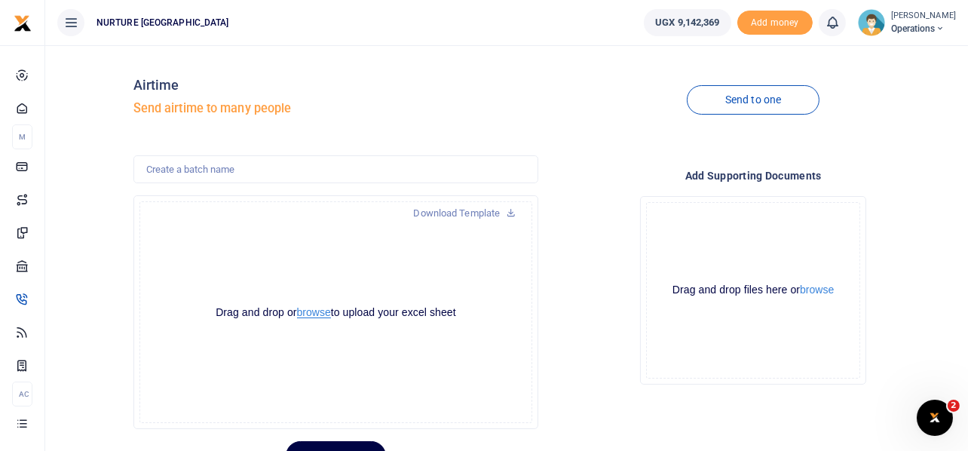
click at [310, 311] on button "browse" at bounding box center [314, 312] width 34 height 11
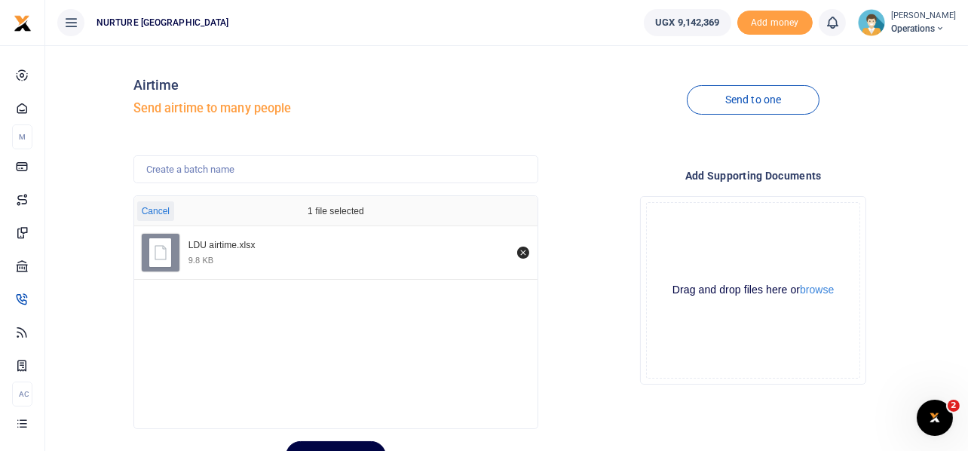
scroll to position [71, 0]
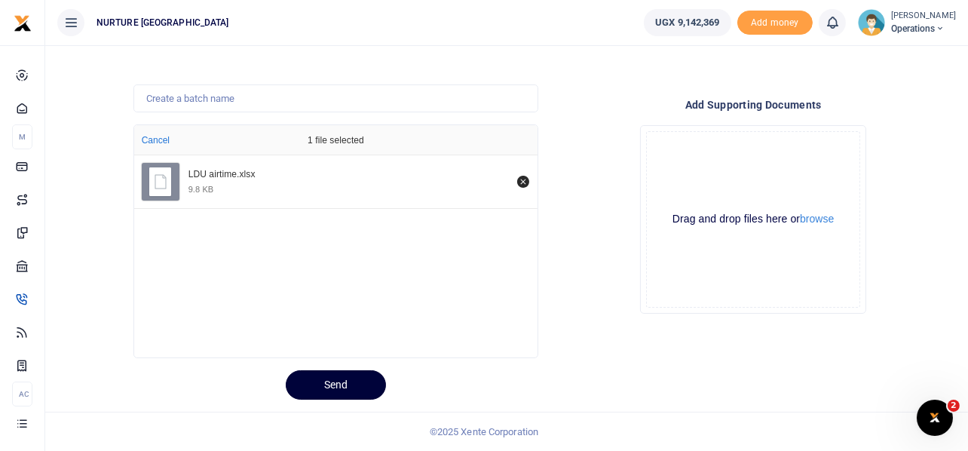
click at [355, 381] on button "Send" at bounding box center [336, 384] width 100 height 29
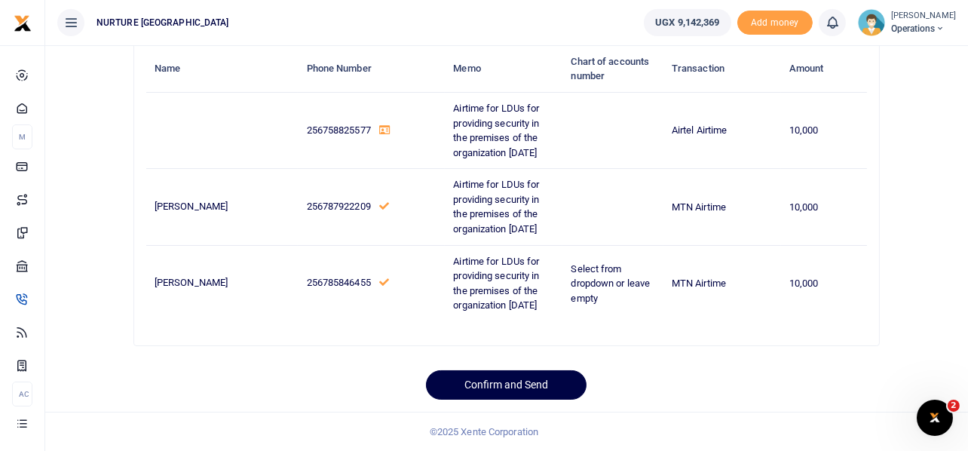
scroll to position [0, 0]
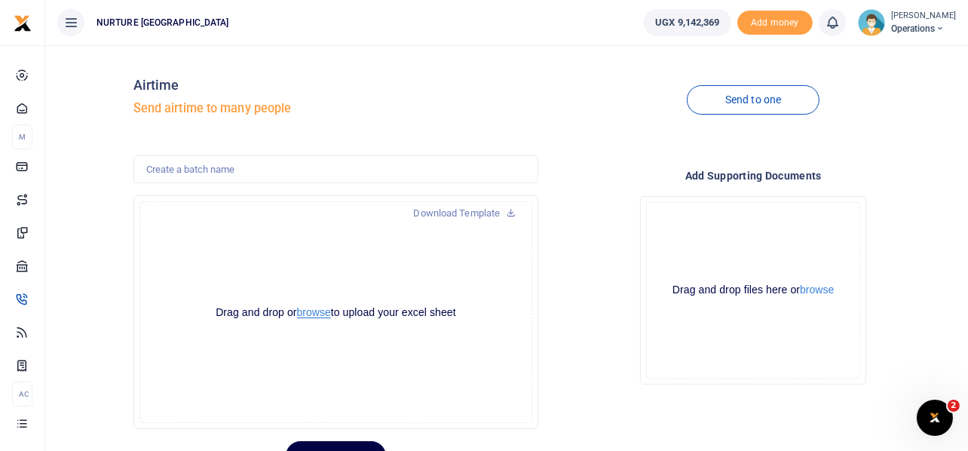
click at [312, 311] on button "browse" at bounding box center [314, 312] width 34 height 11
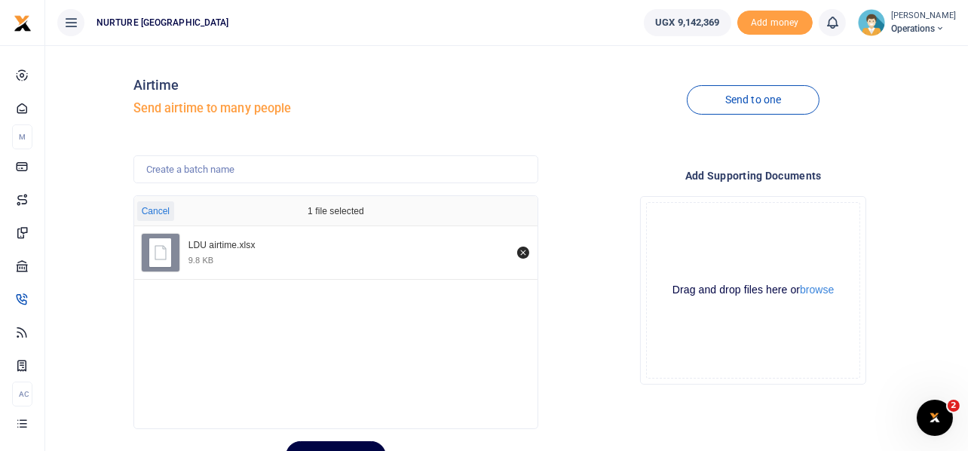
scroll to position [71, 0]
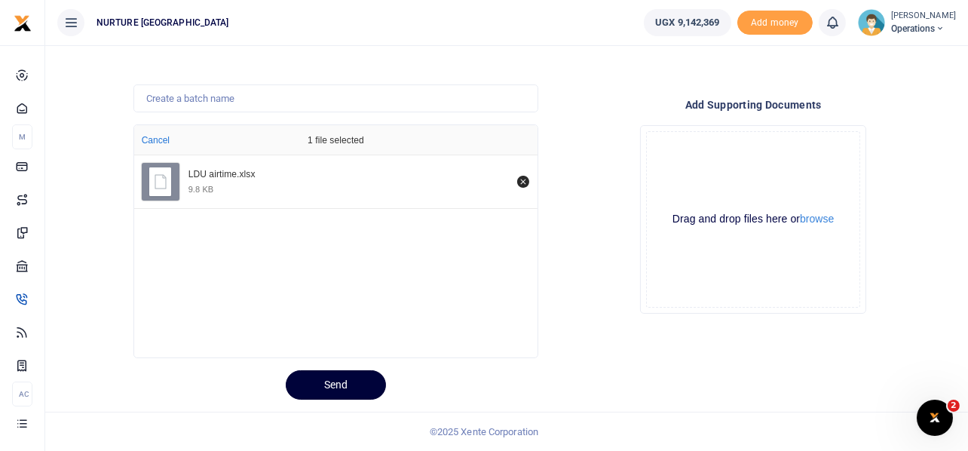
click at [339, 390] on button "Send" at bounding box center [336, 384] width 100 height 29
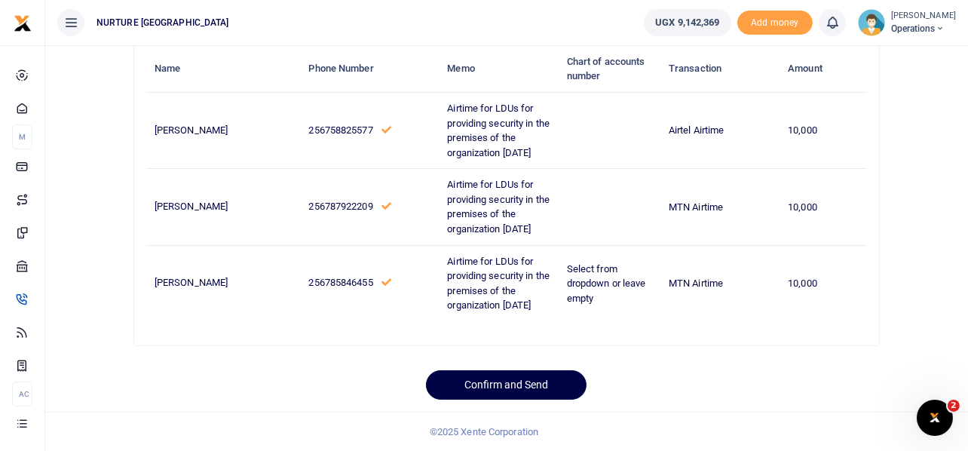
scroll to position [165, 0]
click at [534, 382] on button "Confirm and Send" at bounding box center [506, 384] width 161 height 29
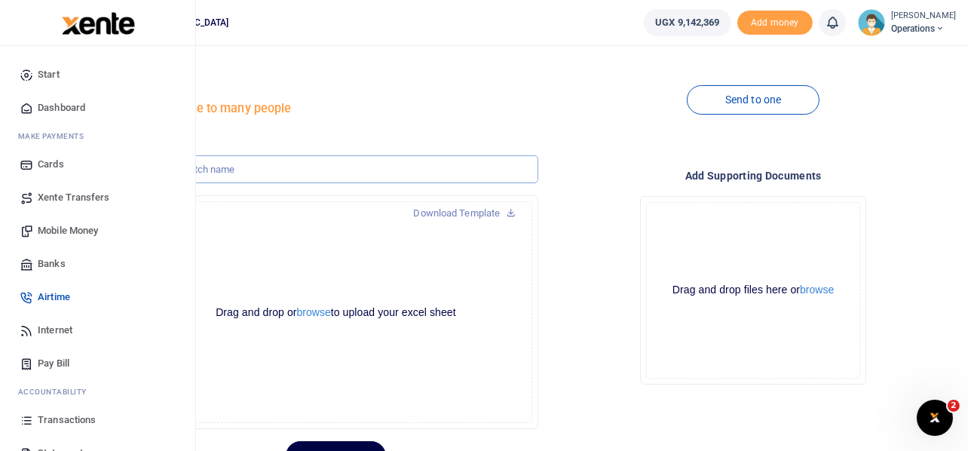
drag, startPoint x: 307, startPoint y: 170, endPoint x: 44, endPoint y: 229, distance: 270.2
click at [44, 229] on body "Start Dashboard M ake Payments Cards Xente Transfers Mobile Money Banks Airtime…" at bounding box center [484, 261] width 968 height 522
click at [44, 229] on span "Mobile Money" at bounding box center [68, 230] width 60 height 15
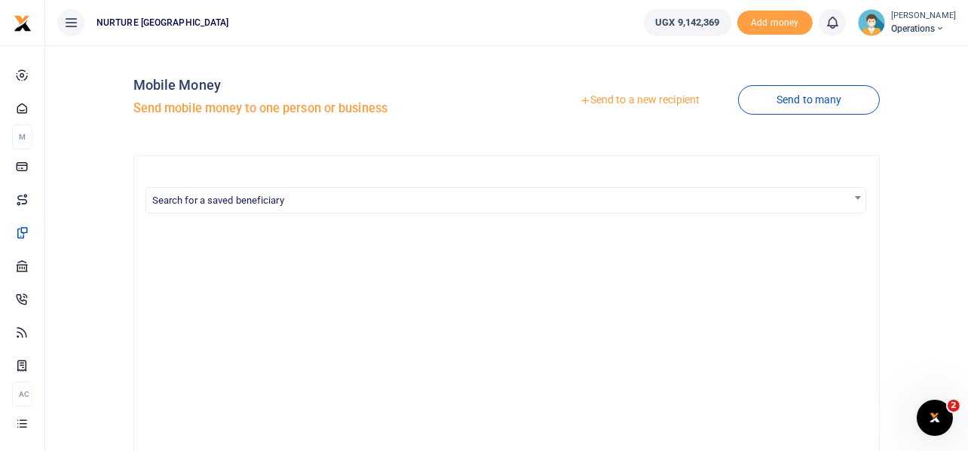
click at [682, 100] on link "Send to a new recipient" at bounding box center [639, 100] width 197 height 27
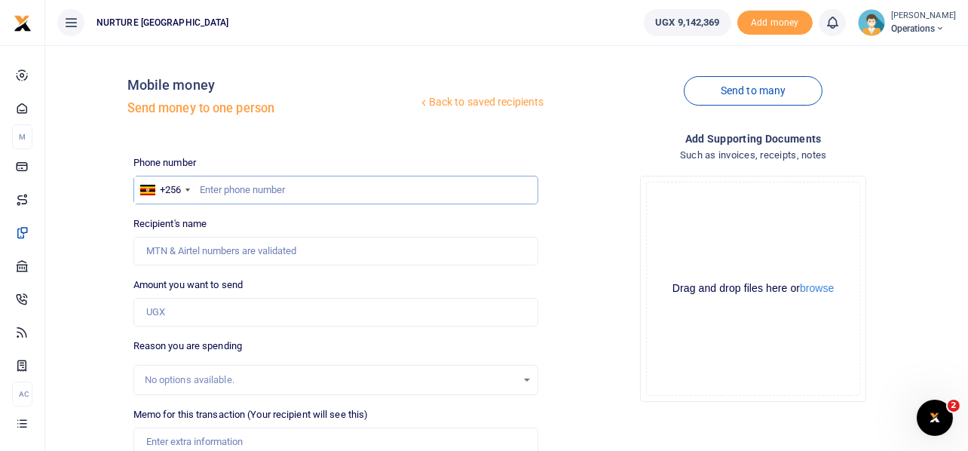
click at [261, 192] on input "text" at bounding box center [335, 190] width 405 height 29
type input "751482240"
click at [174, 314] on input "Amount you want to send" at bounding box center [335, 312] width 405 height 29
type input "3"
type input "Janat Navuga"
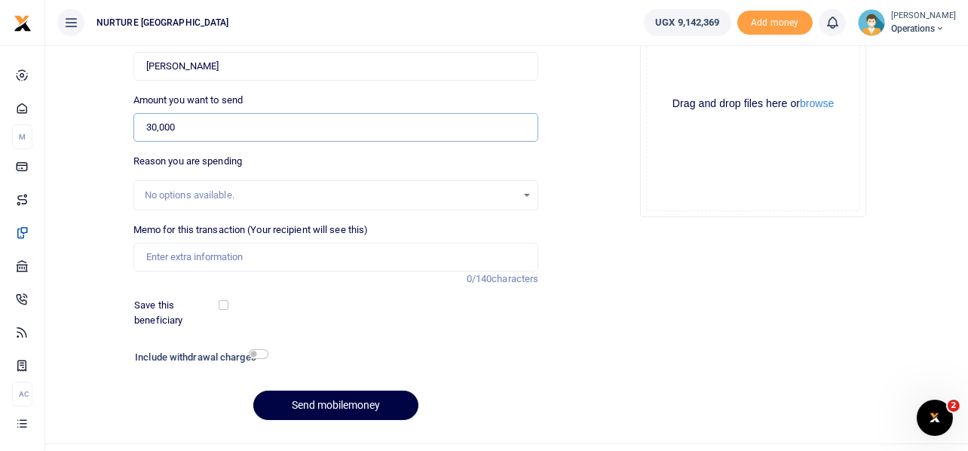
scroll to position [193, 0]
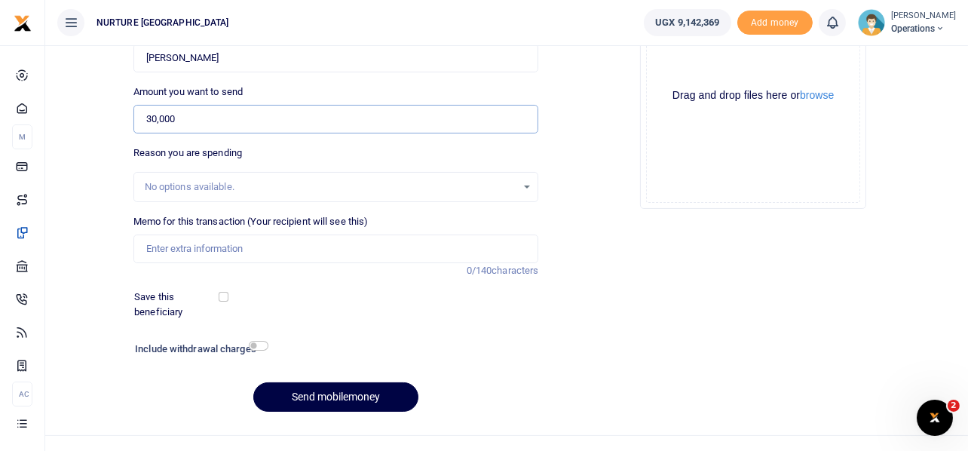
type input "30,000"
click at [198, 252] on input "Memo for this transaction (Your recipient will see this)" at bounding box center [335, 248] width 405 height 29
click at [202, 244] on input "Payment for airpo" at bounding box center [335, 248] width 405 height 29
click at [239, 247] on input "Payment for ceo airpo" at bounding box center [335, 248] width 405 height 29
click at [255, 243] on input "Payment for CEO Airport drop off" at bounding box center [335, 248] width 405 height 29
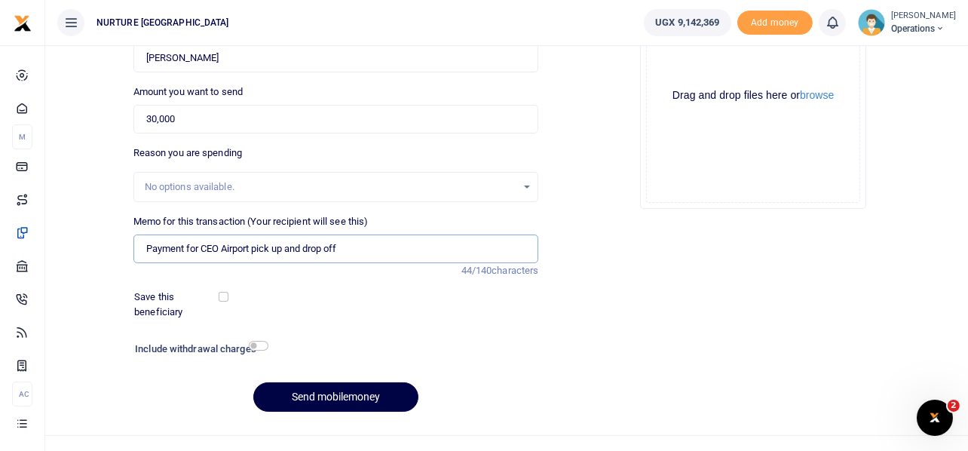
click at [387, 246] on input "Payment for CEO Airport pick up and drop off" at bounding box center [335, 248] width 405 height 29
type input "Payment for CEO Airport pick up and drop off in the month of Sept 2025"
click at [263, 341] on input "checkbox" at bounding box center [259, 346] width 20 height 10
checkbox input "true"
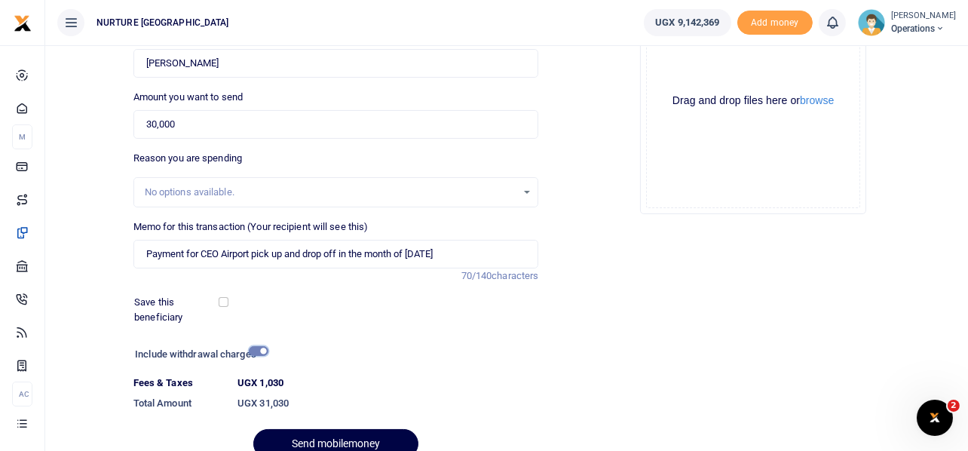
scroll to position [258, 0]
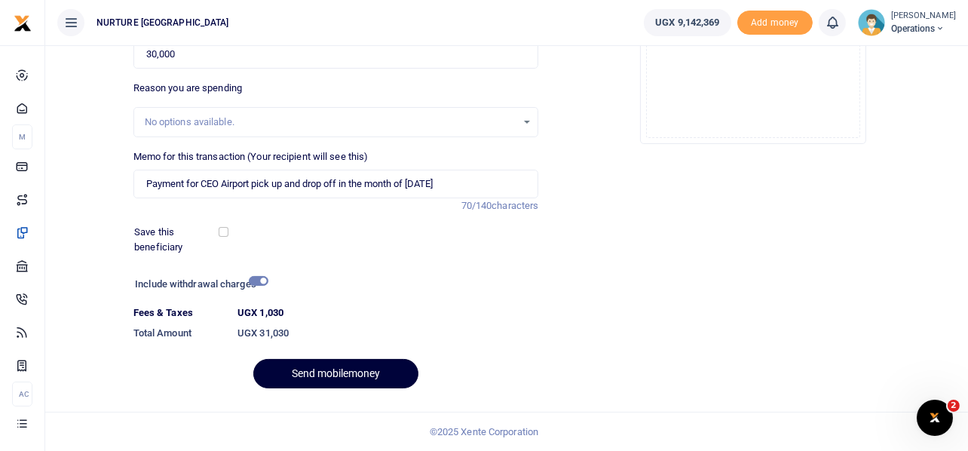
click at [356, 375] on button "Send mobilemoney" at bounding box center [335, 373] width 165 height 29
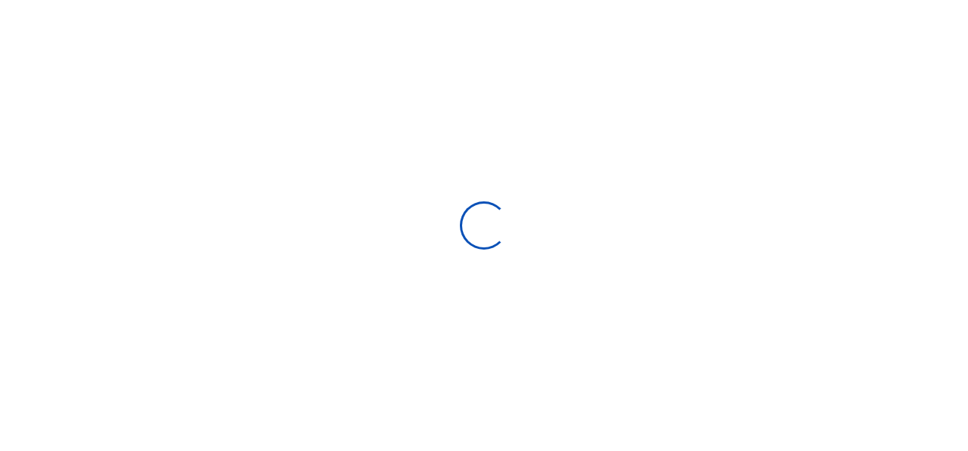
select select
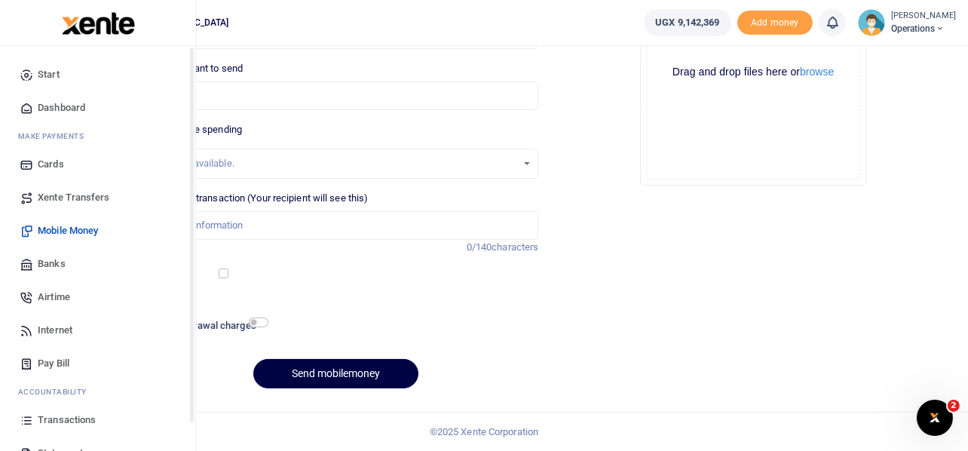
scroll to position [87, 0]
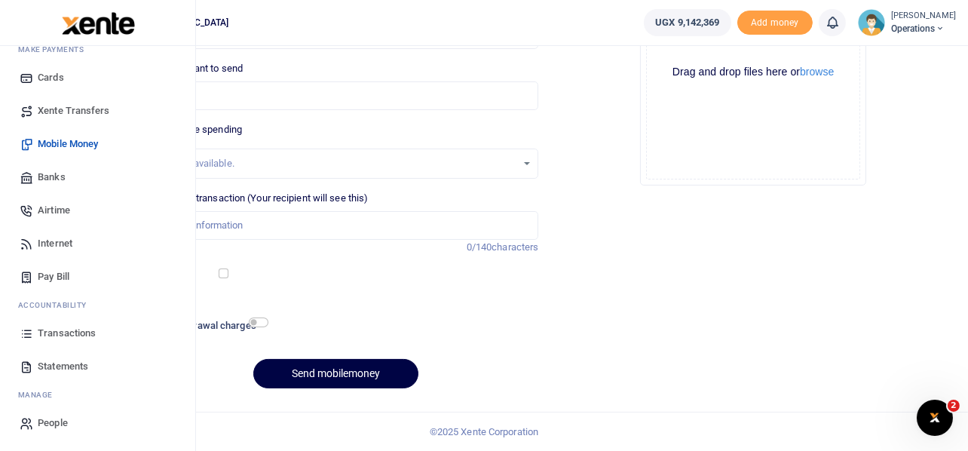
click at [72, 331] on span "Transactions" at bounding box center [67, 333] width 58 height 15
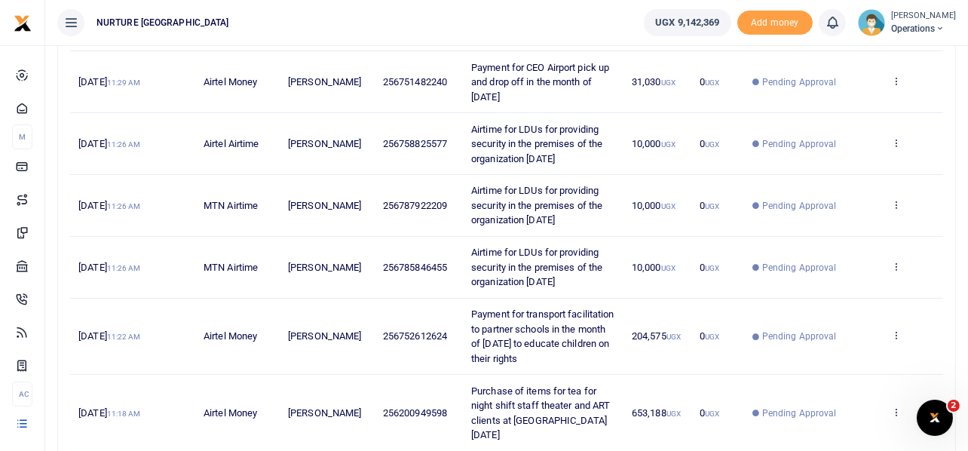
scroll to position [564, 0]
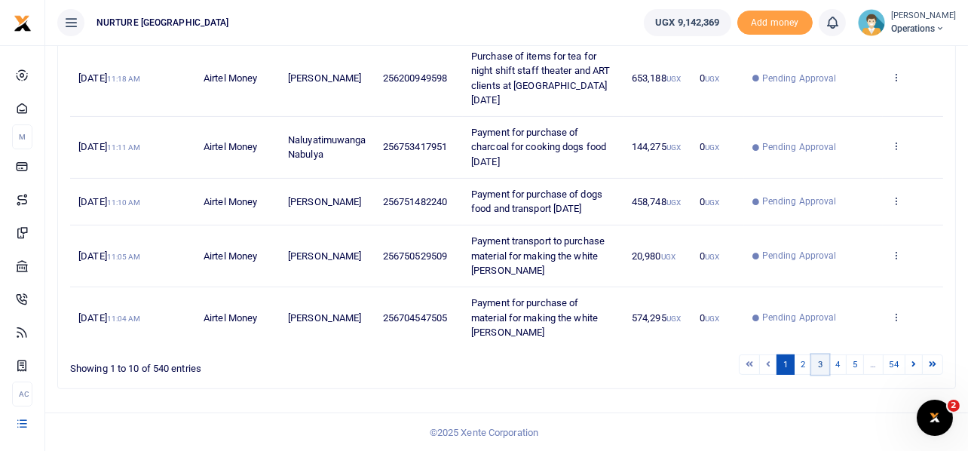
click at [823, 358] on link "3" at bounding box center [820, 364] width 18 height 20
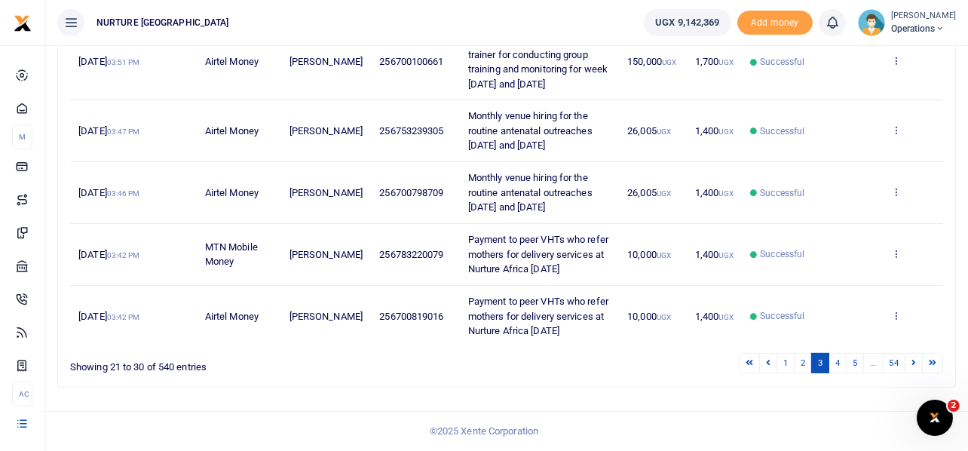
scroll to position [506, 0]
click at [807, 362] on link "2" at bounding box center [803, 363] width 18 height 20
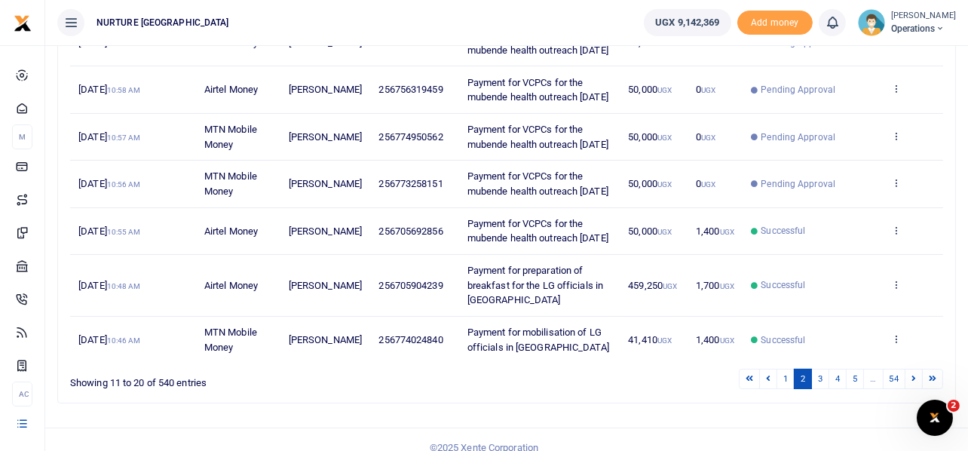
scroll to position [535, 0]
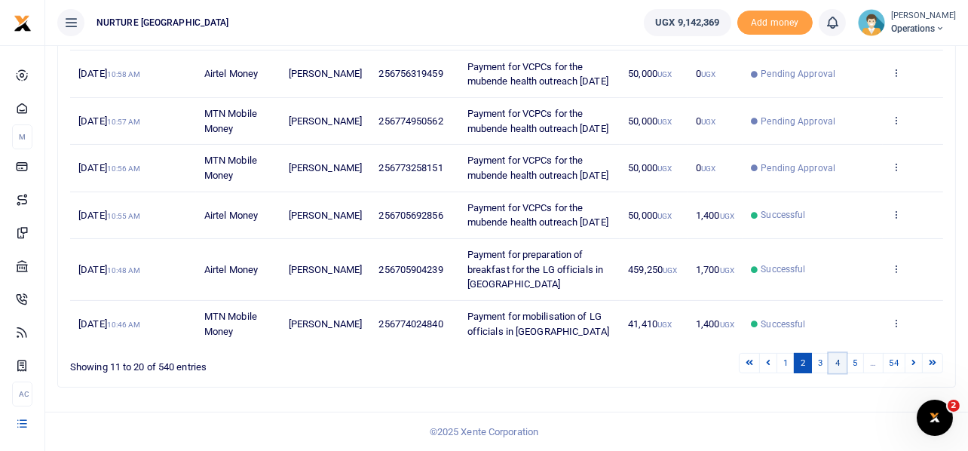
click at [834, 363] on link "4" at bounding box center [837, 363] width 18 height 20
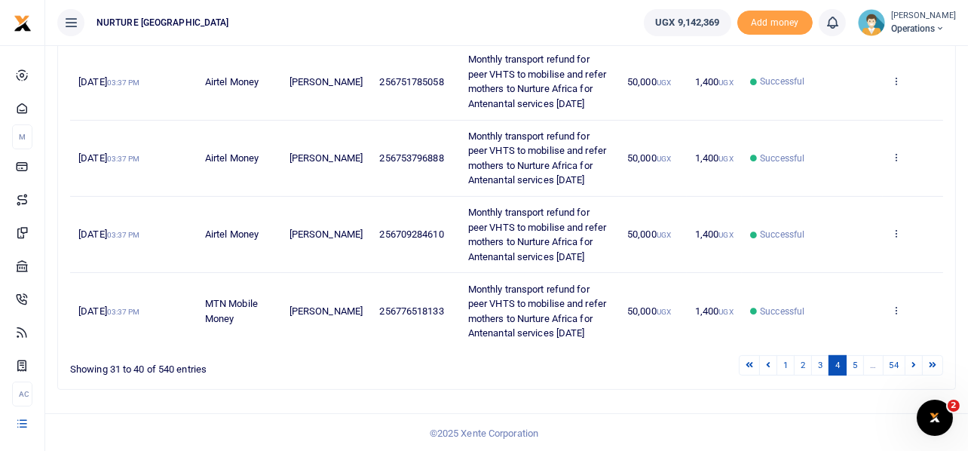
scroll to position [623, 0]
click at [860, 361] on link "5" at bounding box center [855, 364] width 18 height 20
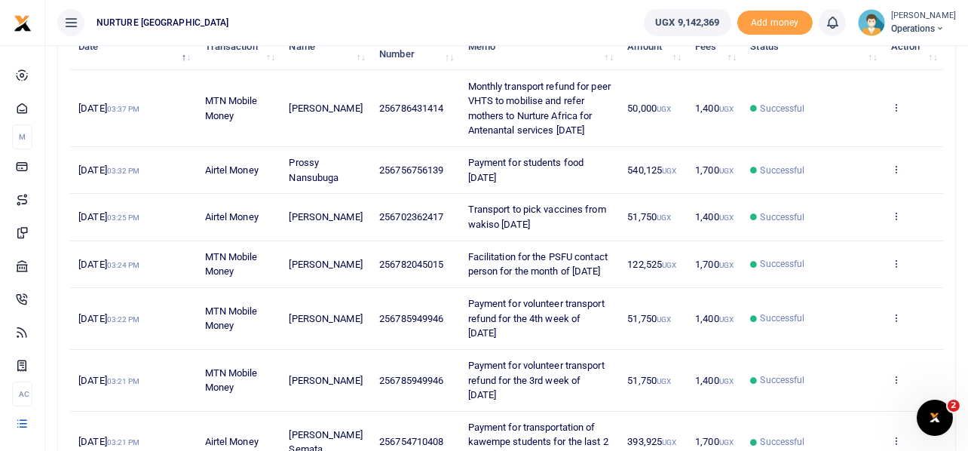
scroll to position [506, 0]
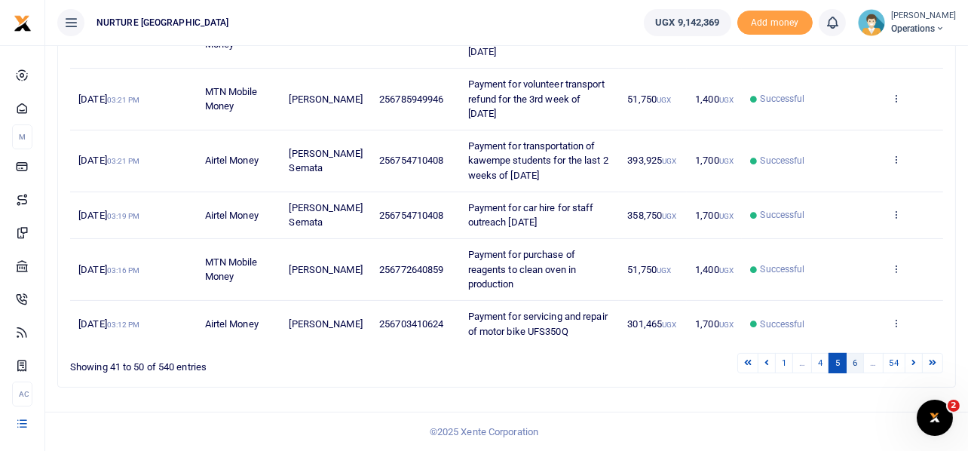
click at [857, 363] on link "6" at bounding box center [855, 363] width 18 height 20
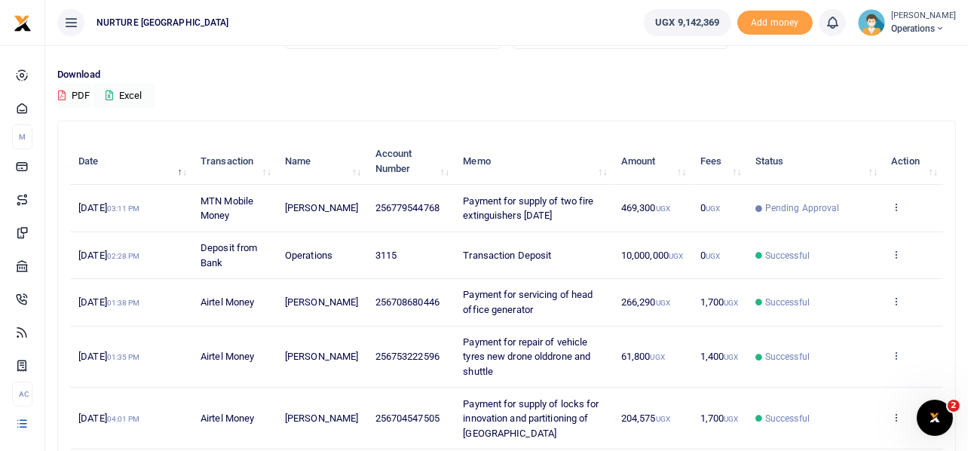
scroll to position [0, 0]
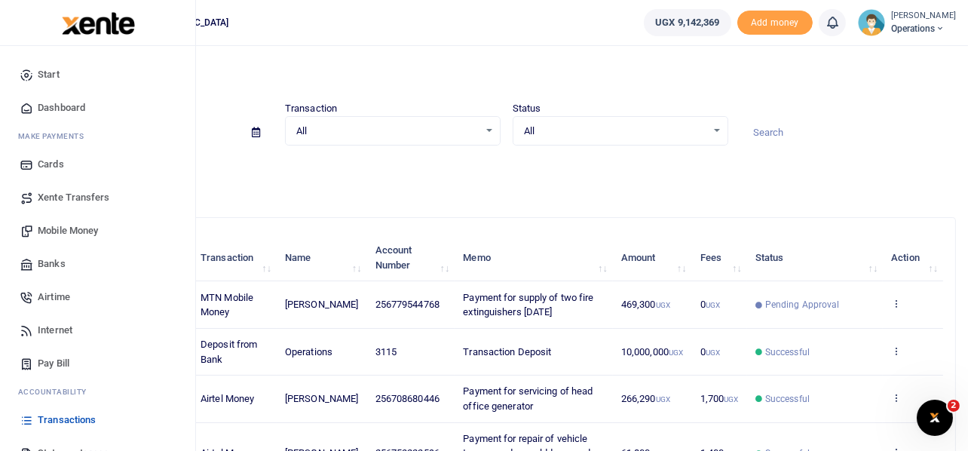
click at [48, 230] on span "Mobile Money" at bounding box center [68, 230] width 60 height 15
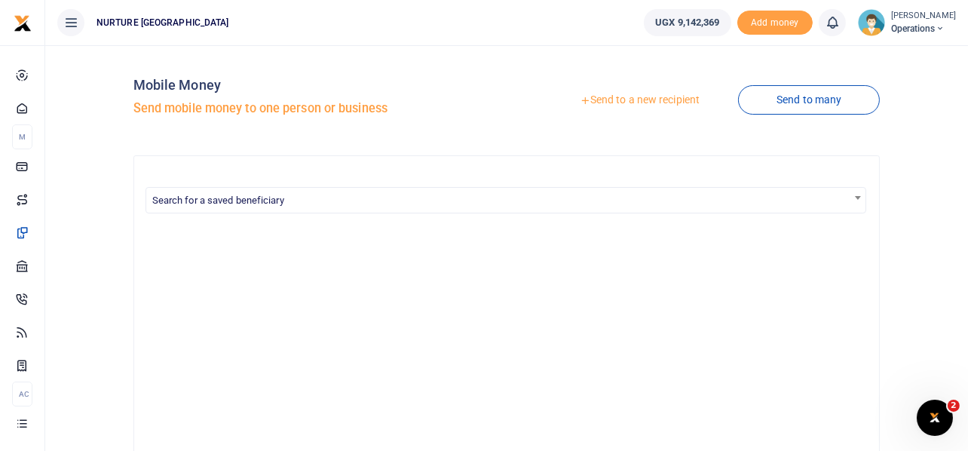
click at [673, 96] on link "Send to a new recipient" at bounding box center [639, 100] width 197 height 27
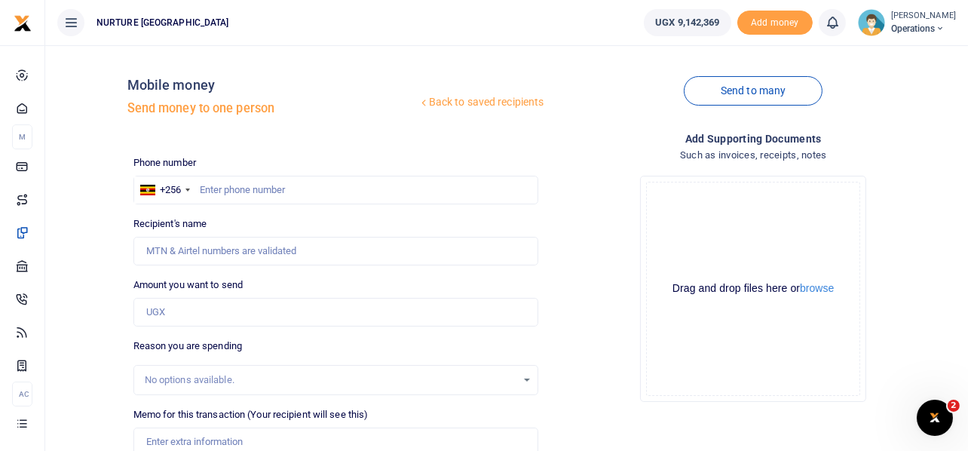
scroll to position [216, 0]
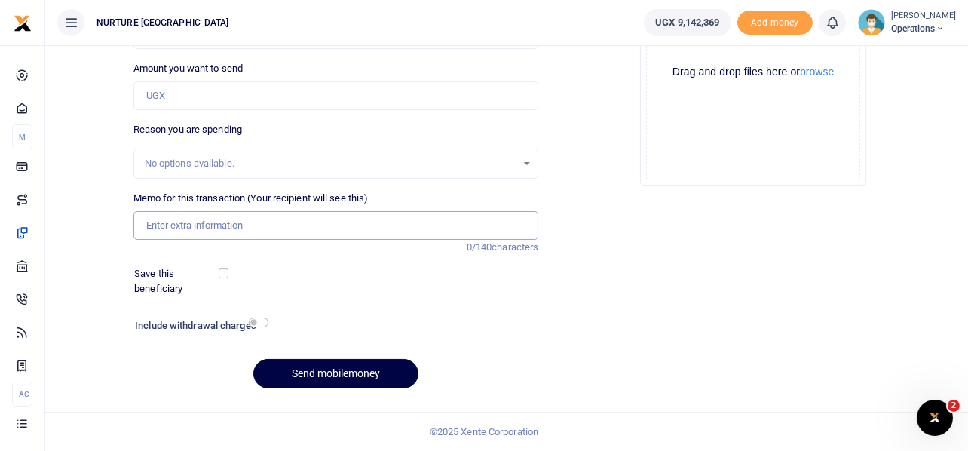
click at [231, 235] on input "Memo for this transaction (Your recipient will see this)" at bounding box center [335, 225] width 405 height 29
paste input "Payment for lunch and transport facilitation for biomedical engineer to conduct…"
type input "Payment for lunch and transport facilitation for biomedical engineer to conduct…"
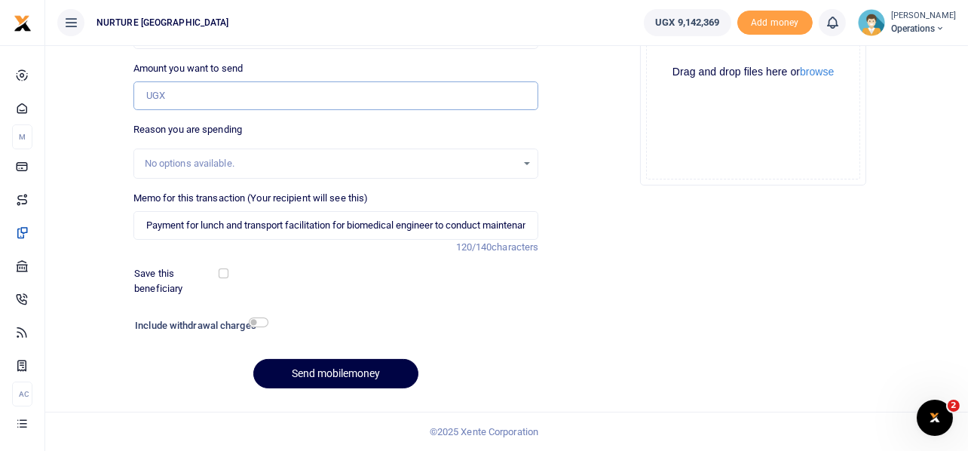
click at [173, 96] on input "Amount you want to send" at bounding box center [335, 95] width 405 height 29
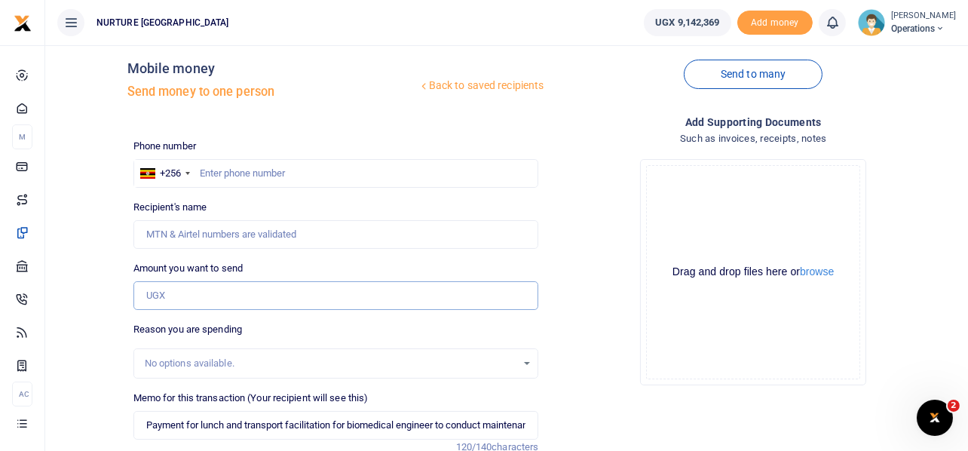
scroll to position [16, 0]
click at [248, 172] on input "text" at bounding box center [335, 174] width 405 height 29
click at [170, 292] on input "Amount you want to send" at bounding box center [335, 296] width 405 height 29
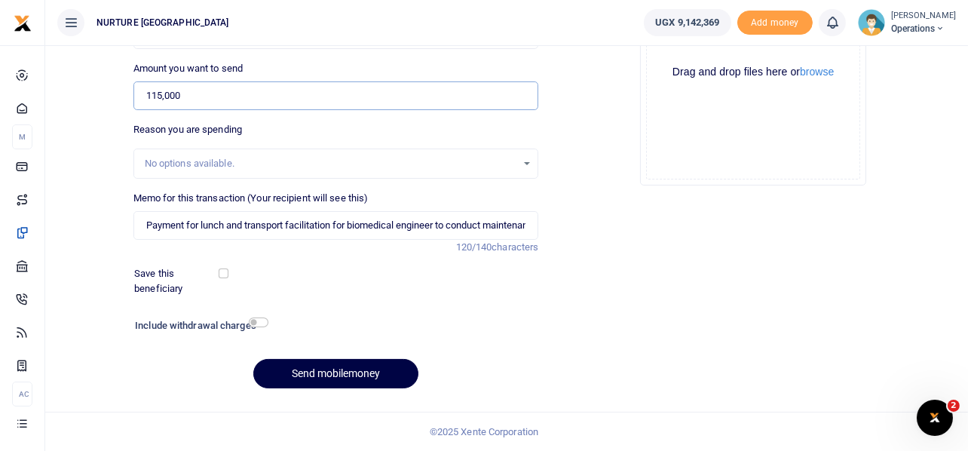
scroll to position [0, 0]
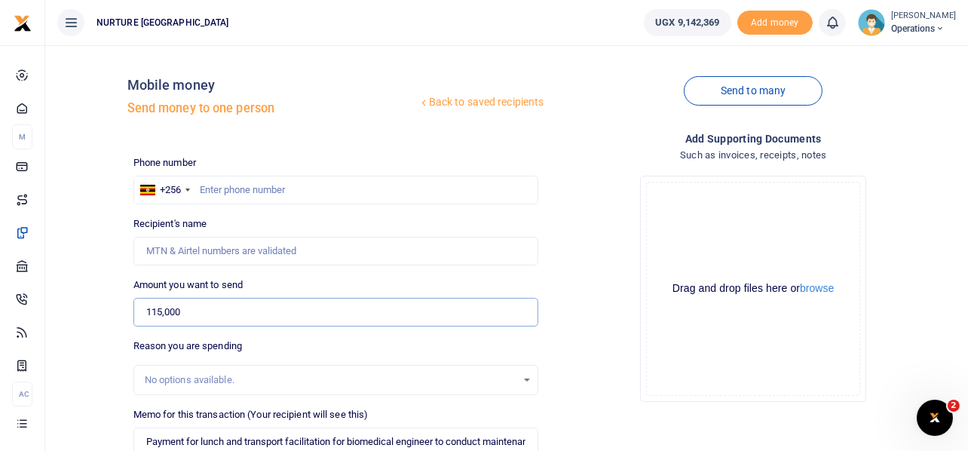
type input "115,000"
click at [268, 194] on input "text" at bounding box center [335, 190] width 405 height 29
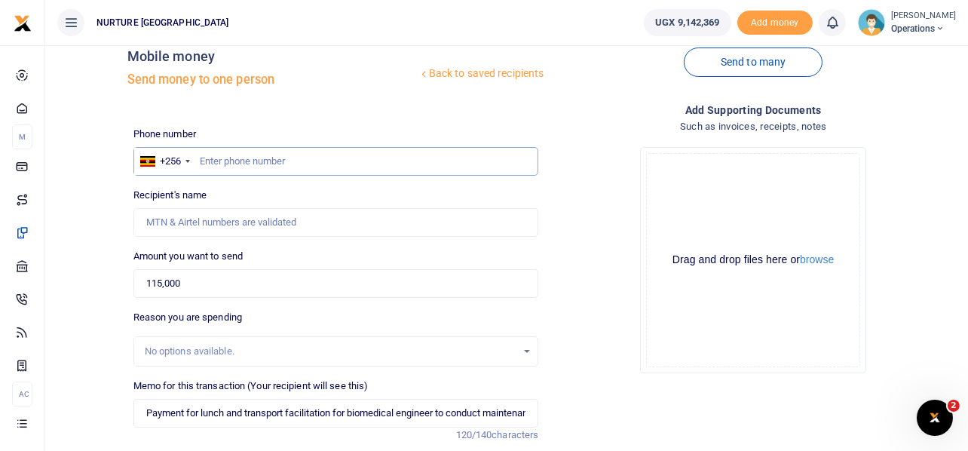
scroll to position [38, 0]
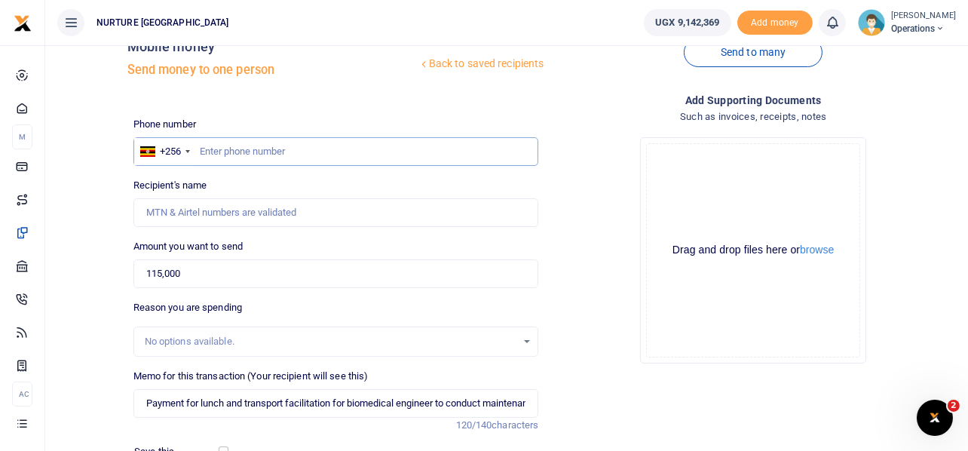
click at [234, 155] on input "text" at bounding box center [335, 151] width 405 height 29
paste input "256702728984"
type input "256702728984"
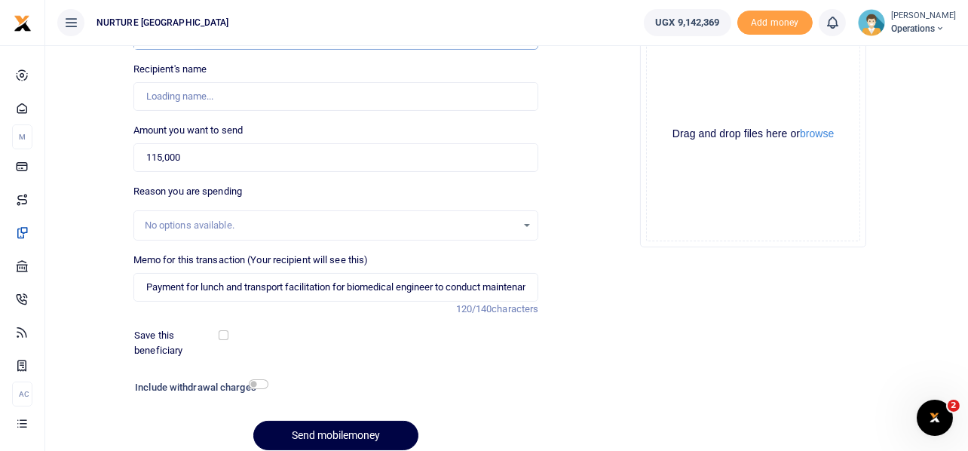
type input "Joseph Okiria"
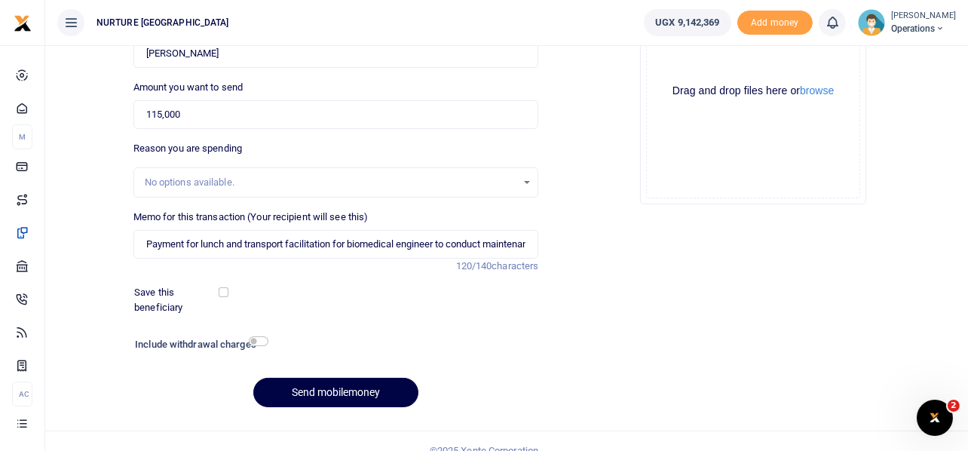
scroll to position [198, 0]
type input "256702728984"
click at [261, 337] on input "checkbox" at bounding box center [259, 340] width 20 height 10
checkbox input "true"
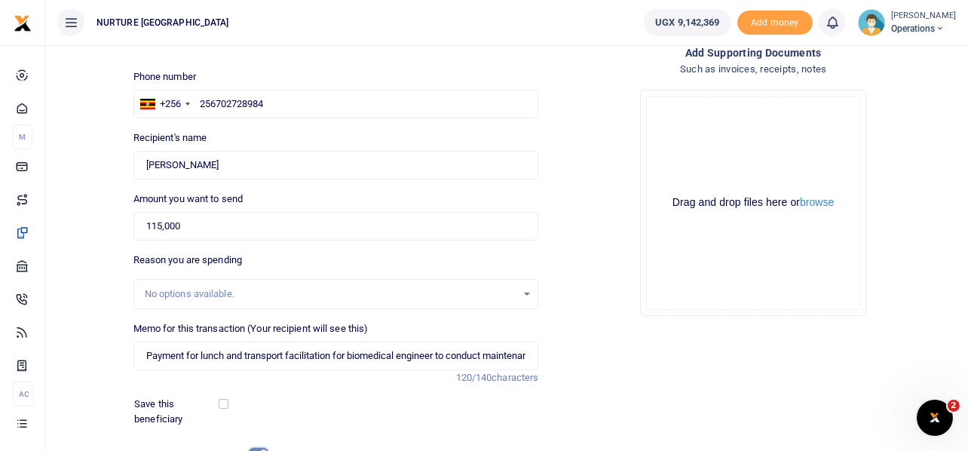
scroll to position [258, 0]
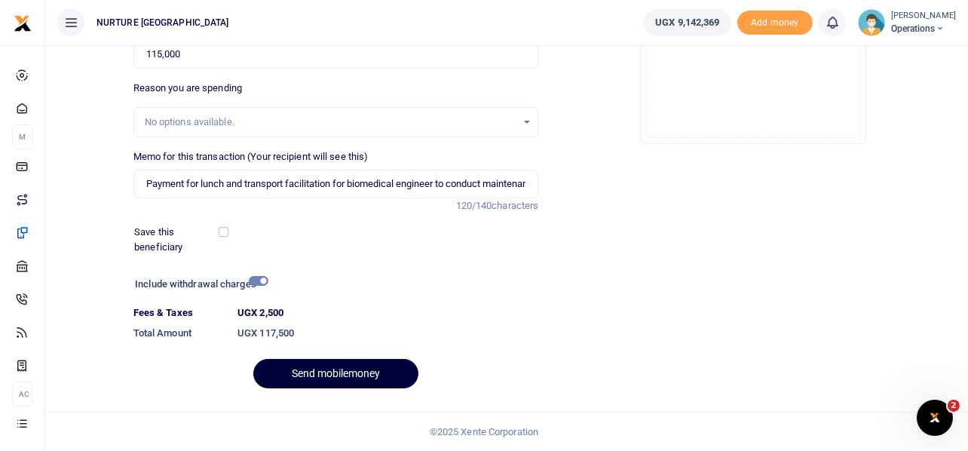
click at [297, 373] on button "Send mobilemoney" at bounding box center [335, 373] width 165 height 29
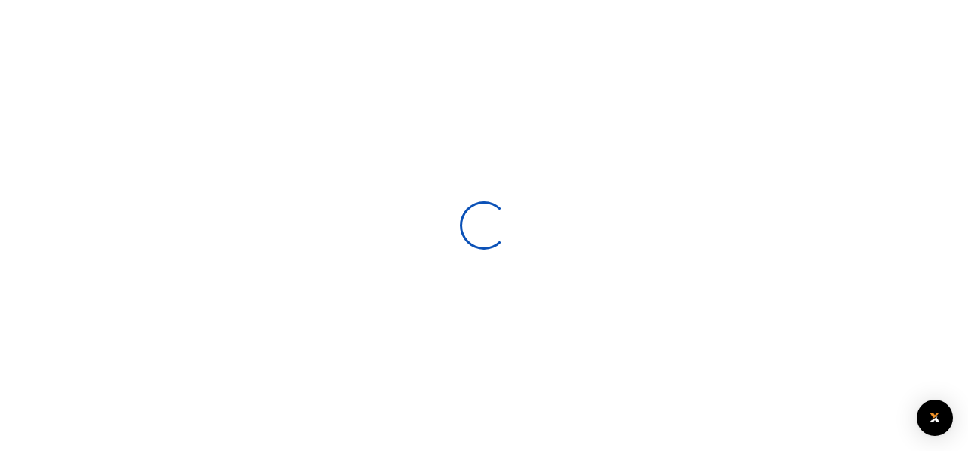
select select
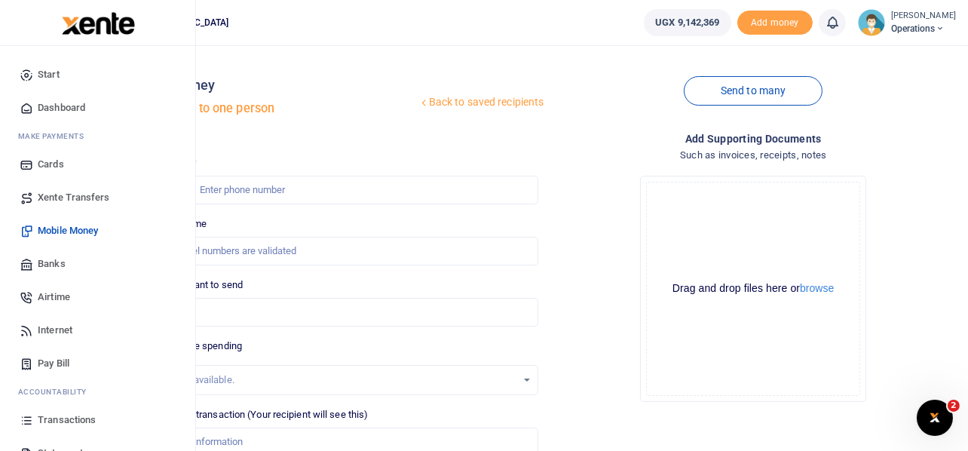
click at [49, 295] on span "Airtime" at bounding box center [54, 296] width 32 height 15
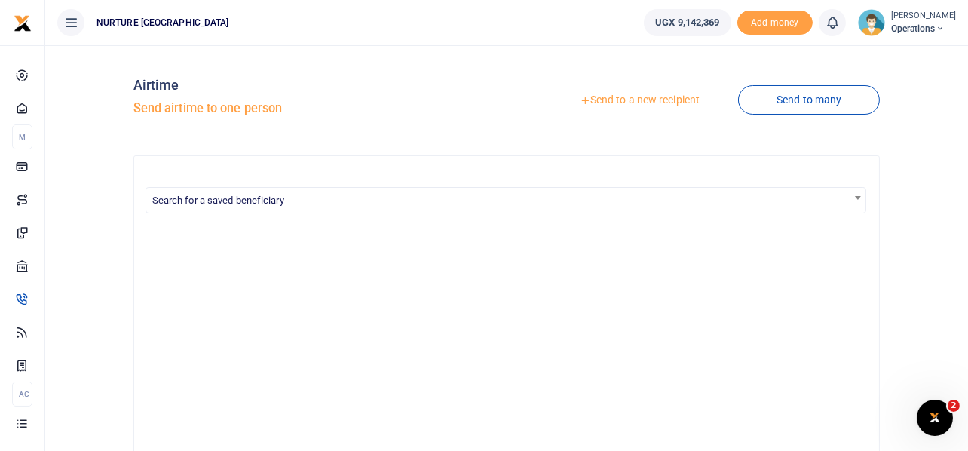
click at [641, 101] on link "Send to a new recipient" at bounding box center [639, 100] width 197 height 27
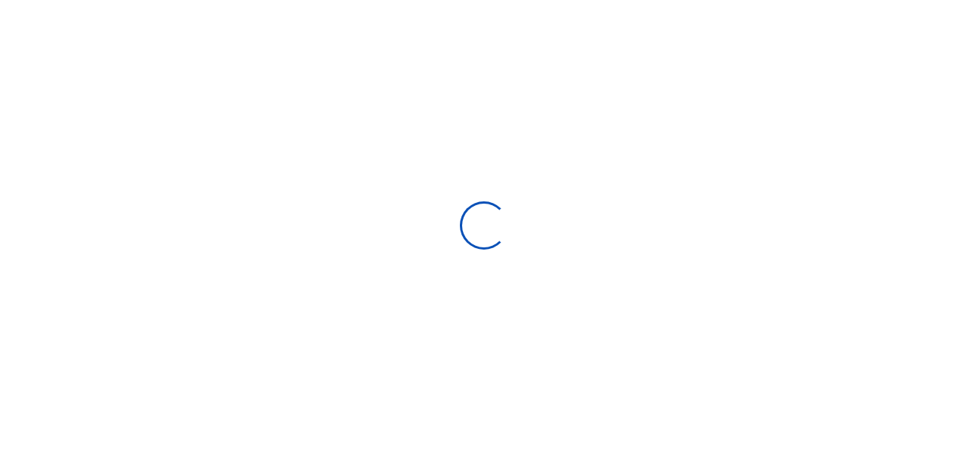
select select "Loading categories"
select select
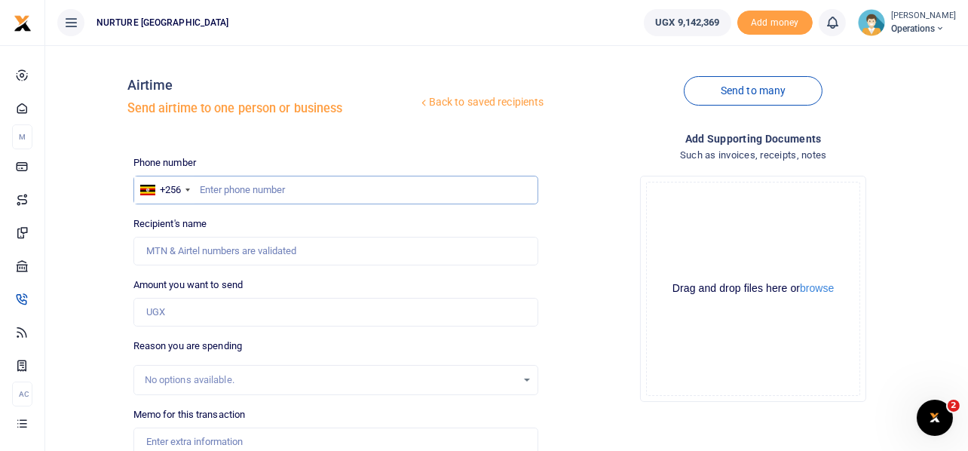
click at [285, 194] on input "text" at bounding box center [335, 190] width 405 height 29
paste input "256702728984"
type input "256702728984"
type input "[PERSON_NAME]"
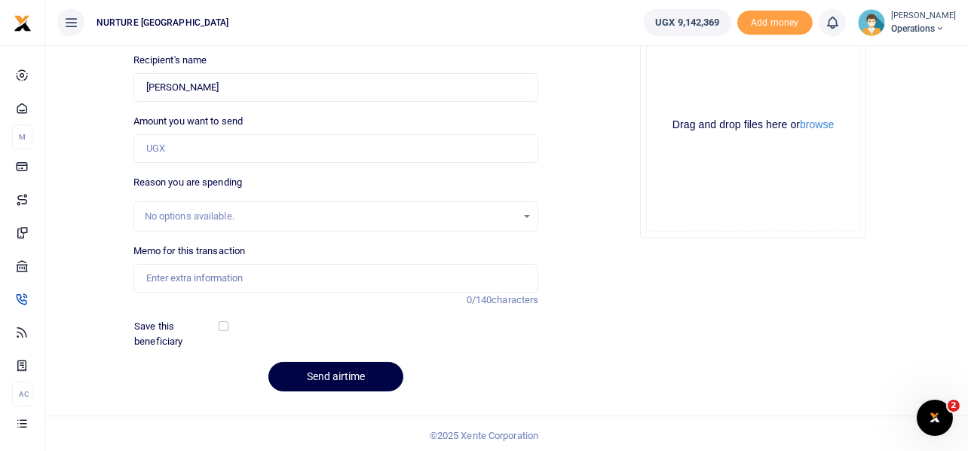
scroll to position [165, 0]
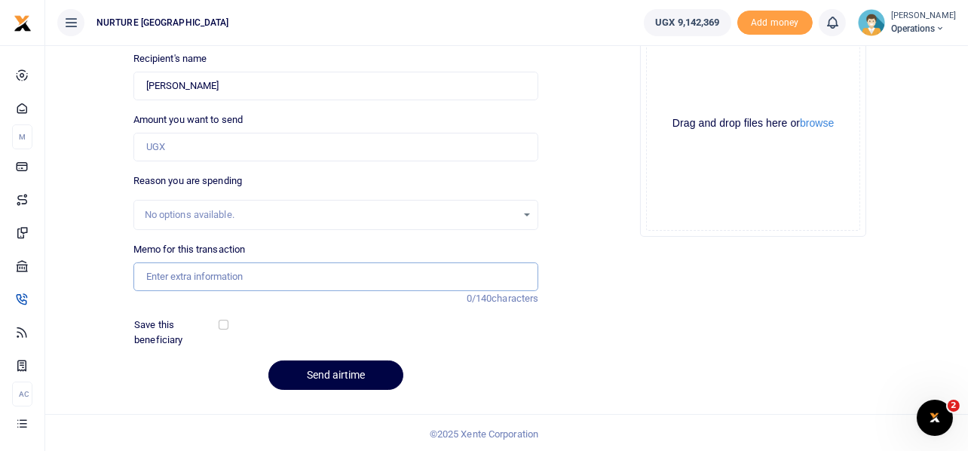
click at [238, 271] on input "Memo for this transaction" at bounding box center [335, 276] width 405 height 29
paste input "Payment for airtime and data for biomedical engineer to conduct maintenance vis…"
type input "Payment for airtime and data for biomedical engineer to conduct maintenance vis…"
click at [183, 142] on input "Amount you want to send" at bounding box center [335, 147] width 405 height 29
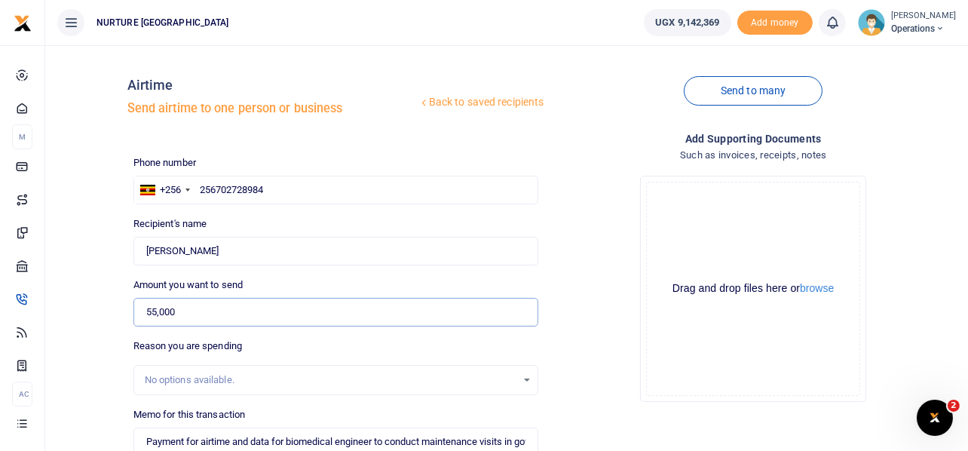
scroll to position [167, 0]
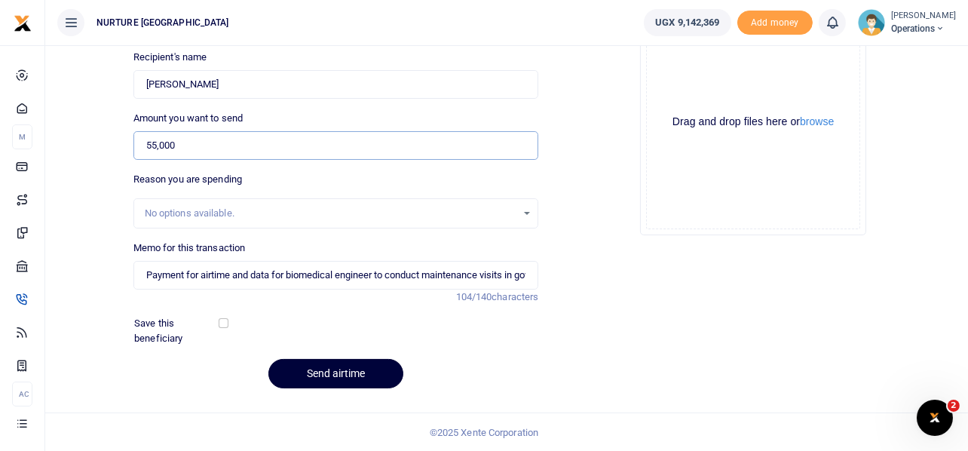
type input "55,000"
click at [338, 360] on button "Send airtime" at bounding box center [335, 373] width 135 height 29
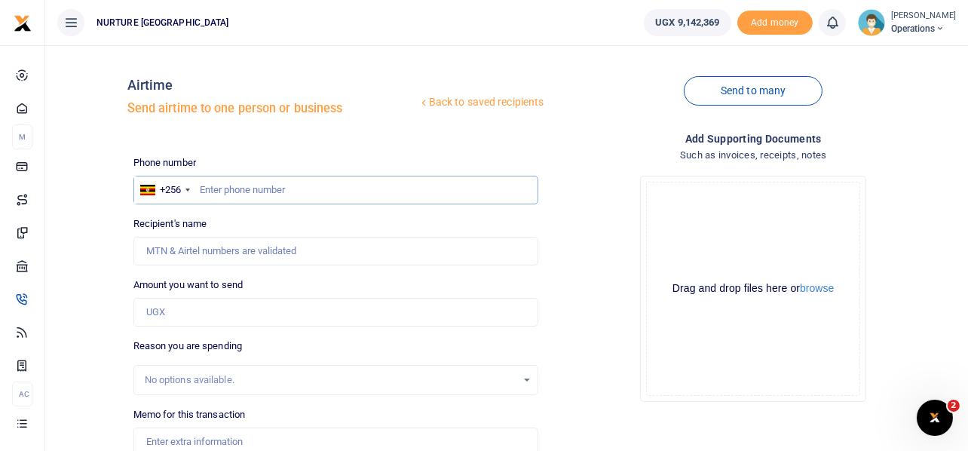
click at [236, 182] on input "text" at bounding box center [335, 190] width 405 height 29
type input "709228916"
type input "[PERSON_NAME]"
type input "709228916"
click at [185, 308] on input "Amount you want to send" at bounding box center [335, 312] width 405 height 29
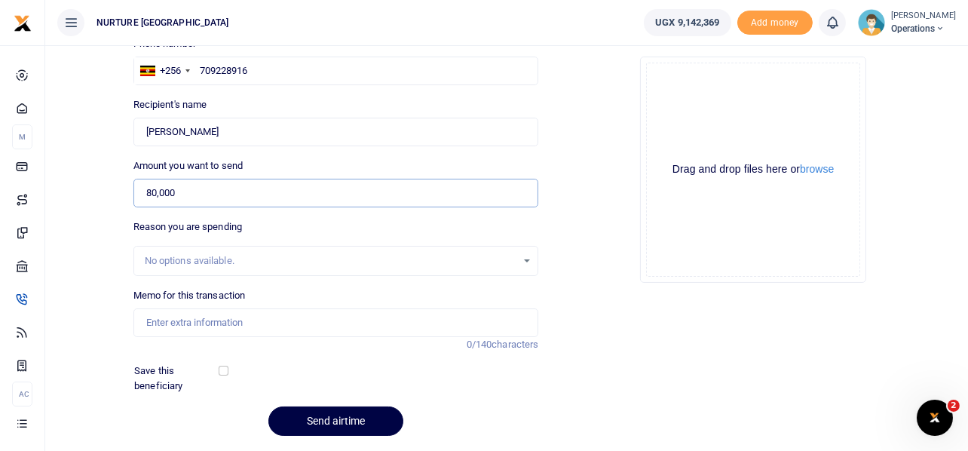
scroll to position [167, 0]
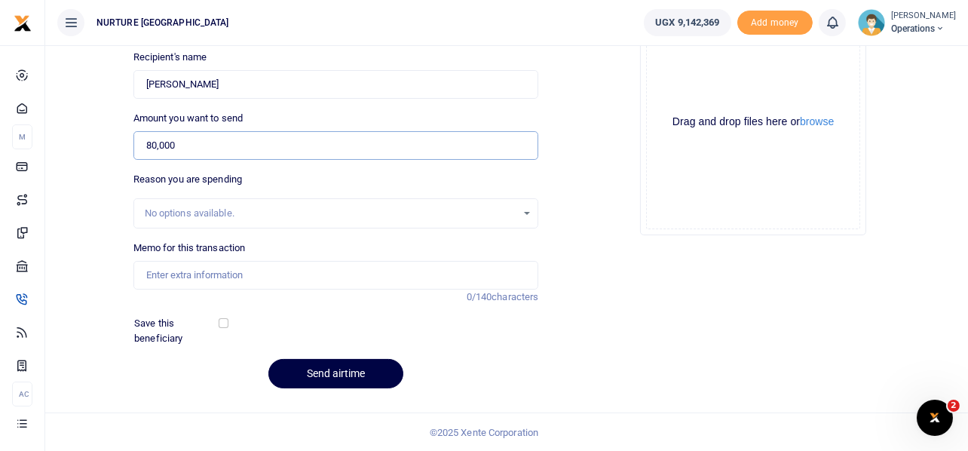
type input "80,000"
click at [196, 280] on input "Memo for this transaction" at bounding box center [335, 275] width 405 height 29
click at [268, 265] on input "Purchase of veiling lights ofr Urban Nabweru" at bounding box center [335, 275] width 405 height 29
click at [206, 277] on input "Purchase of veiling lights for Urban Nabweru" at bounding box center [335, 275] width 405 height 29
click at [308, 270] on input "Purchase of ceiling lights for Urban Nabweru" at bounding box center [335, 275] width 405 height 29
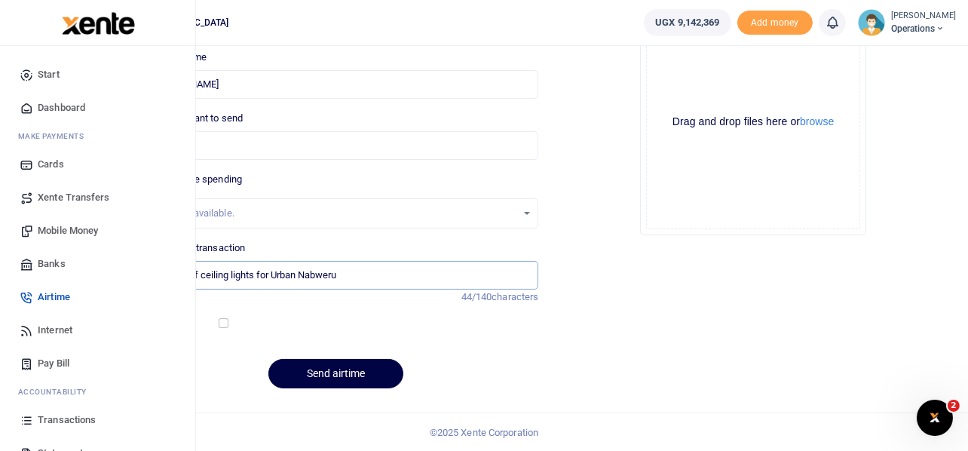
type input "Purchase of ceiling lights for Urban Nabweru"
click at [72, 230] on span "Mobile Money" at bounding box center [68, 230] width 60 height 15
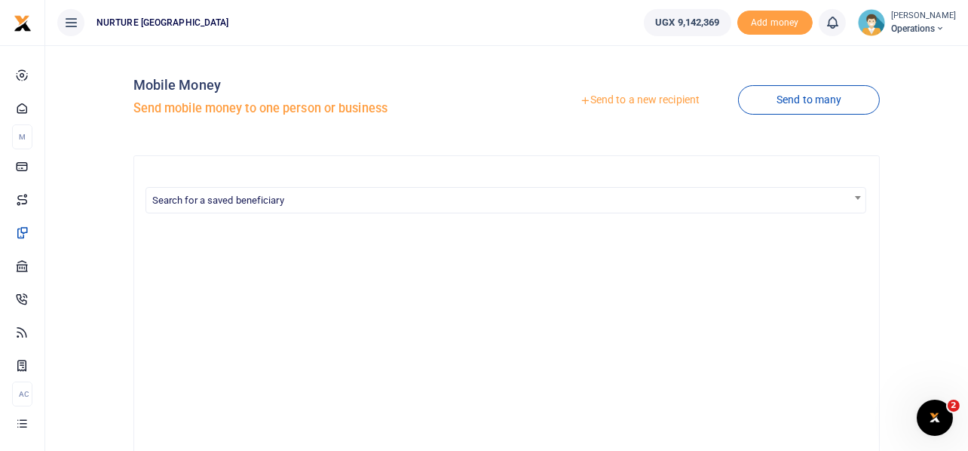
click at [644, 99] on link "Send to a new recipient" at bounding box center [639, 100] width 197 height 27
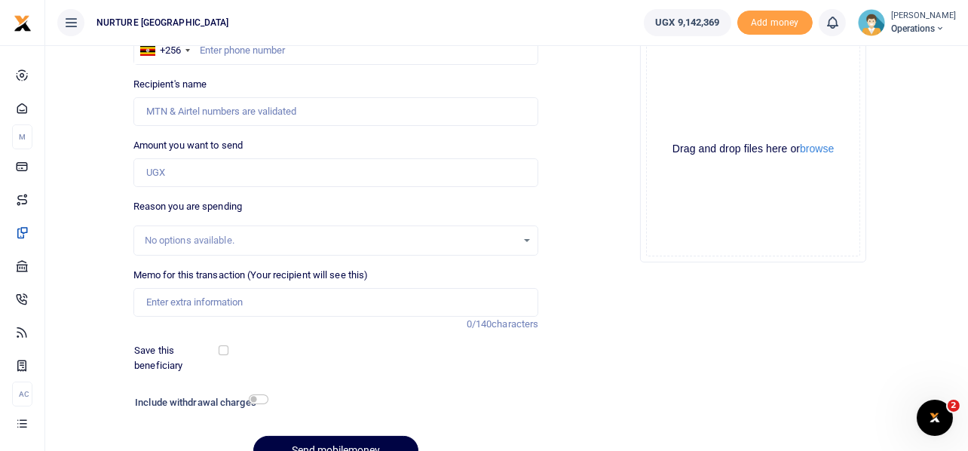
scroll to position [216, 0]
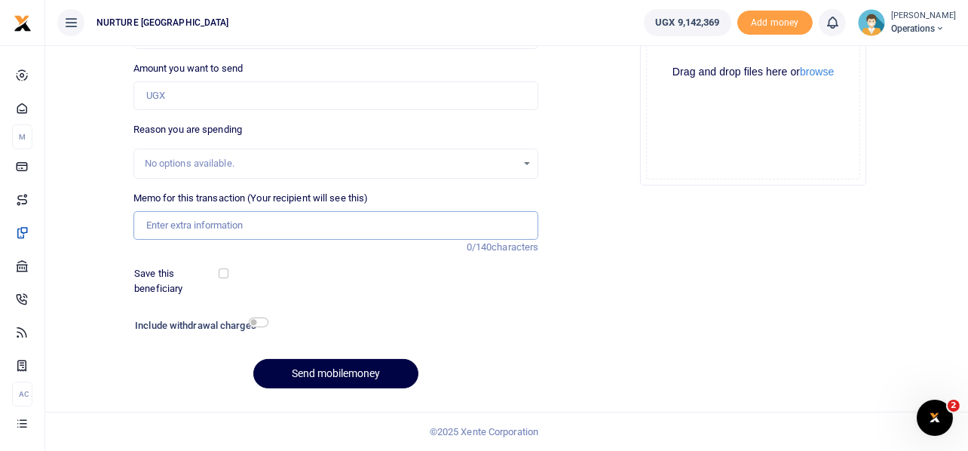
click at [206, 222] on input "Memo for this transaction (Your recipient will see this)" at bounding box center [335, 225] width 405 height 29
paste input "Purchase of ceiling lights for Urban Nabweru"
type input "Purchase of ceiling lights for Urban Nabweru"
click at [202, 97] on input "Amount you want to send" at bounding box center [335, 95] width 405 height 29
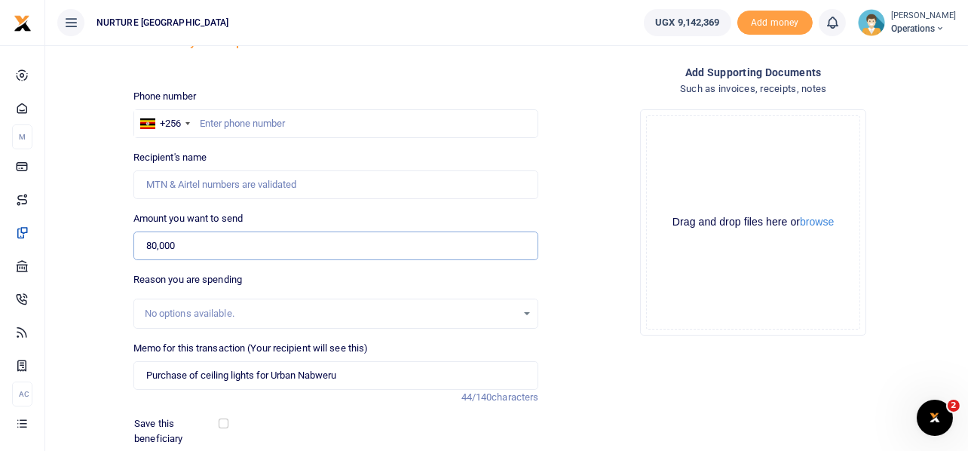
scroll to position [52, 0]
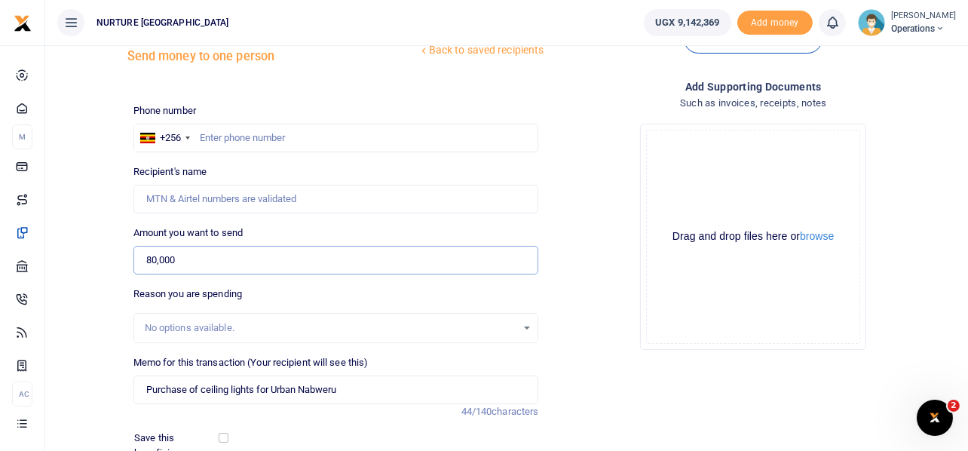
type input "80,000"
click at [216, 128] on input "text" at bounding box center [335, 138] width 405 height 29
type input "709228916"
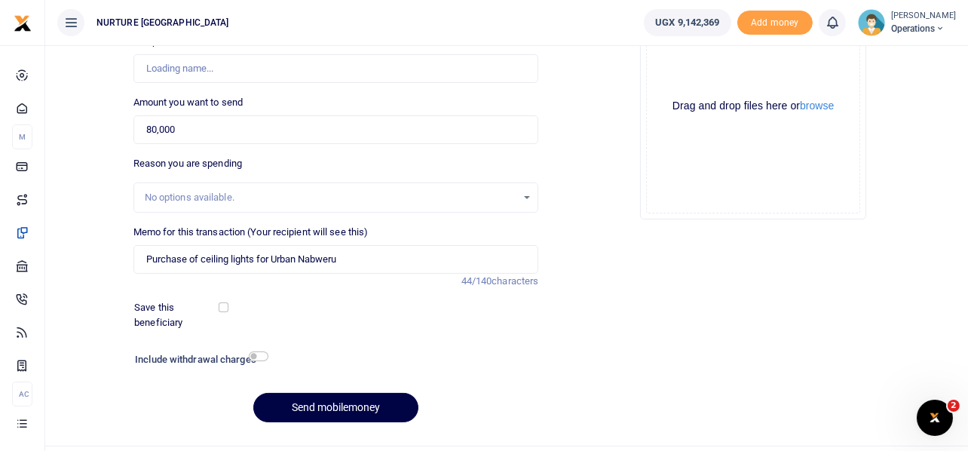
scroll to position [188, 0]
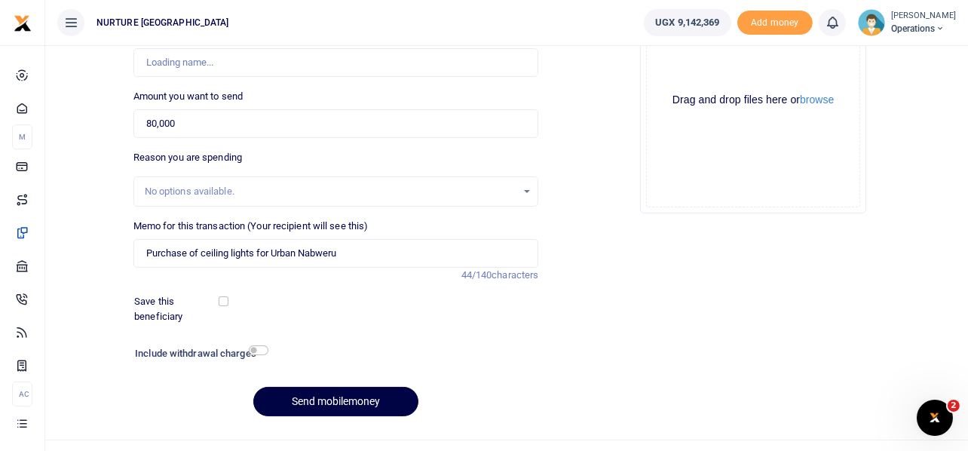
type input "Leticia Nakandi"
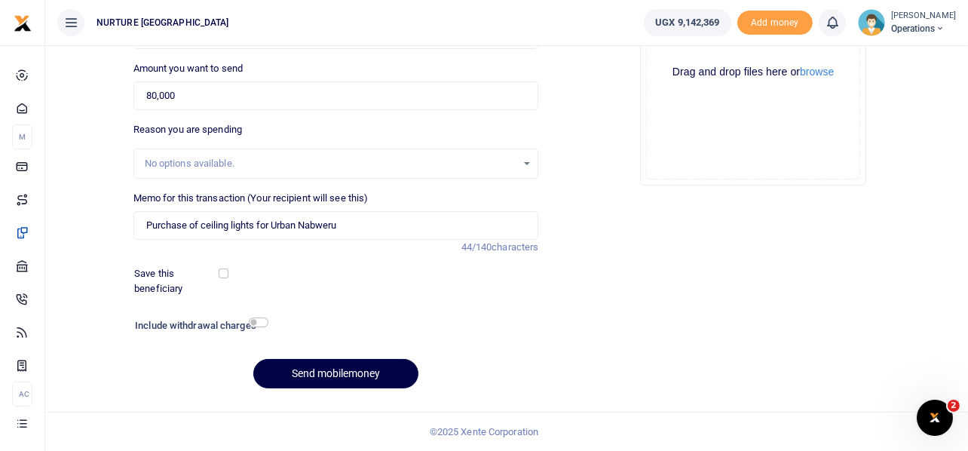
type input "709228916"
click at [351, 226] on input "Purchase of ceiling lights for Urban Nabweru" at bounding box center [335, 225] width 405 height 29
type input "Purchase of ceiling lights for Urban Nabweru Oct 25"
click at [264, 320] on input "checkbox" at bounding box center [259, 322] width 20 height 10
checkbox input "true"
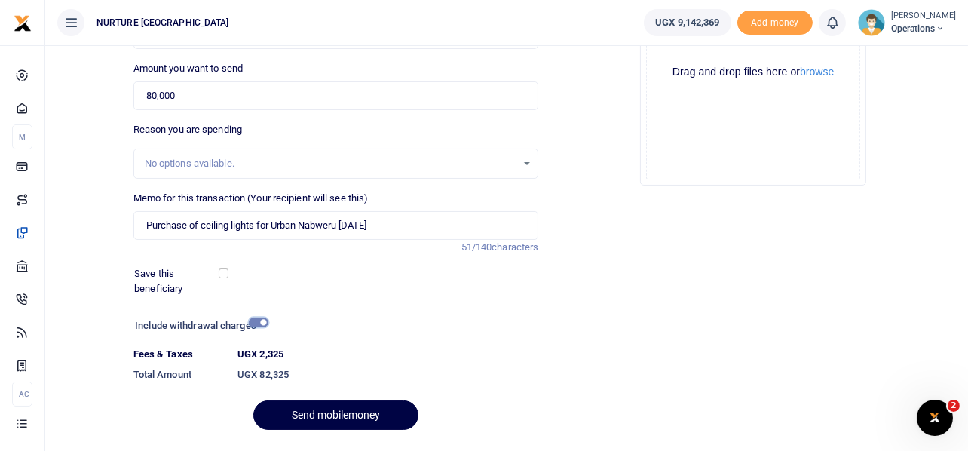
scroll to position [258, 0]
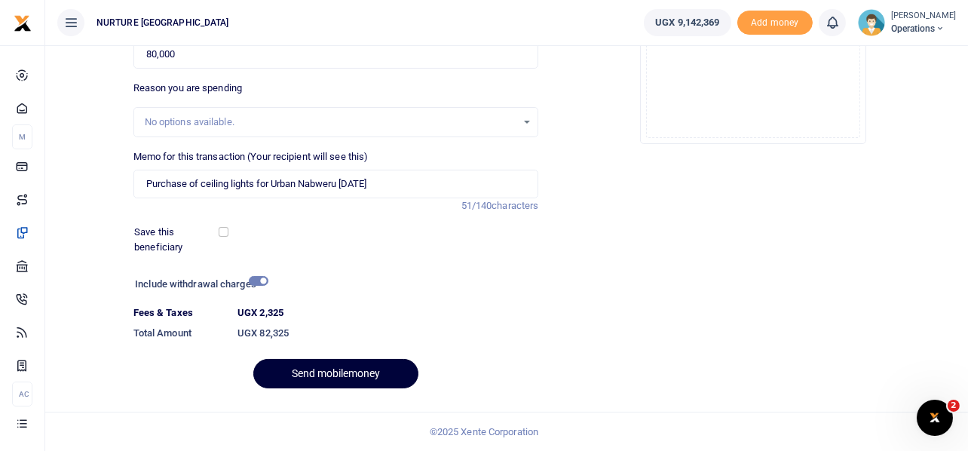
click at [341, 372] on button "Send mobilemoney" at bounding box center [335, 373] width 165 height 29
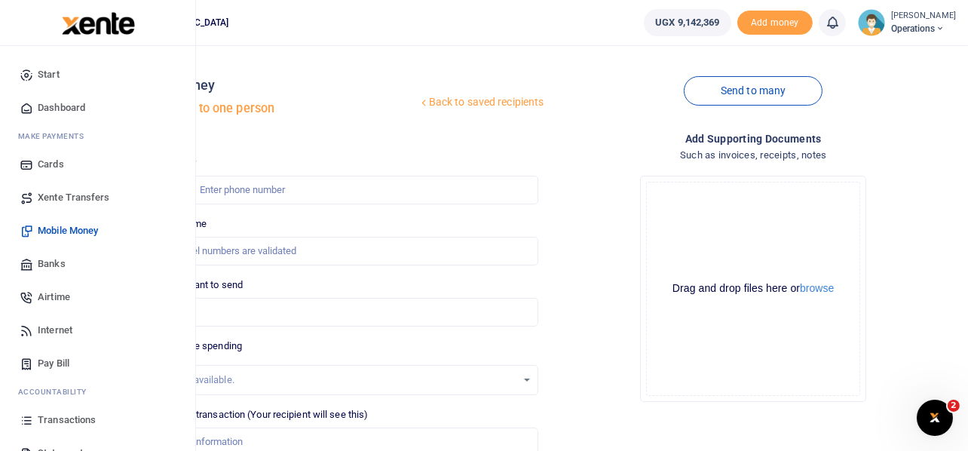
click at [61, 297] on span "Airtime" at bounding box center [54, 296] width 32 height 15
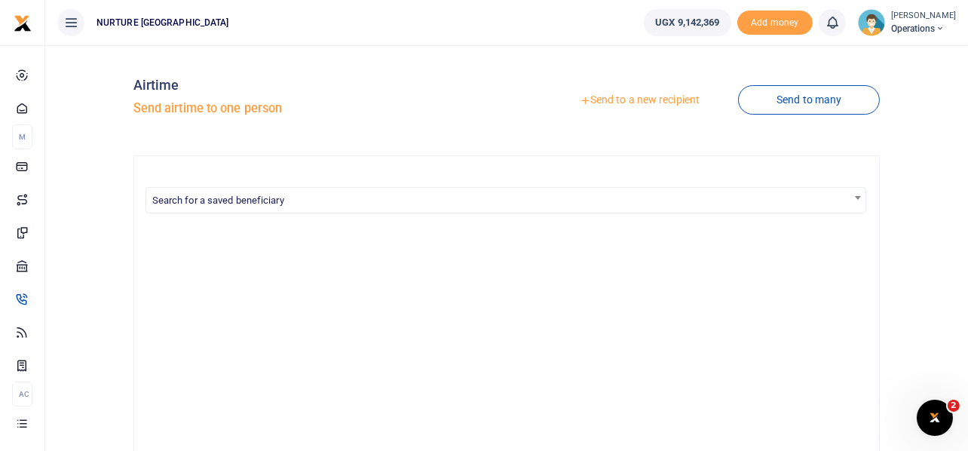
click at [649, 100] on link "Send to a new recipient" at bounding box center [639, 100] width 197 height 27
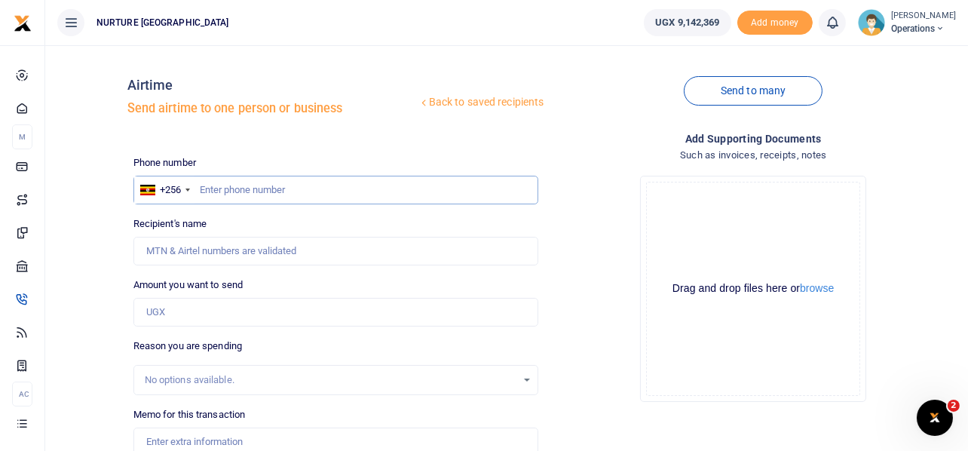
click at [273, 180] on input "text" at bounding box center [335, 190] width 405 height 29
click at [738, 80] on link "Send to many" at bounding box center [753, 90] width 139 height 29
